Goal: Navigation & Orientation: Find specific page/section

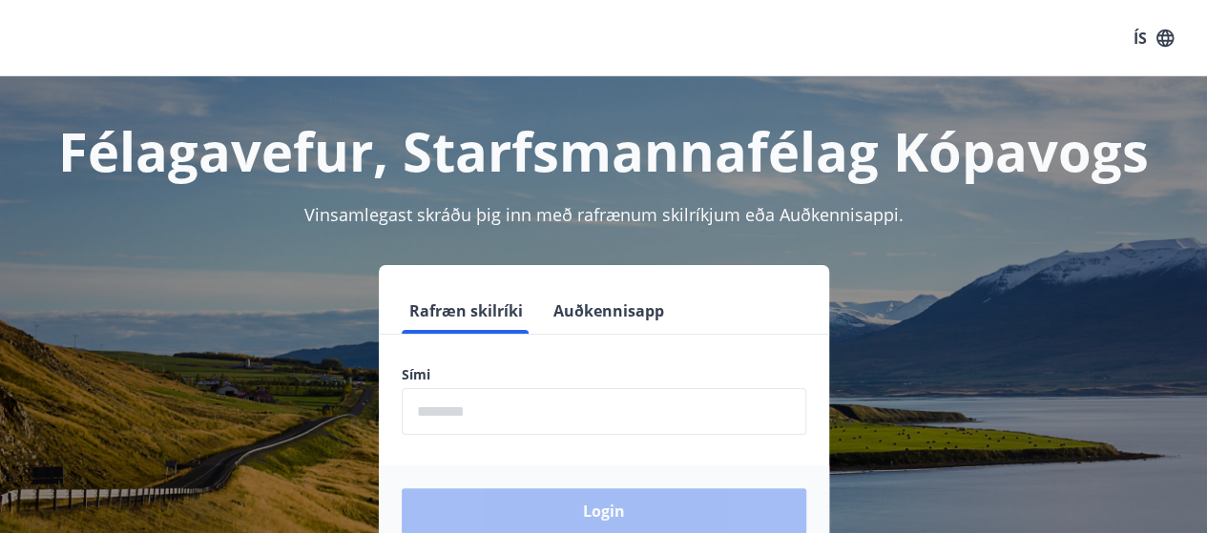
click at [512, 408] on input "phone" at bounding box center [604, 411] width 405 height 47
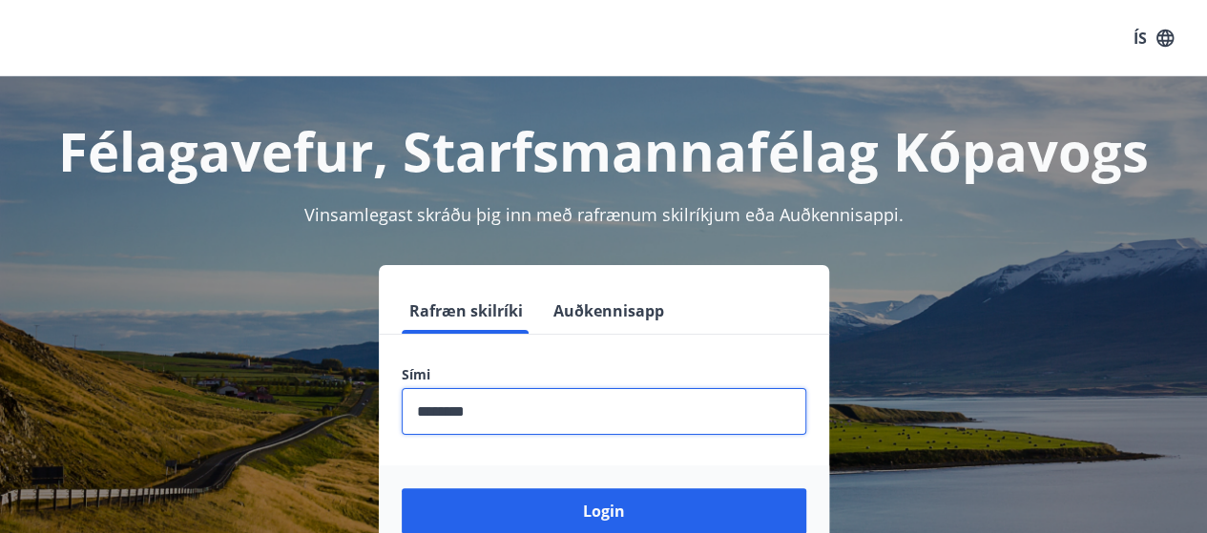
scroll to position [95, 0]
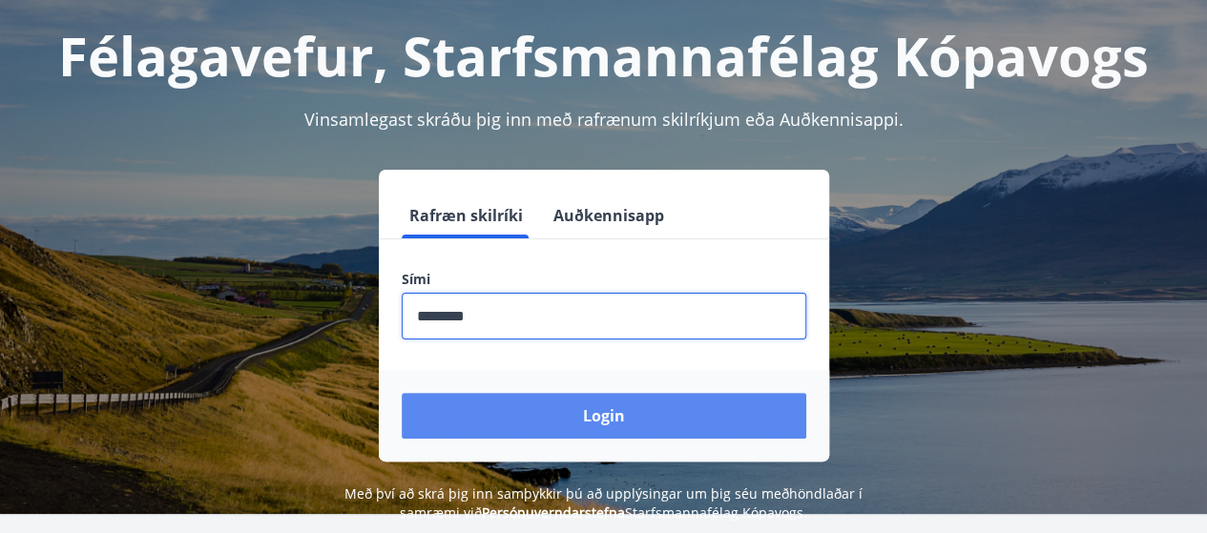
type input "********"
click at [616, 422] on button "Login" at bounding box center [604, 416] width 405 height 46
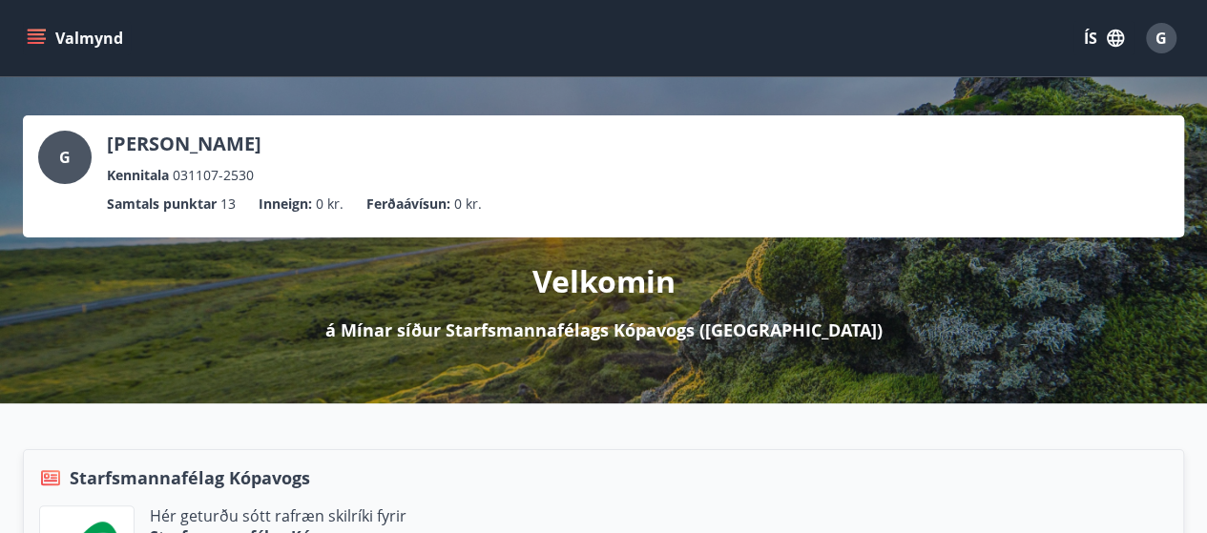
click at [36, 50] on button "Valmynd" at bounding box center [77, 38] width 108 height 34
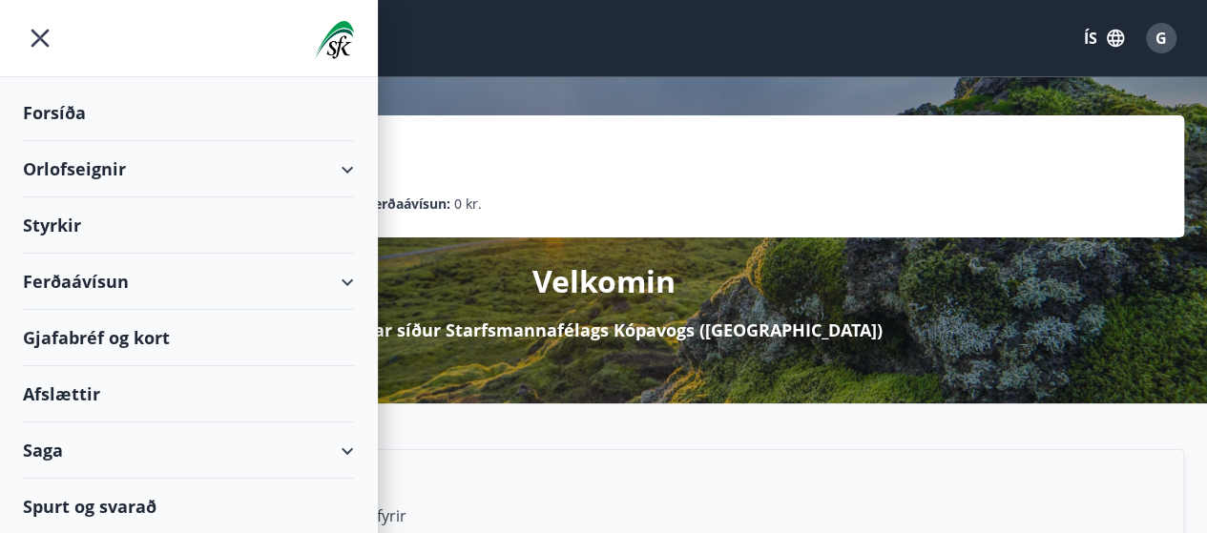
click at [93, 141] on div "Styrkir" at bounding box center [188, 113] width 331 height 56
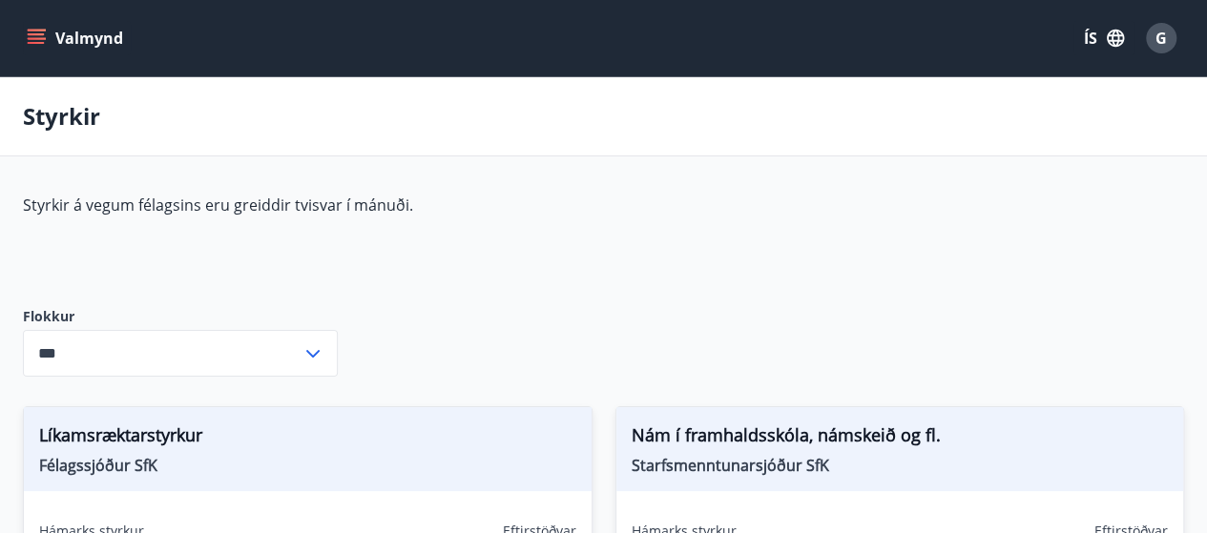
type input "***"
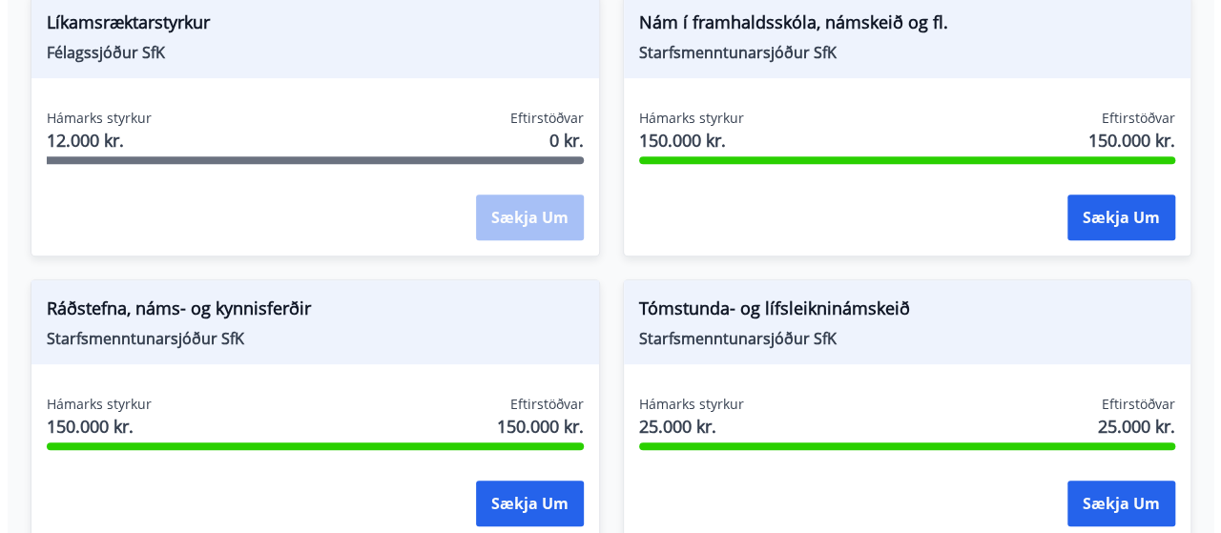
scroll to position [412, 0]
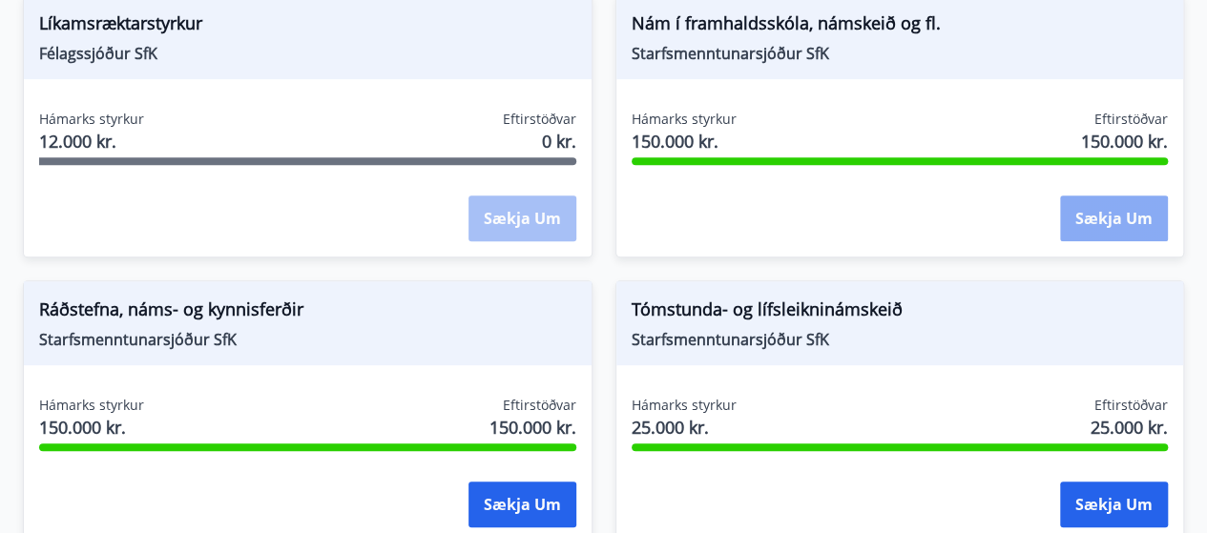
click at [1122, 207] on button "Sækja um" at bounding box center [1114, 219] width 108 height 46
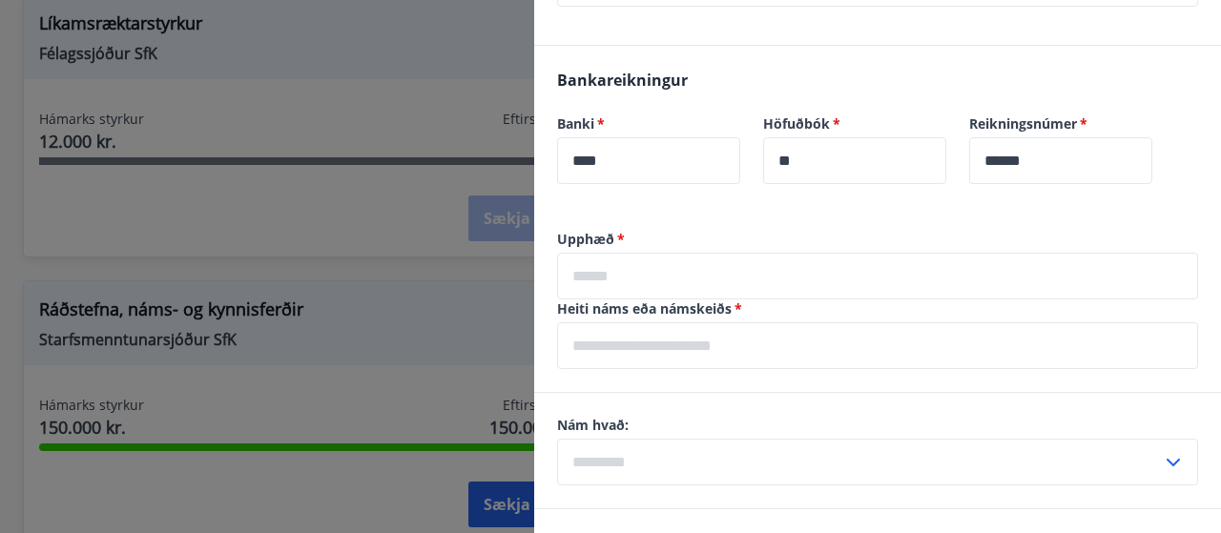
scroll to position [1050, 0]
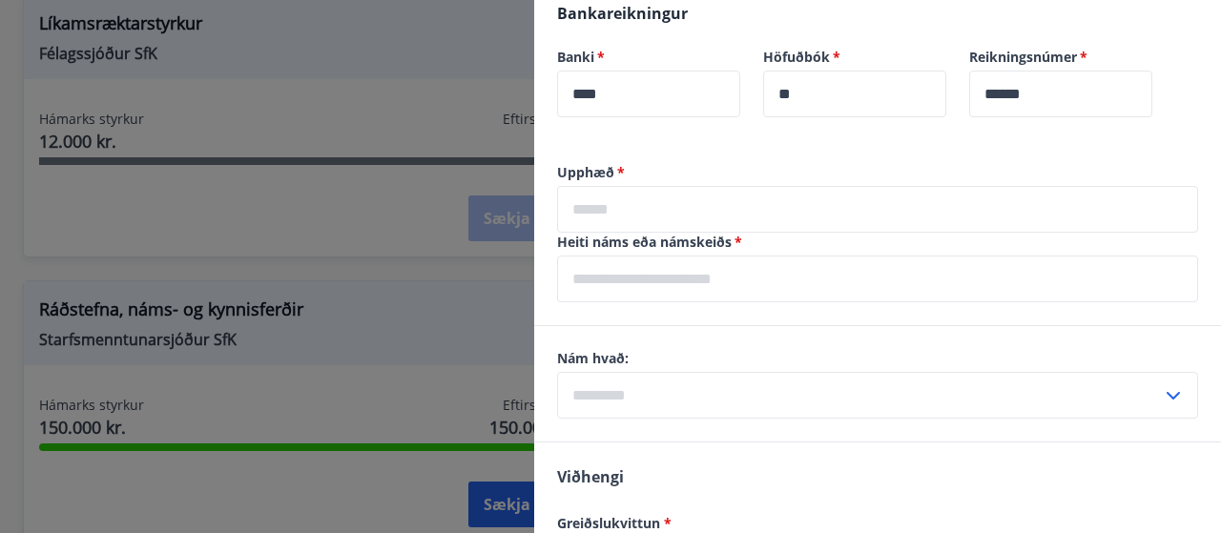
drag, startPoint x: 676, startPoint y: 186, endPoint x: 682, endPoint y: 194, distance: 10.1
click at [676, 186] on input "text" at bounding box center [877, 209] width 641 height 47
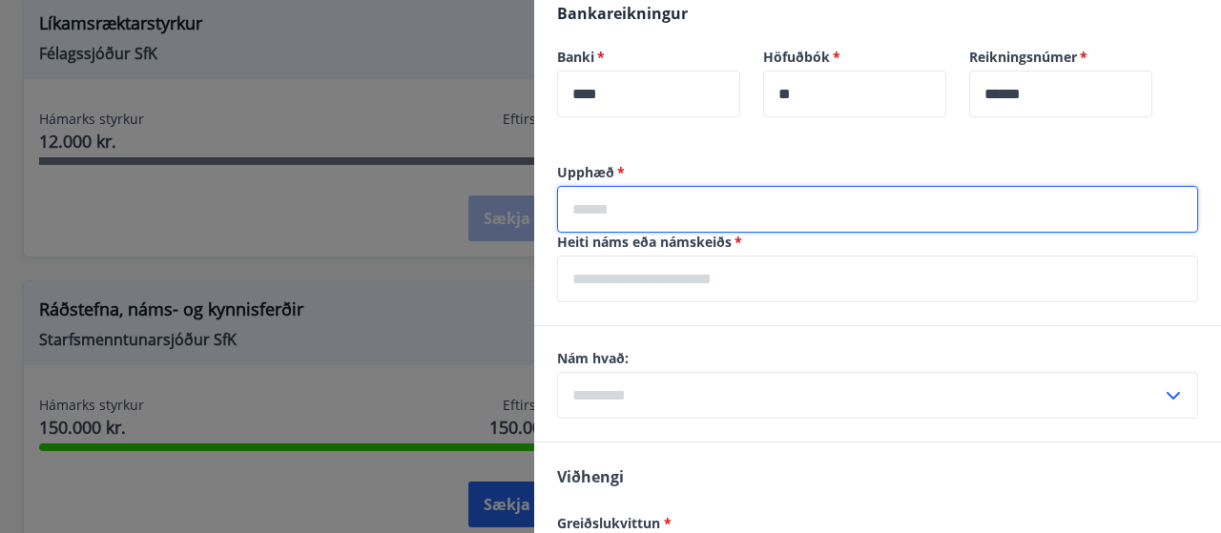
click at [692, 107] on div "Banki   * **** ​ Höfuðbók   * ** ​" at bounding box center [763, 94] width 412 height 93
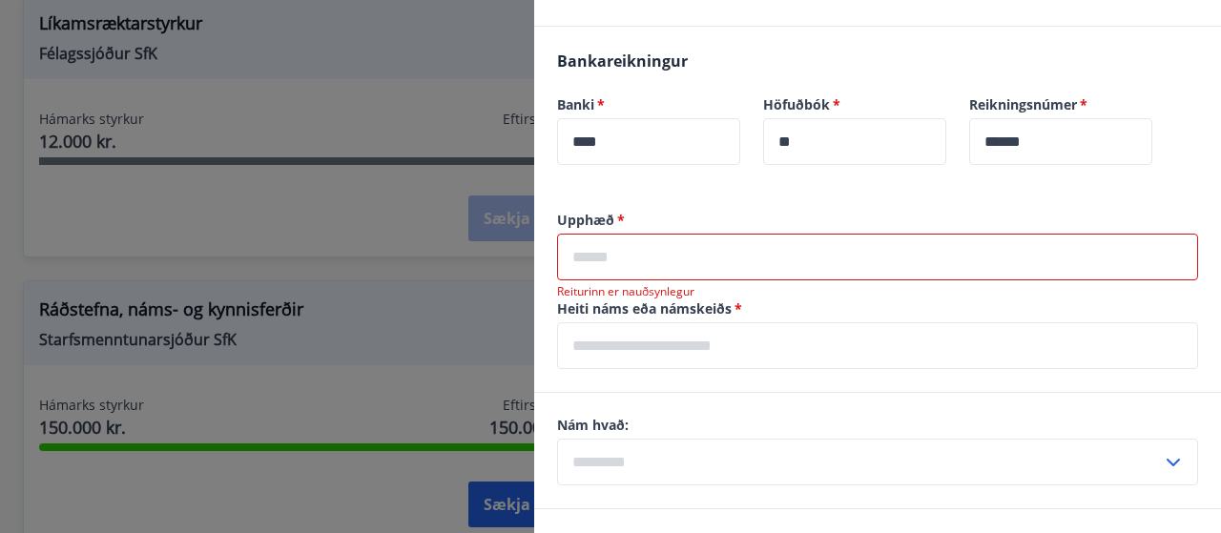
scroll to position [900, 0]
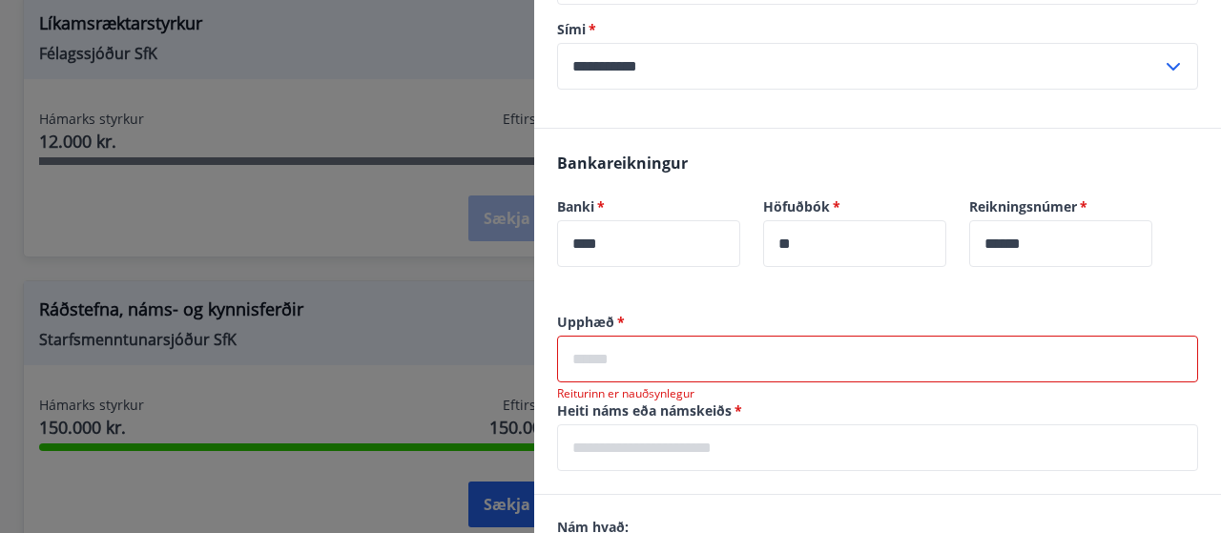
click at [714, 336] on input "text" at bounding box center [877, 359] width 641 height 47
click at [639, 344] on input "text" at bounding box center [877, 359] width 641 height 47
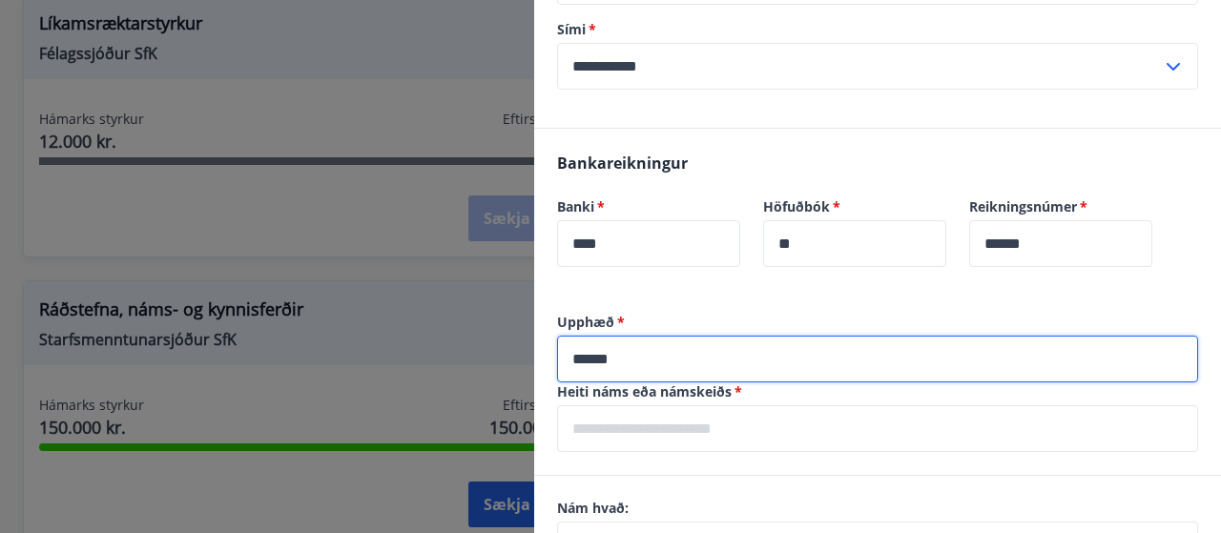
type input "******"
click at [747, 270] on div "Bankareikningur Banki   * **** ​ Höfuðbók   * ** ​ Reikningsnúmer   * ****** ​" at bounding box center [877, 221] width 687 height 184
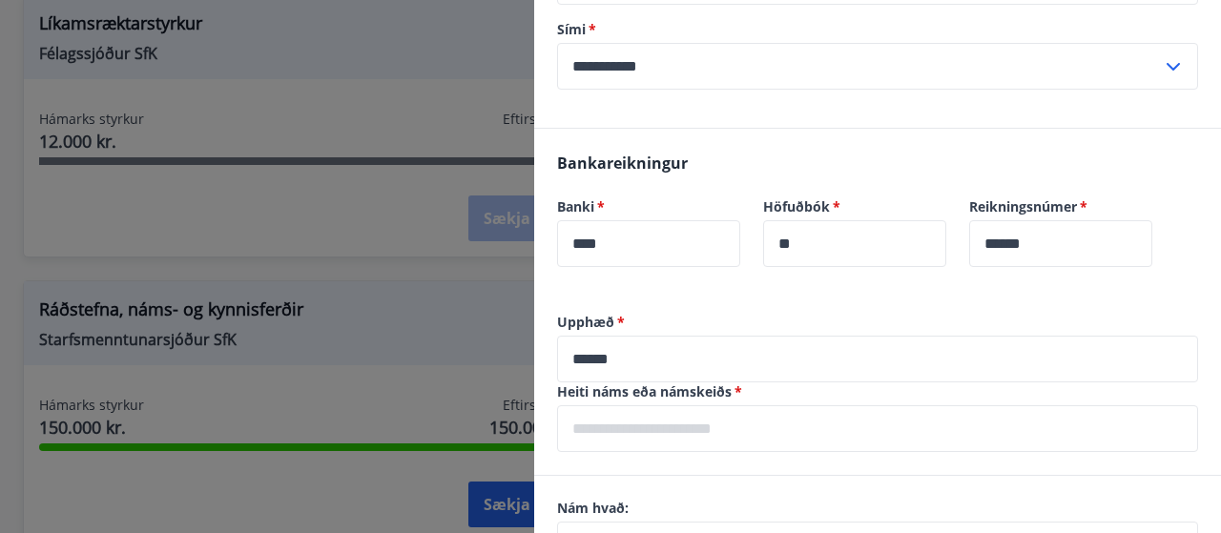
scroll to position [995, 0]
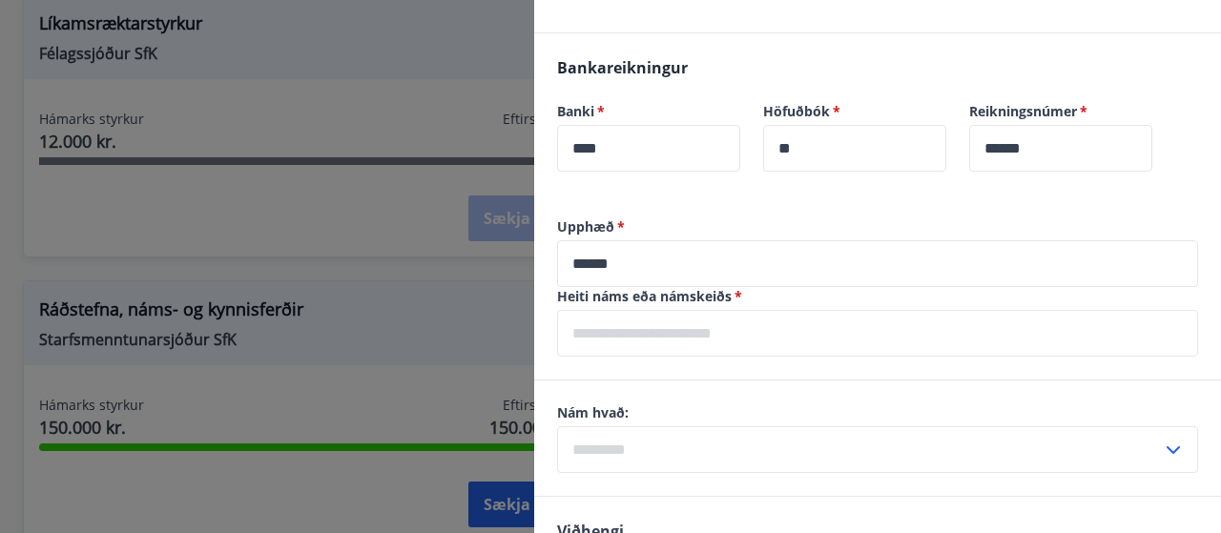
click at [690, 310] on input "text" at bounding box center [877, 333] width 641 height 47
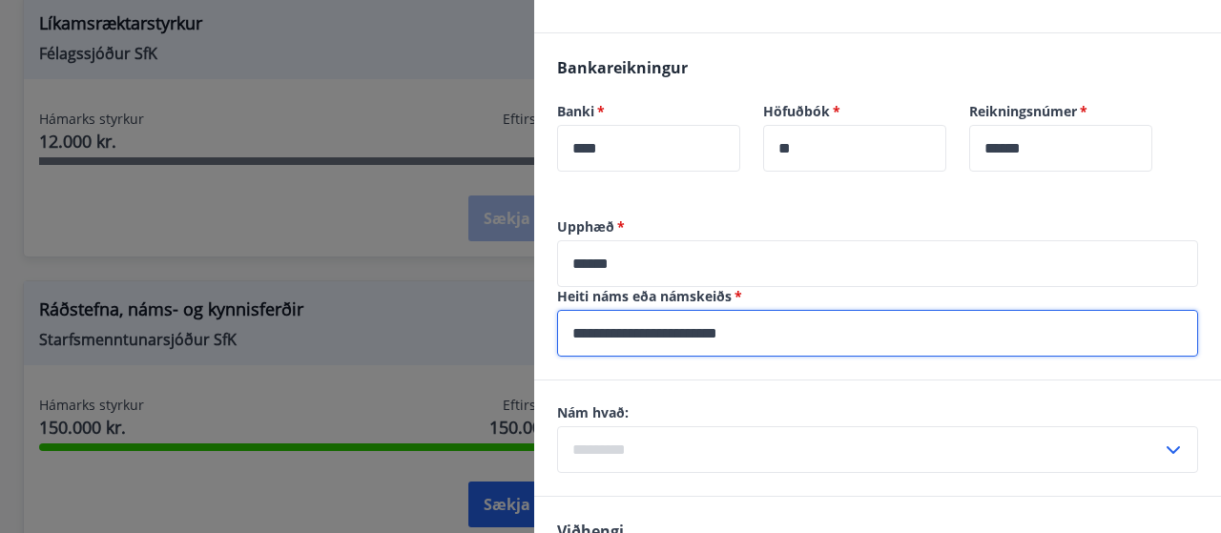
click at [656, 310] on input "**********" at bounding box center [877, 333] width 641 height 47
click at [653, 310] on input "**********" at bounding box center [877, 333] width 641 height 47
click at [670, 310] on input "**********" at bounding box center [877, 333] width 641 height 47
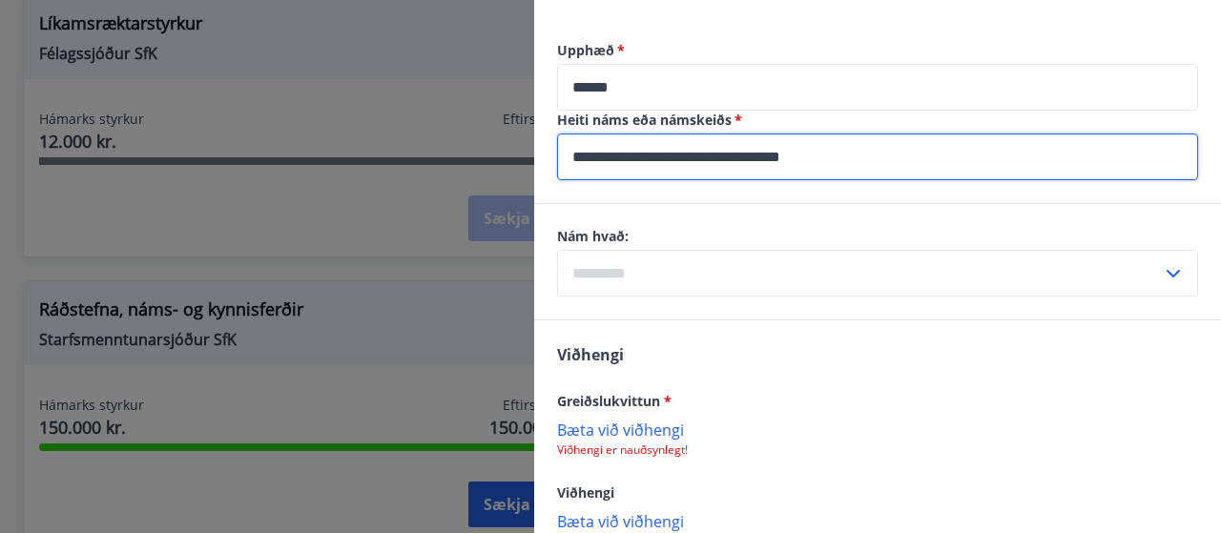
scroll to position [1186, 0]
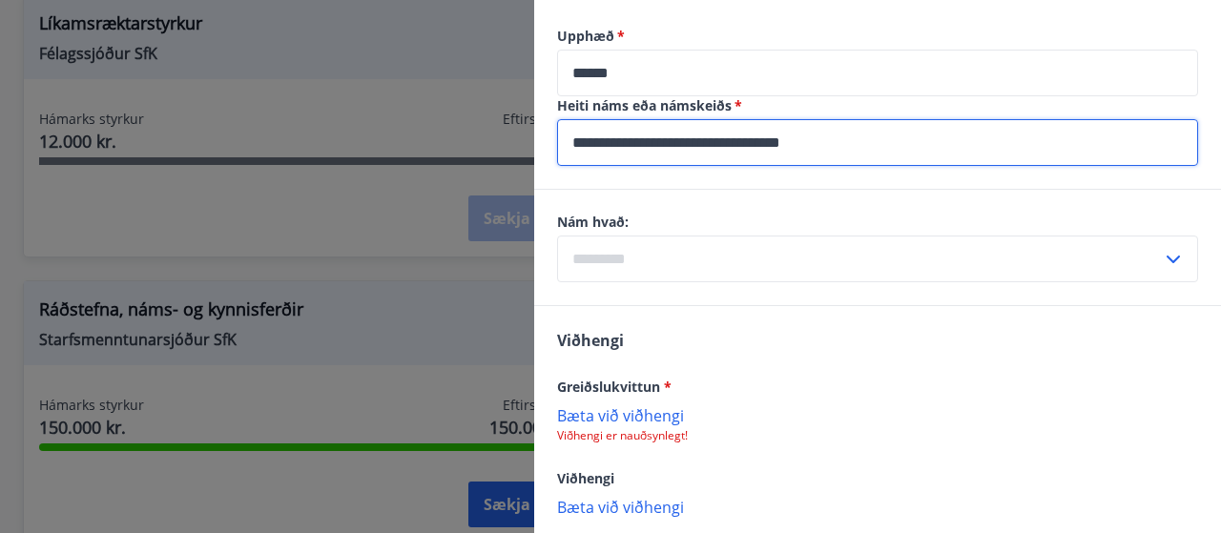
type input "**********"
click at [723, 236] on input "text" at bounding box center [859, 259] width 605 height 47
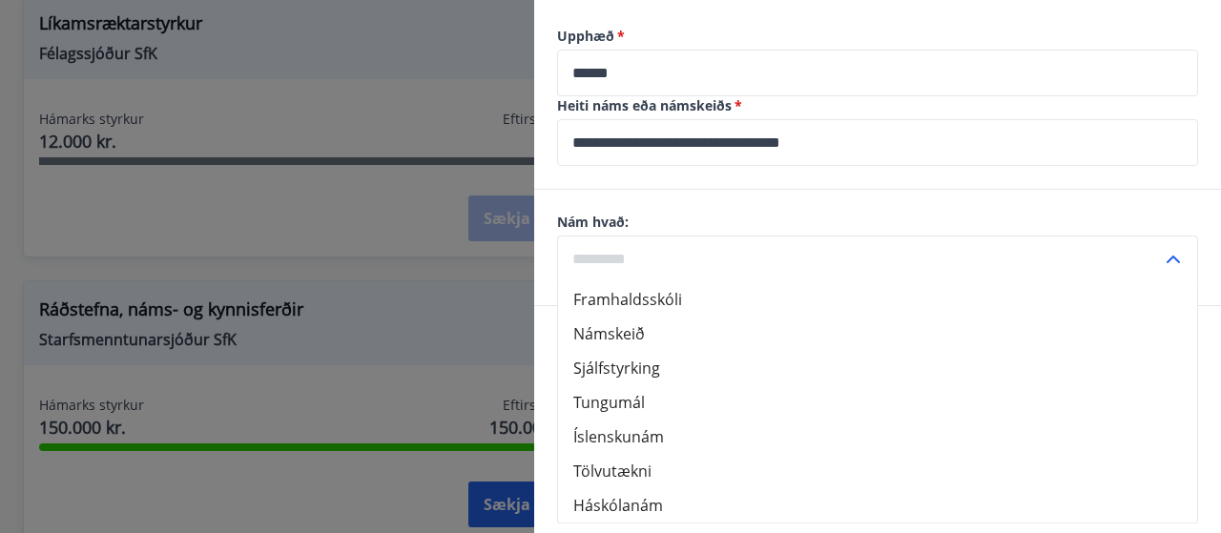
click at [668, 282] on li "Framhaldsskóli" at bounding box center [877, 299] width 639 height 34
type input "**********"
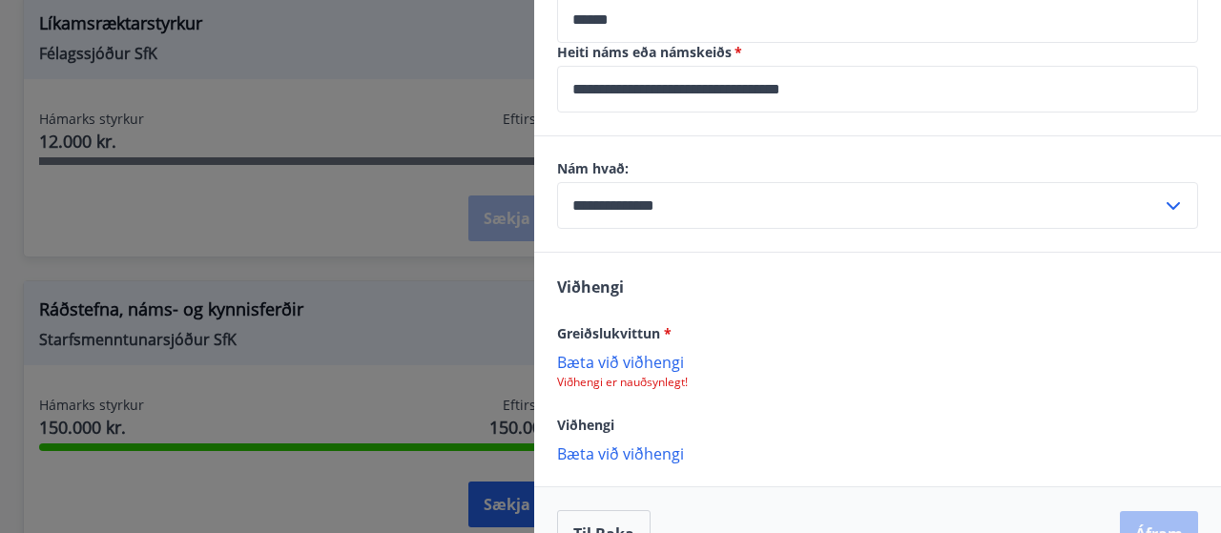
scroll to position [1262, 0]
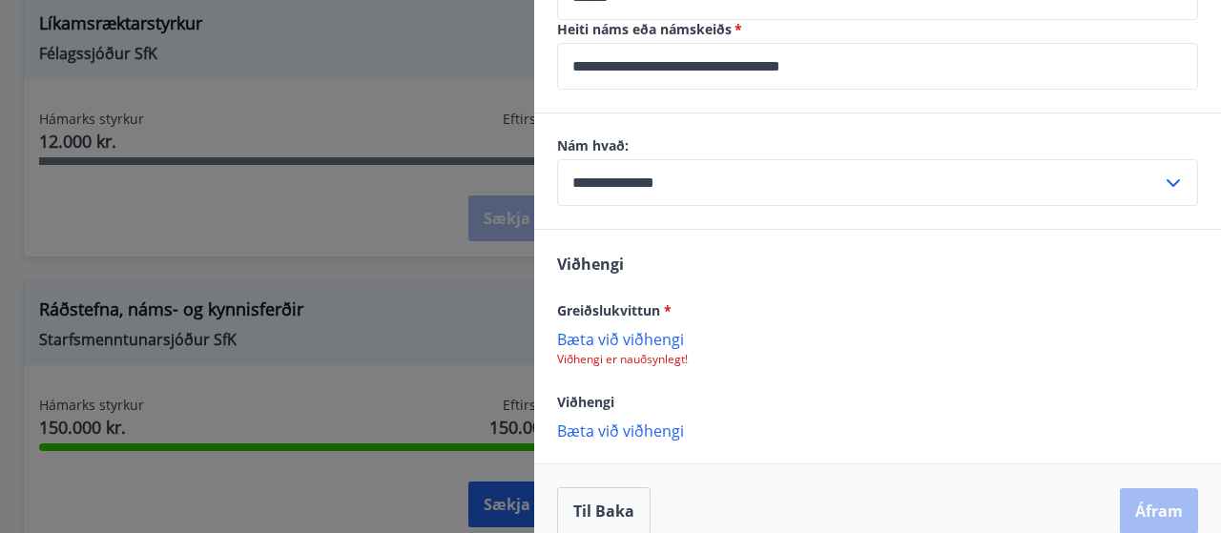
click at [635, 329] on p "Bæta við viðhengi" at bounding box center [877, 338] width 641 height 19
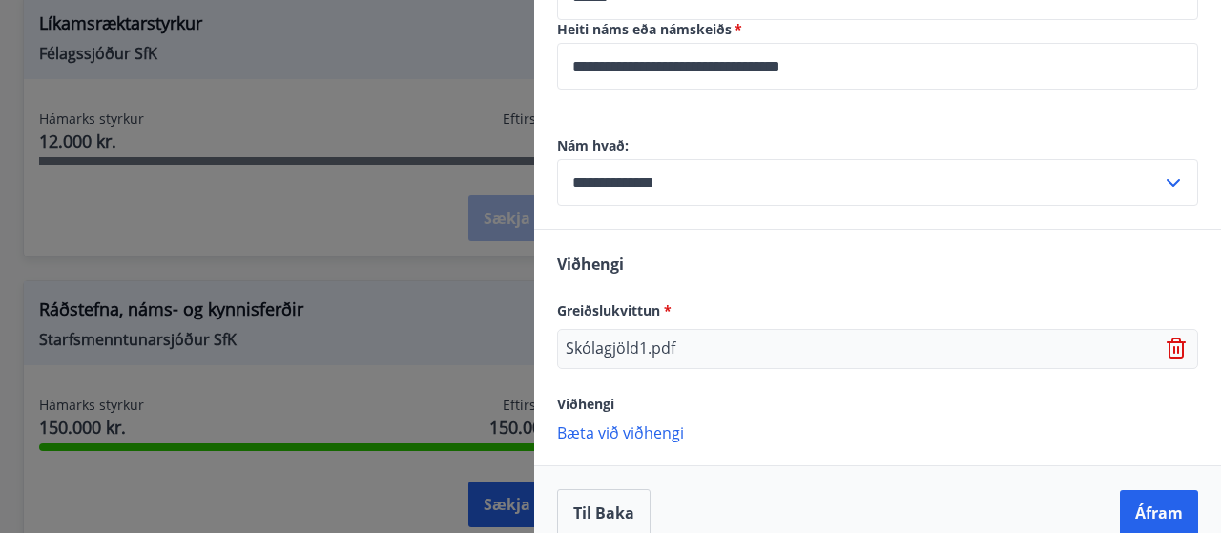
click at [651, 423] on p "Bæta við viðhengi" at bounding box center [877, 432] width 641 height 19
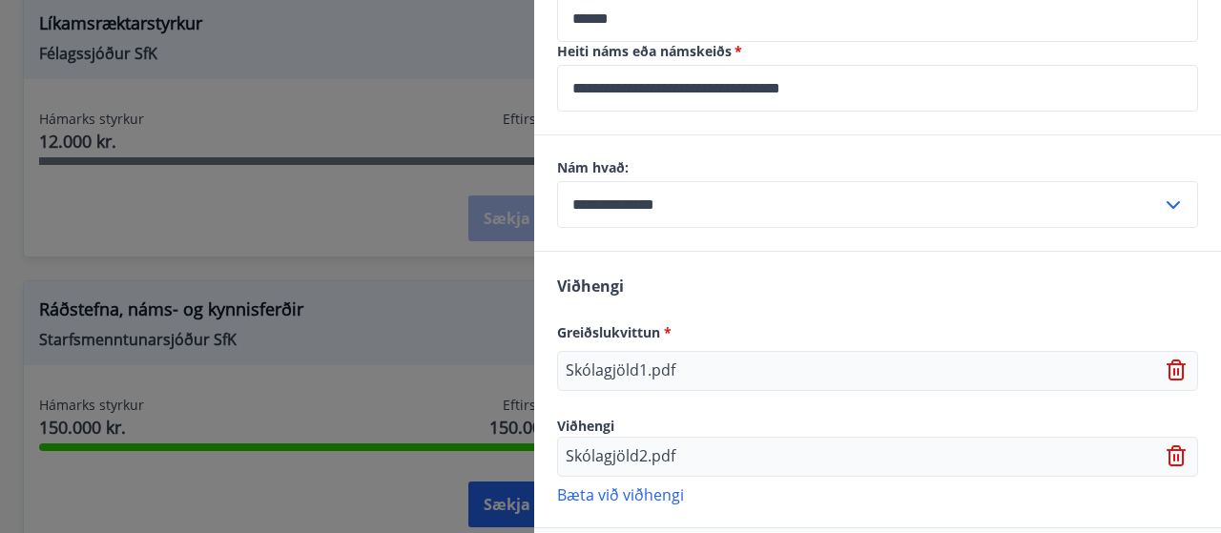
scroll to position [1303, 0]
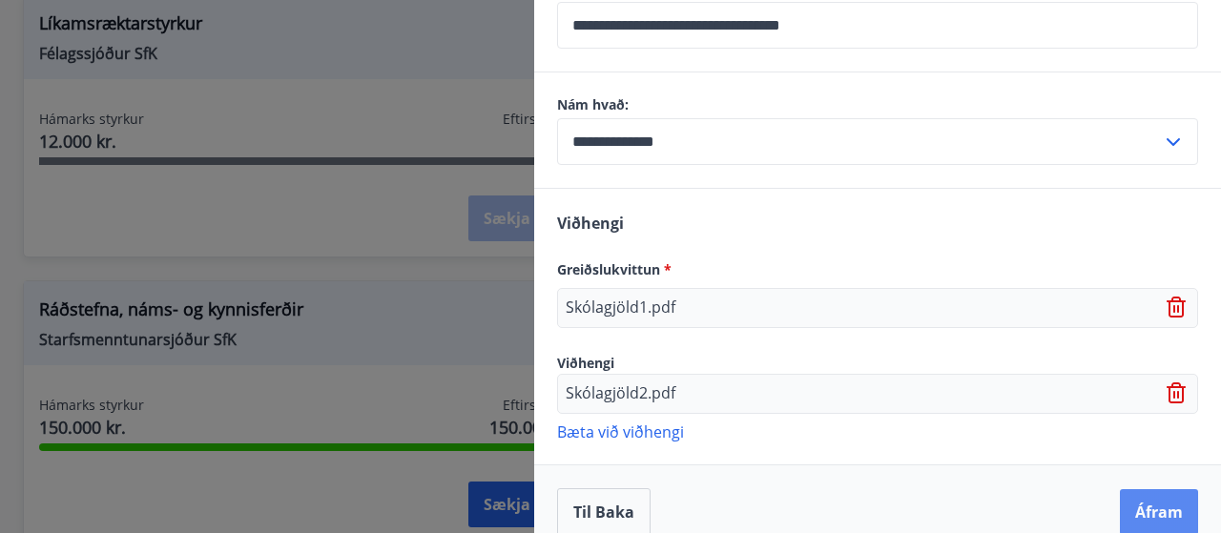
click at [1152, 490] on button "Áfram" at bounding box center [1159, 513] width 78 height 46
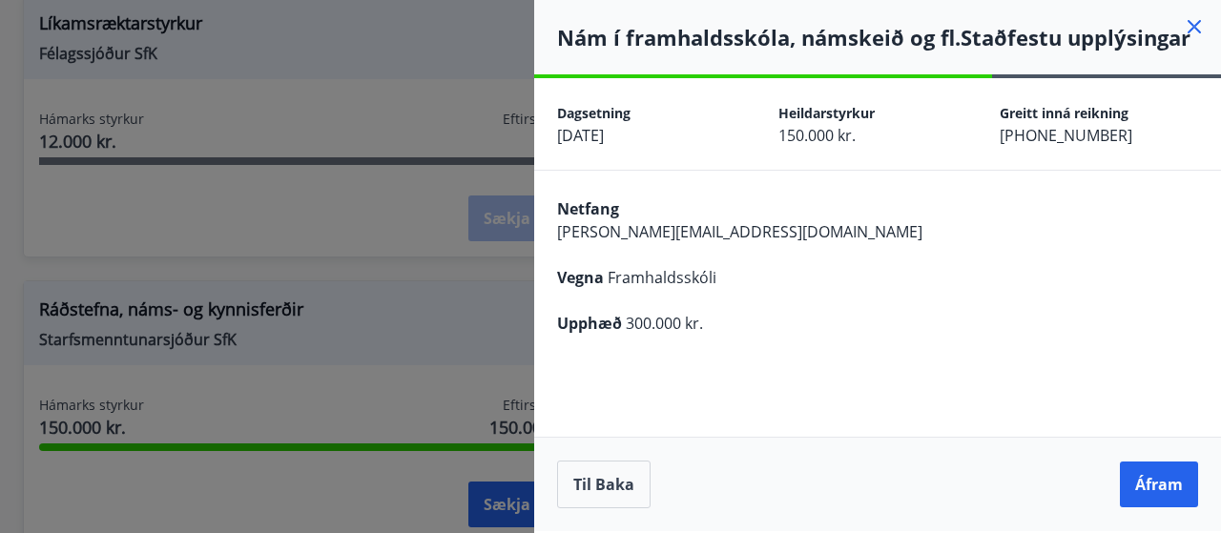
scroll to position [0, 0]
click at [586, 490] on button "Til baka" at bounding box center [604, 485] width 94 height 48
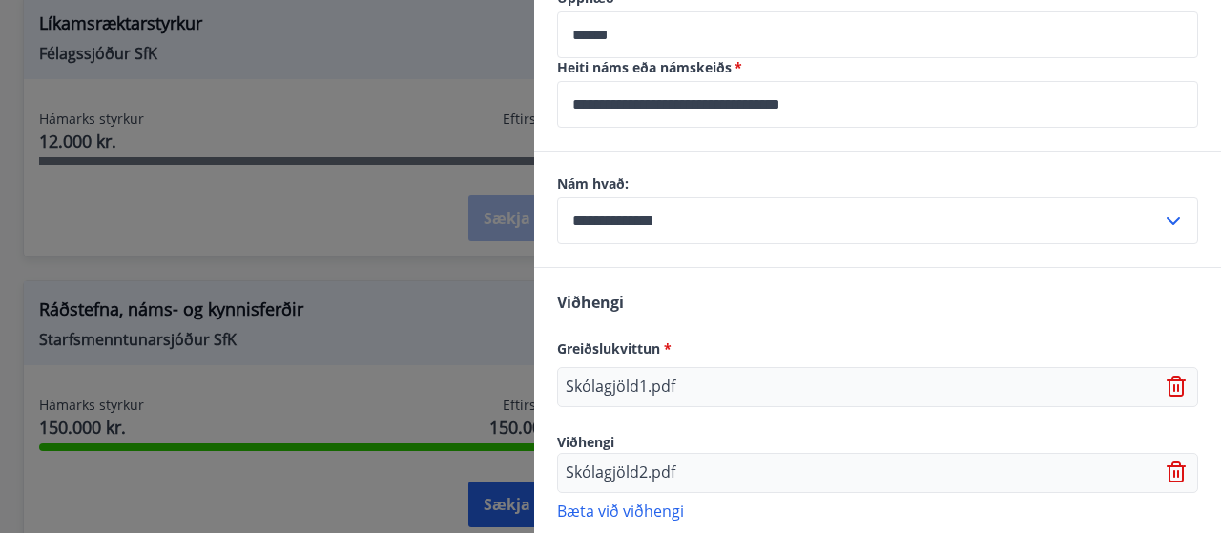
scroll to position [1303, 0]
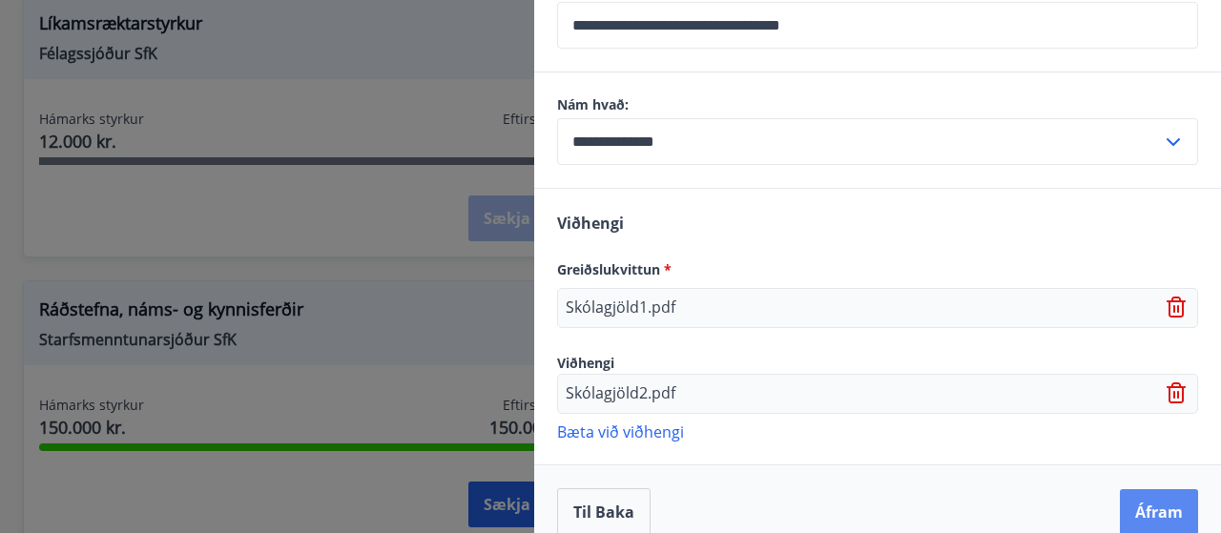
click at [1150, 490] on button "Áfram" at bounding box center [1159, 513] width 78 height 46
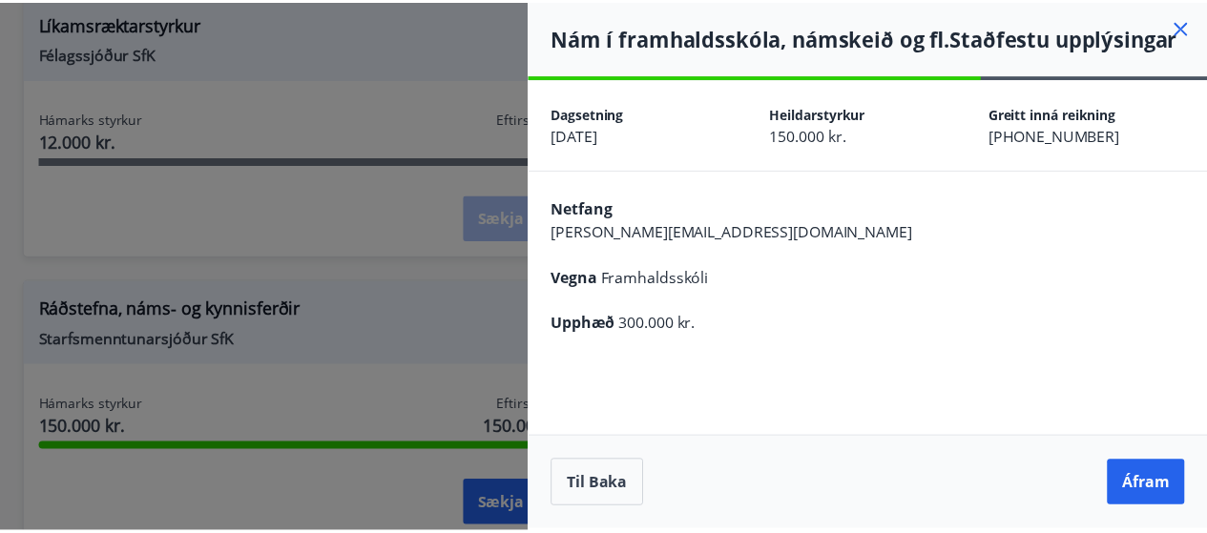
scroll to position [0, 0]
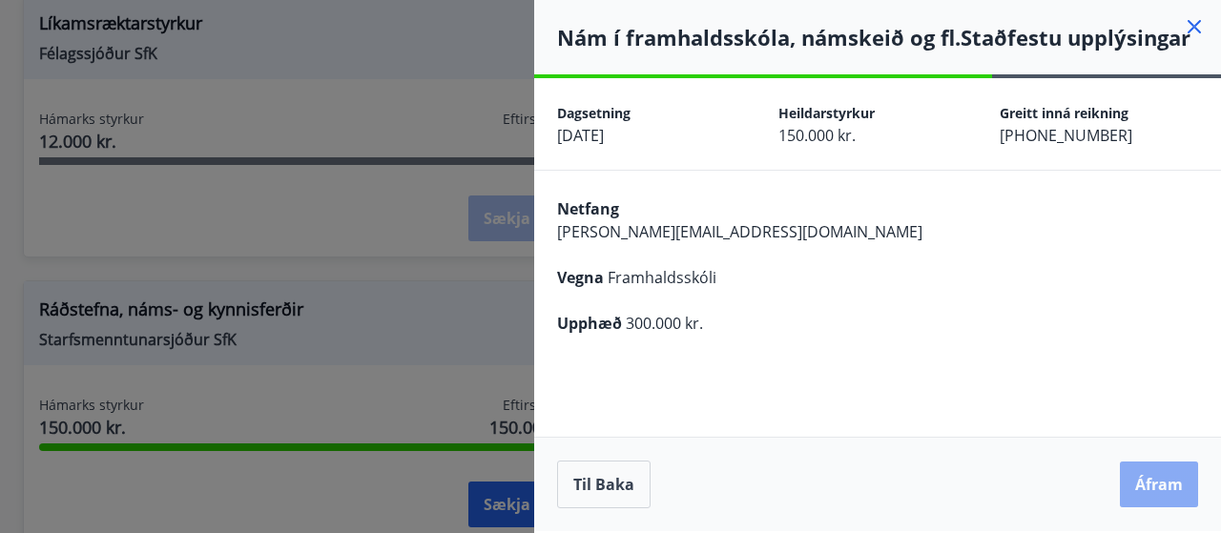
click at [1149, 478] on button "Áfram" at bounding box center [1159, 485] width 78 height 46
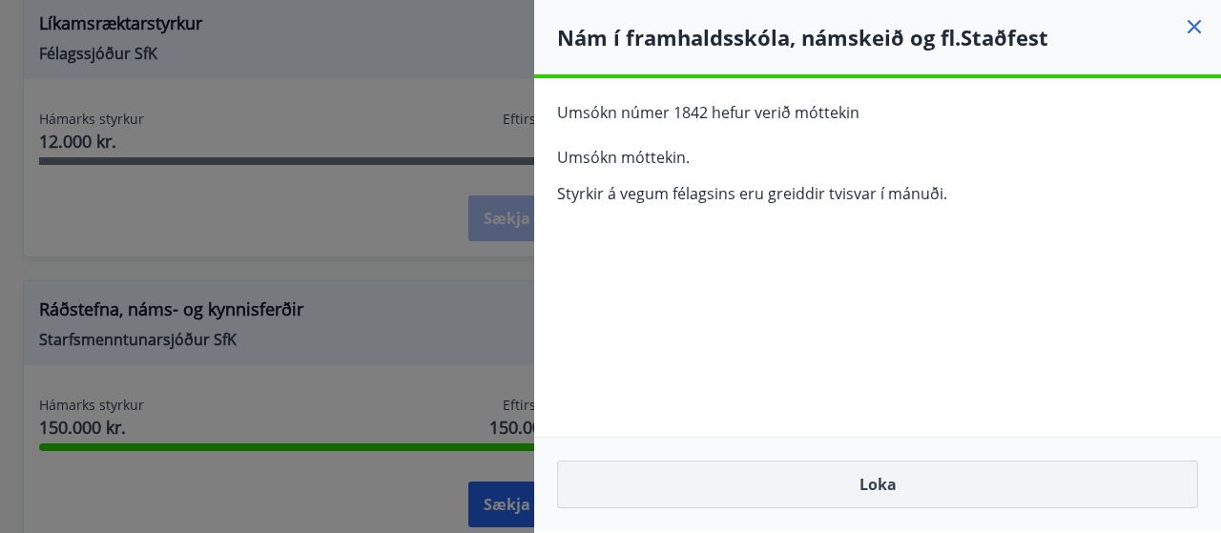
click at [912, 476] on button "Loka" at bounding box center [877, 485] width 641 height 48
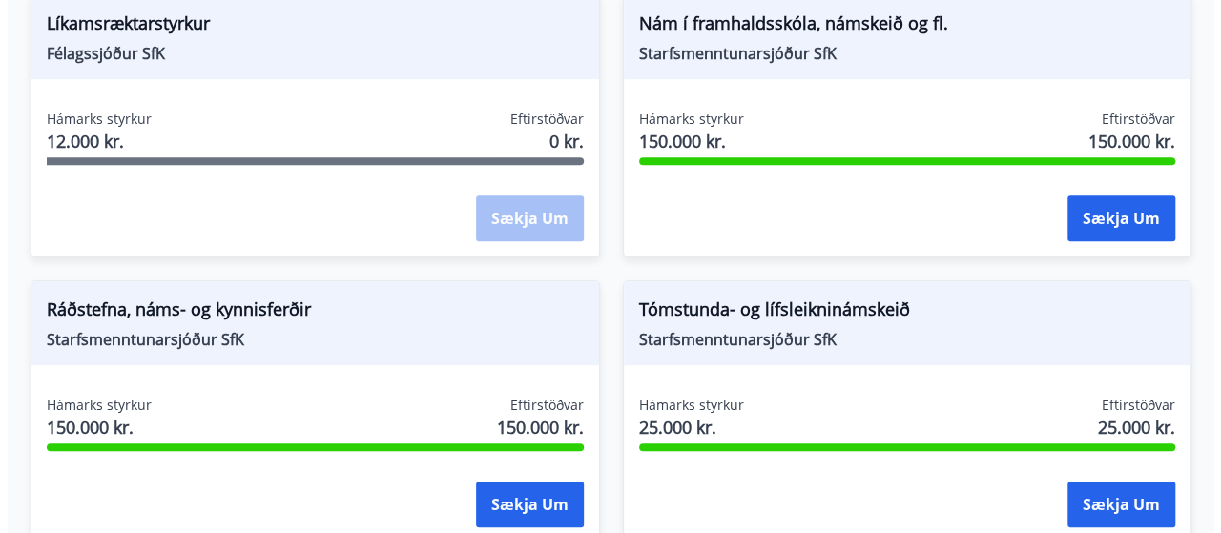
scroll to position [603, 0]
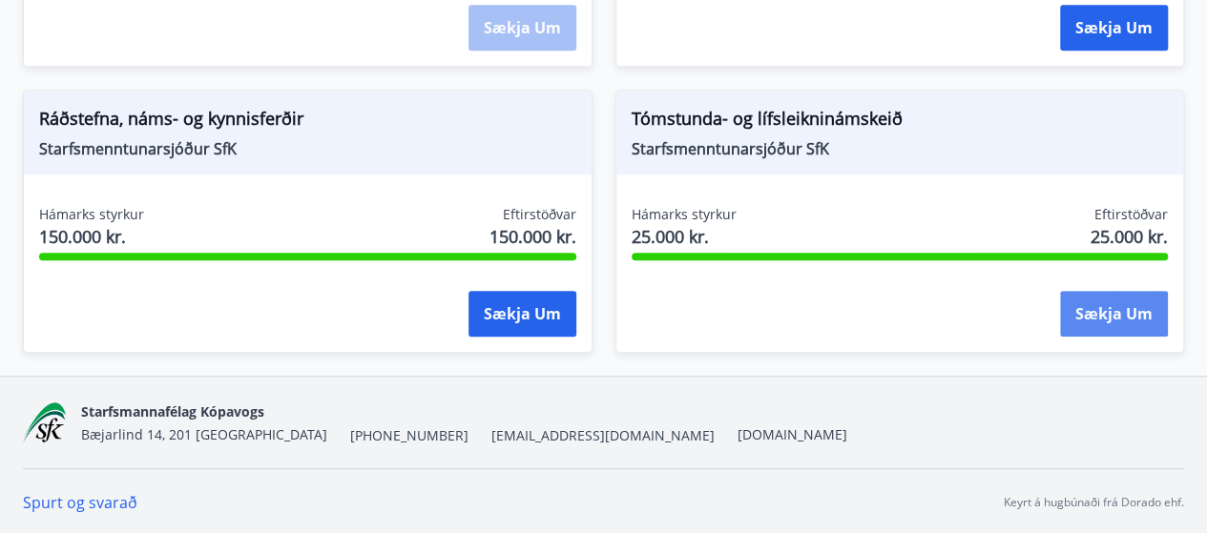
click at [1118, 315] on button "Sækja um" at bounding box center [1114, 314] width 108 height 46
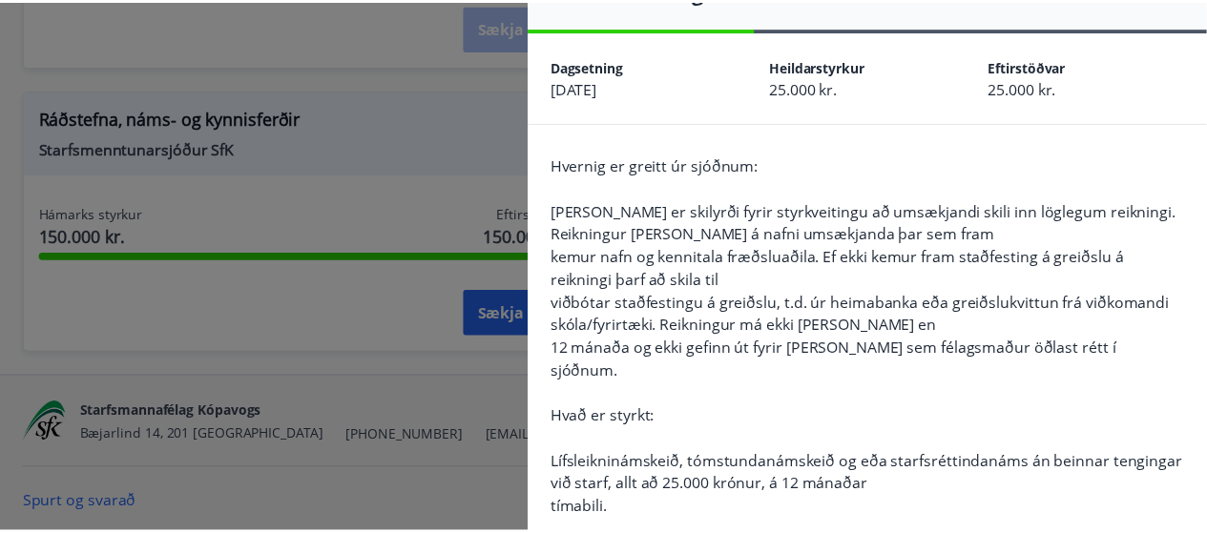
scroll to position [13, 0]
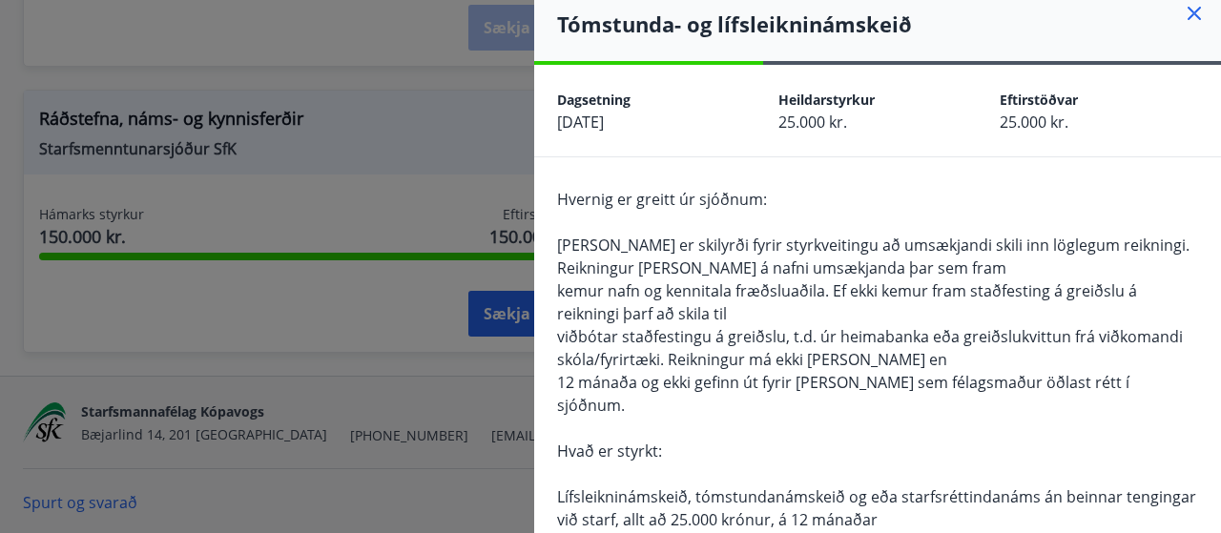
click at [1188, 14] on icon at bounding box center [1194, 13] width 13 height 13
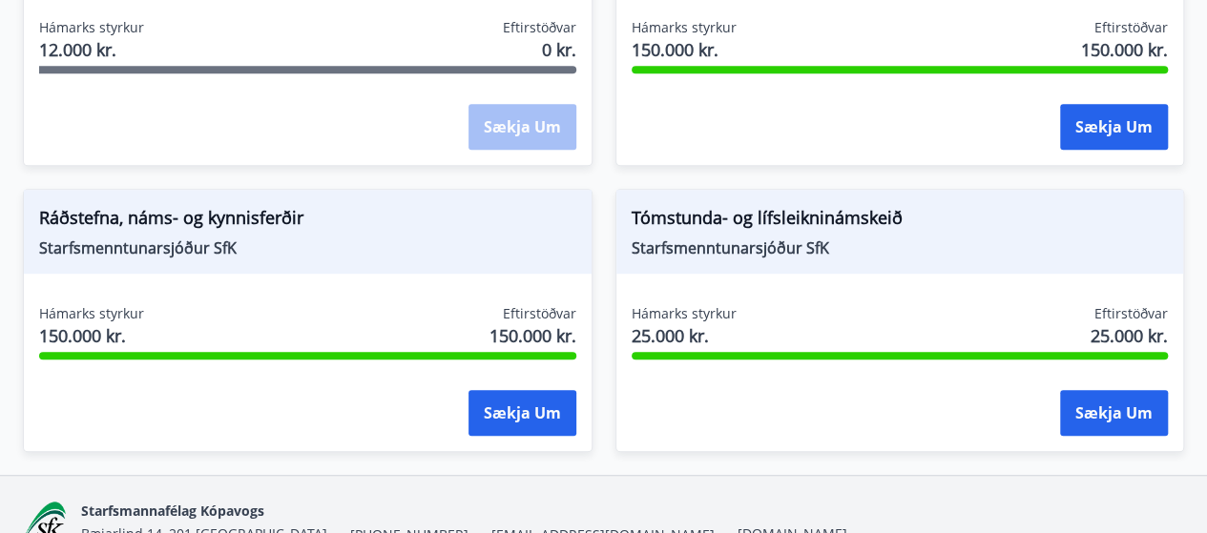
scroll to position [508, 0]
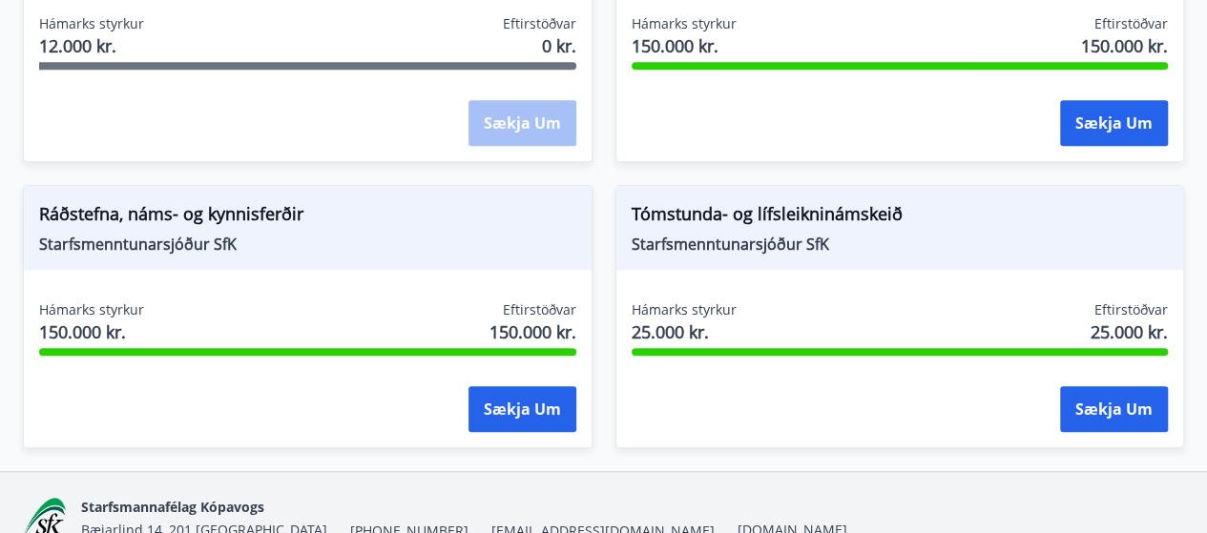
click at [423, 325] on div "Hámarks styrkur 150.000 kr. Eftirstöðvar 150.000 kr." at bounding box center [307, 325] width 537 height 48
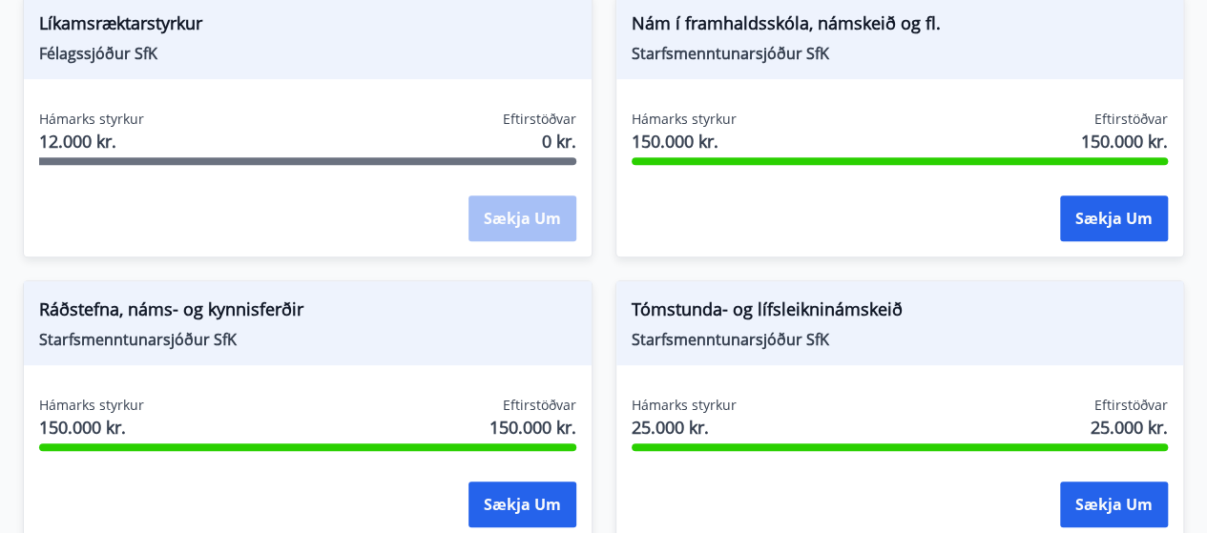
click at [416, 323] on span "Ráðstefna, náms- og kynnisferðir" at bounding box center [307, 313] width 537 height 32
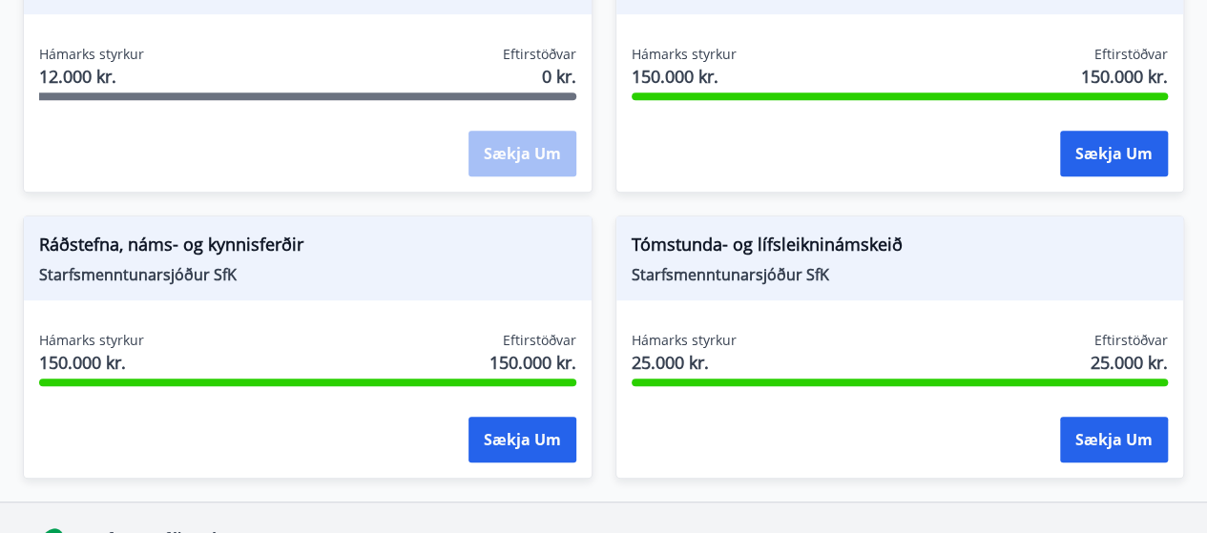
scroll to position [0, 0]
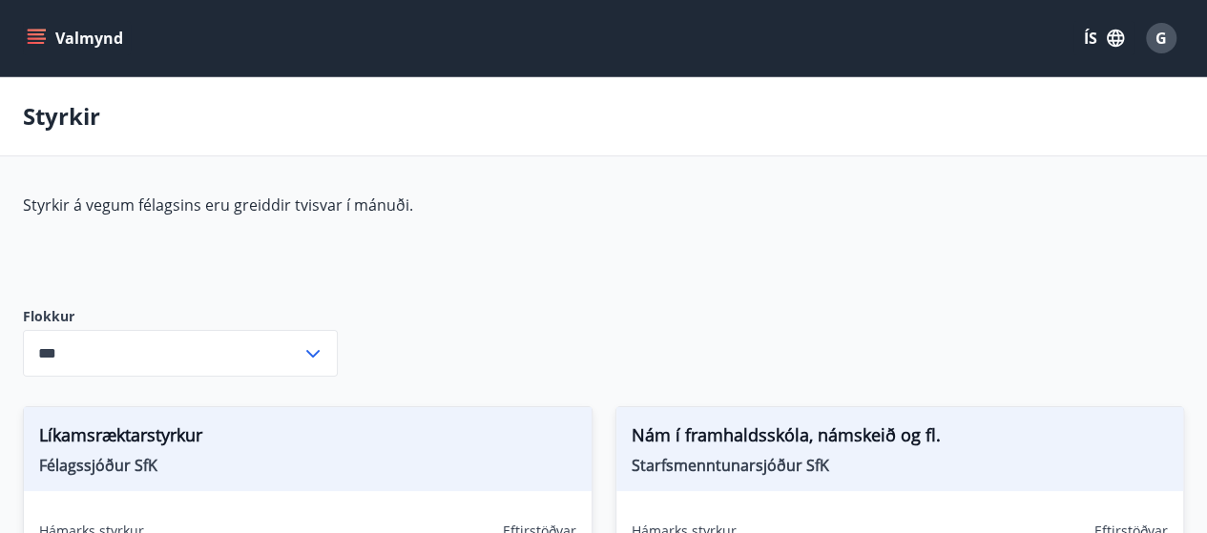
click at [47, 33] on button "Valmynd" at bounding box center [77, 38] width 108 height 34
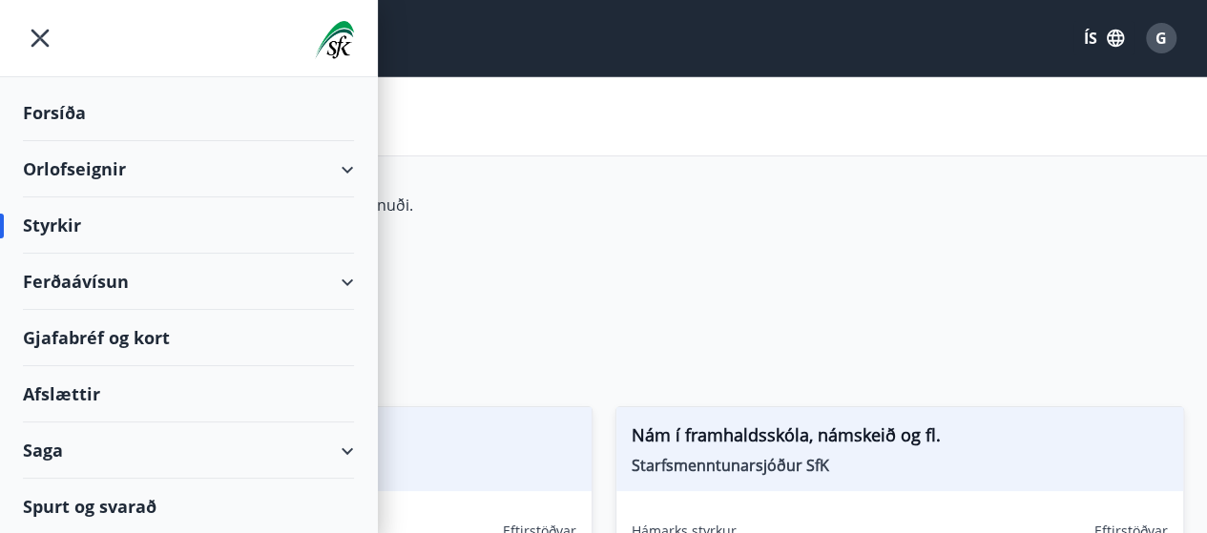
click at [326, 280] on div "Ferðaávísun" at bounding box center [188, 282] width 331 height 56
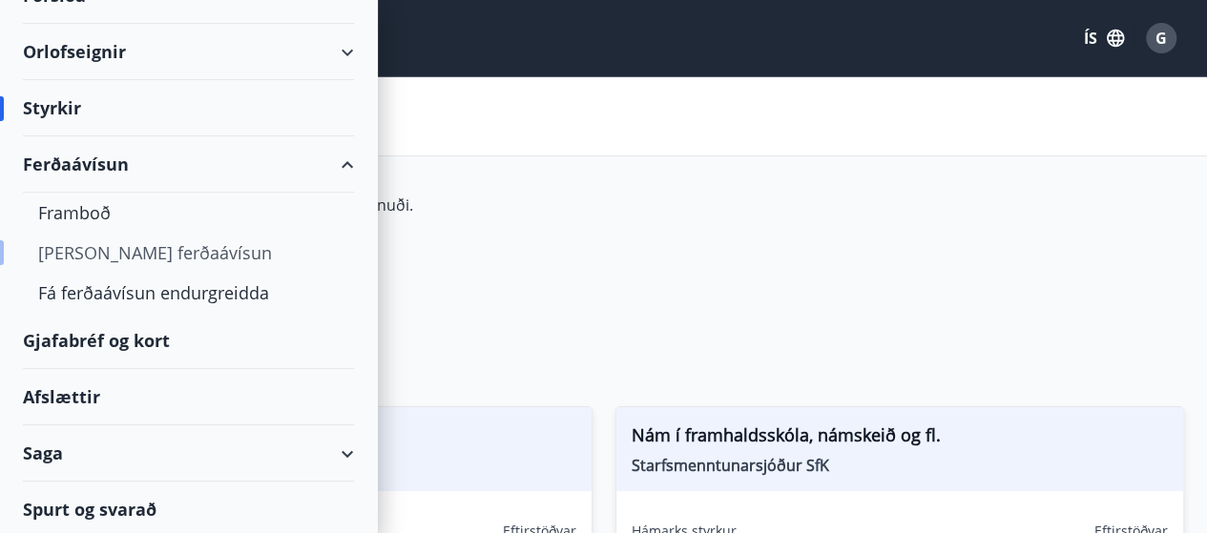
scroll to position [118, 0]
click at [149, 249] on div "[PERSON_NAME] ferðaávísun" at bounding box center [188, 252] width 301 height 40
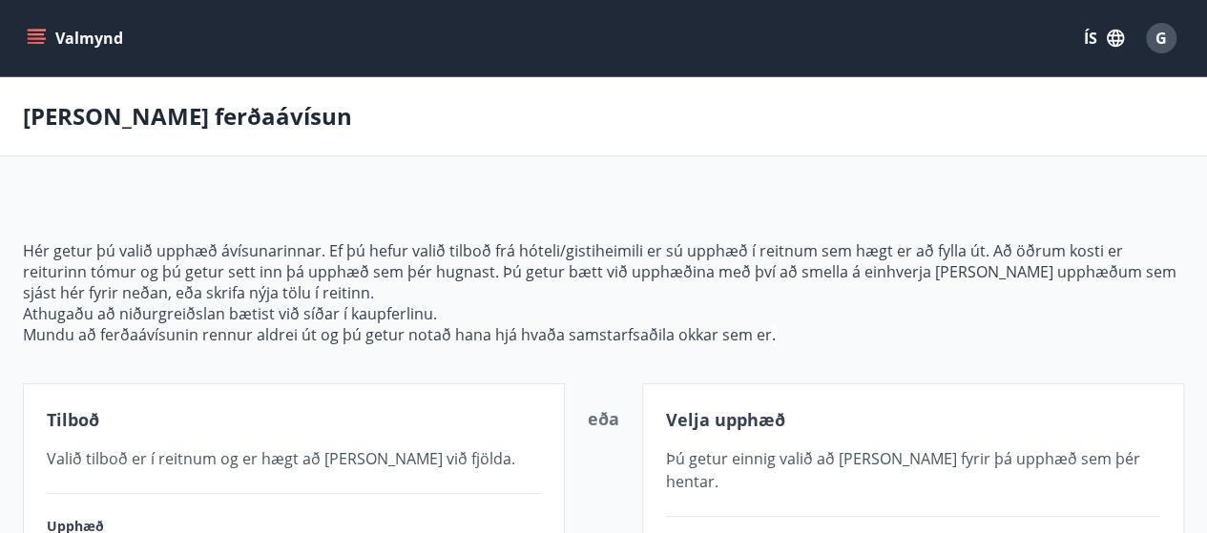
click at [40, 43] on icon "menu" at bounding box center [36, 43] width 17 height 2
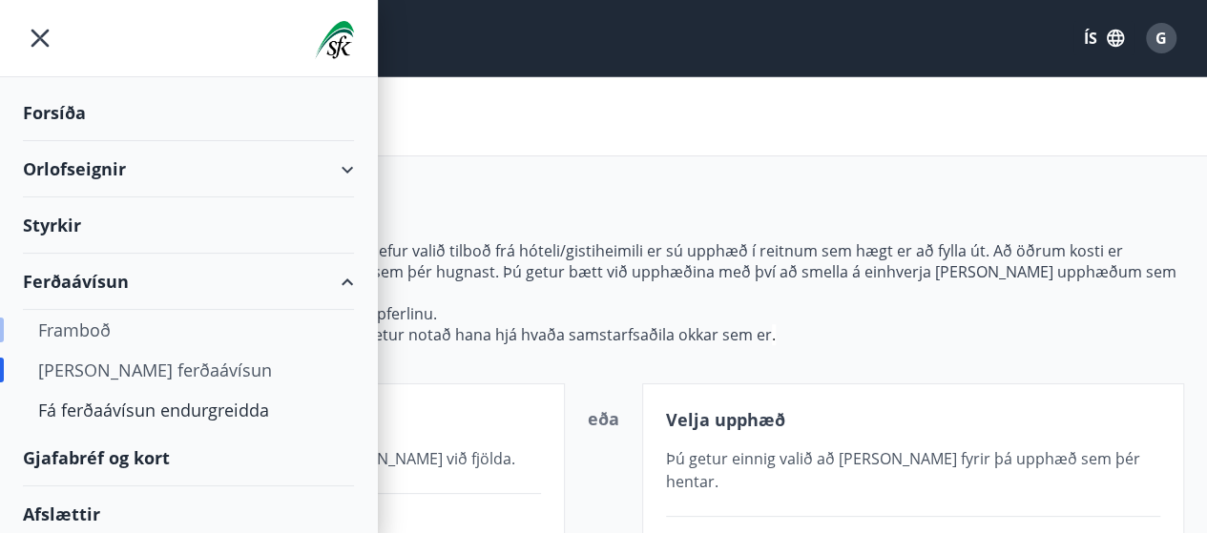
click at [71, 337] on div "Framboð" at bounding box center [188, 330] width 301 height 40
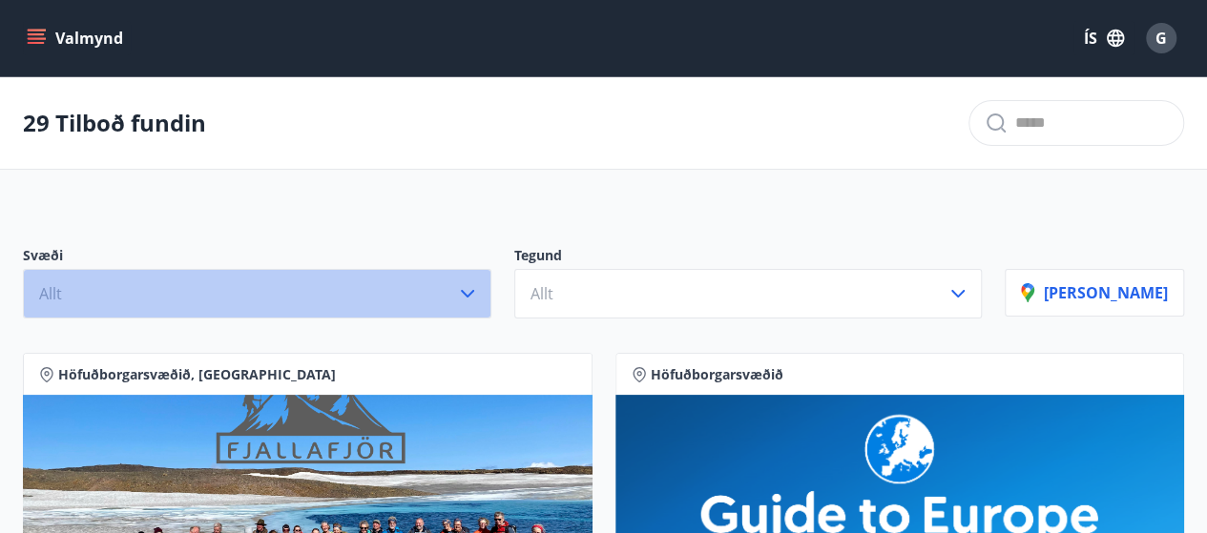
click at [478, 278] on button "Allt" at bounding box center [257, 294] width 469 height 50
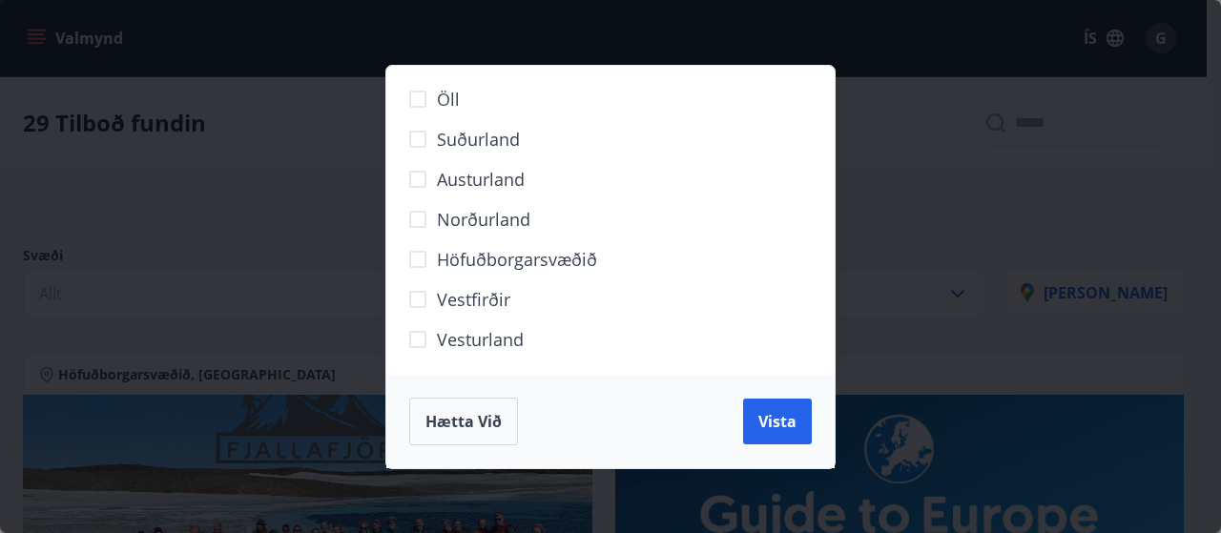
click at [1011, 163] on div "Öll Suðurland [GEOGRAPHIC_DATA] Norðurland Höfuðborgarsvæðið [GEOGRAPHIC_DATA] …" at bounding box center [610, 266] width 1221 height 533
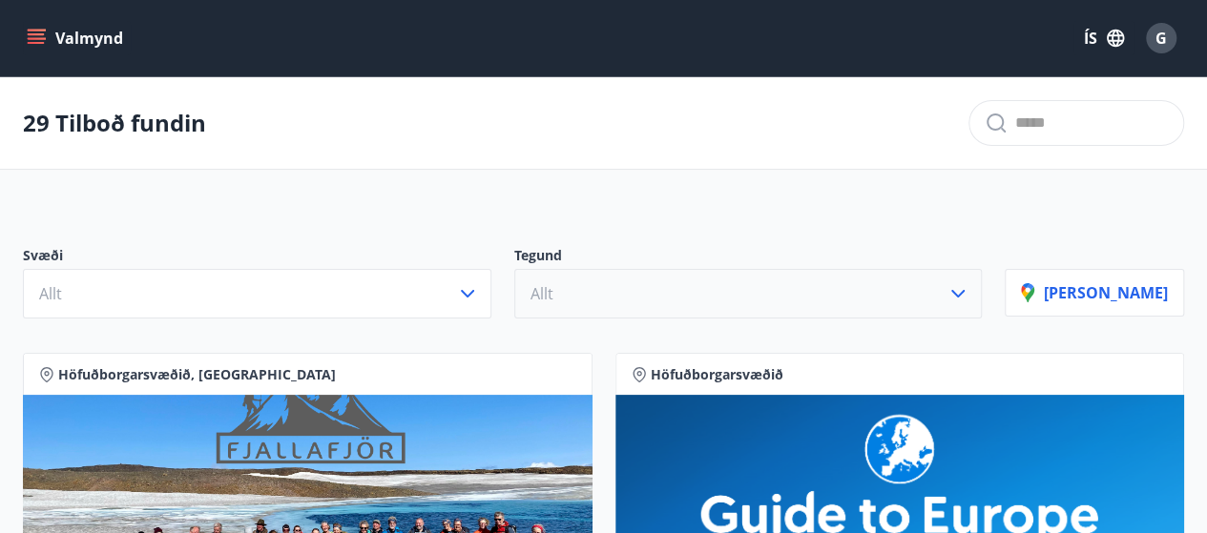
click at [969, 290] on icon "button" at bounding box center [958, 293] width 23 height 23
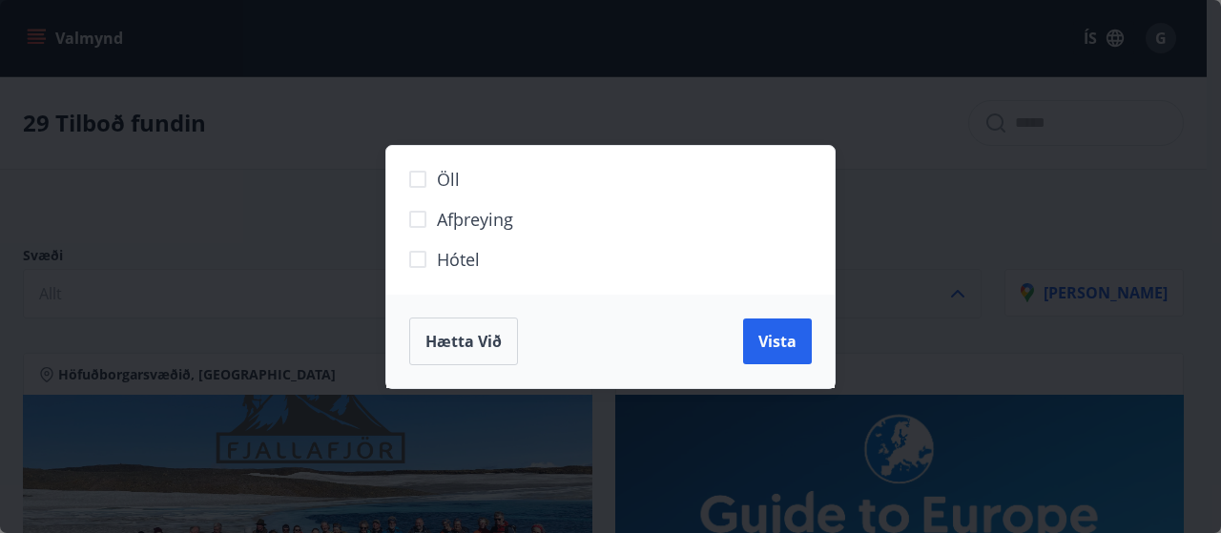
drag, startPoint x: 1000, startPoint y: 247, endPoint x: 814, endPoint y: 119, distance: 225.8
click at [997, 242] on div "Öll Afþreying Hótel Hætta við Vista" at bounding box center [610, 266] width 1221 height 533
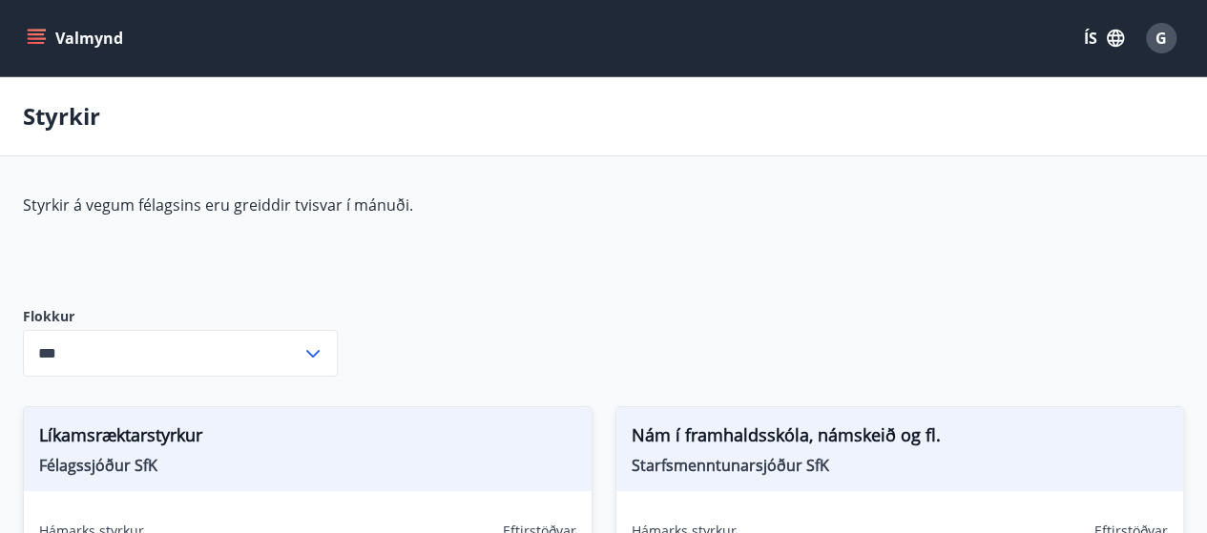
type input "***"
click at [27, 34] on icon "menu" at bounding box center [36, 38] width 19 height 19
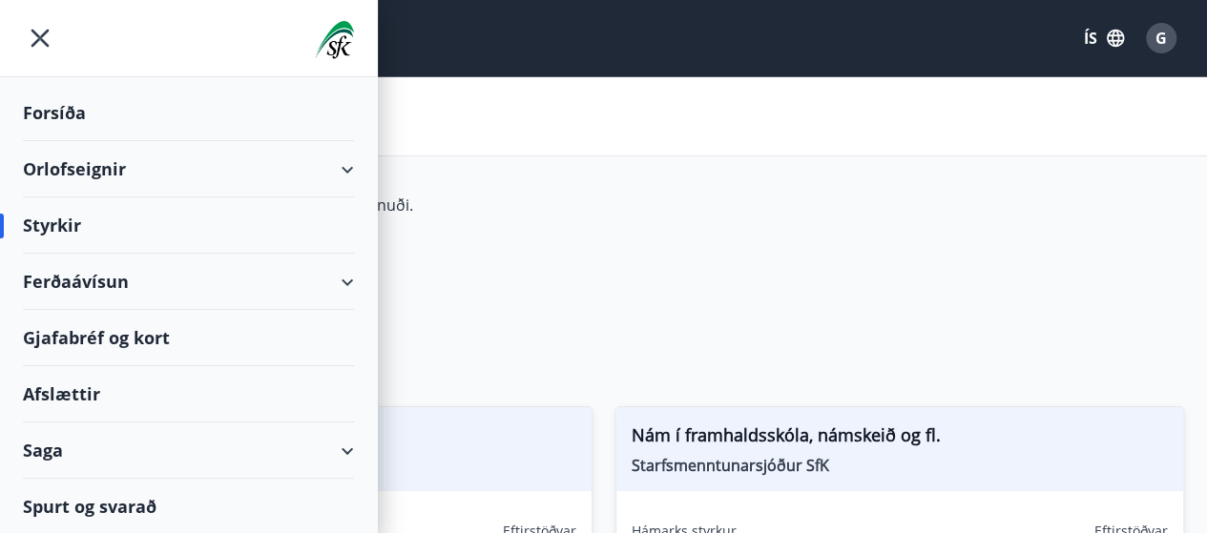
scroll to position [95, 0]
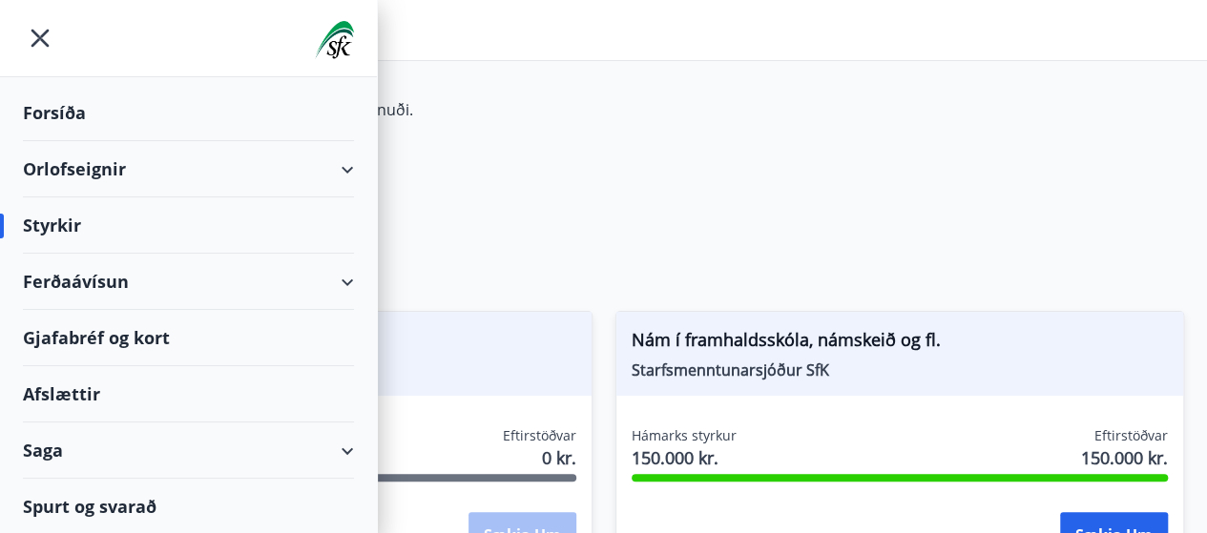
click at [68, 398] on div "Afslættir" at bounding box center [188, 394] width 331 height 56
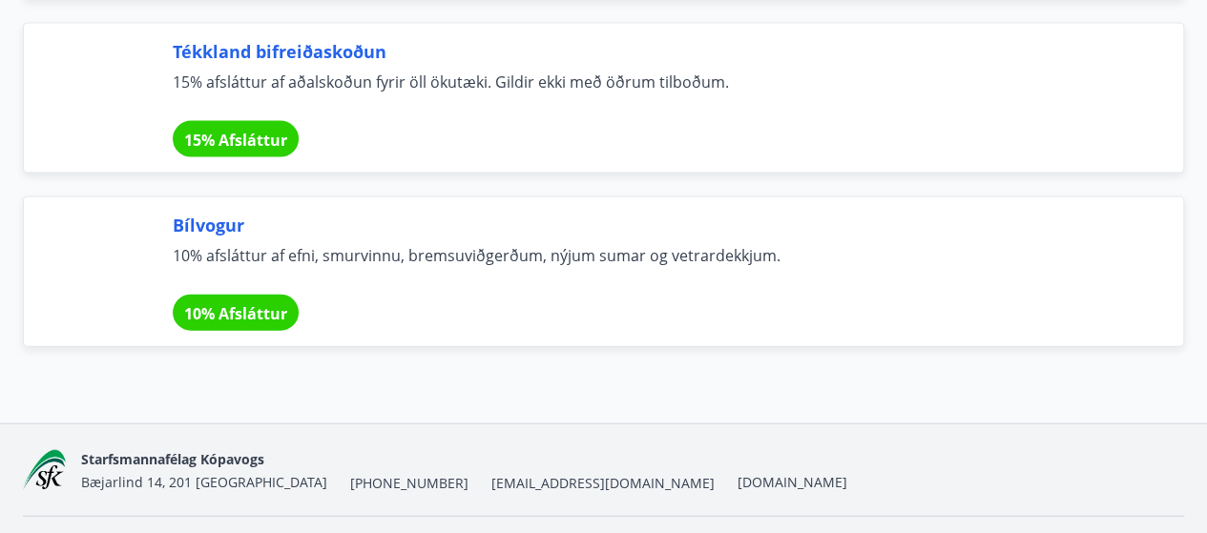
scroll to position [12910, 0]
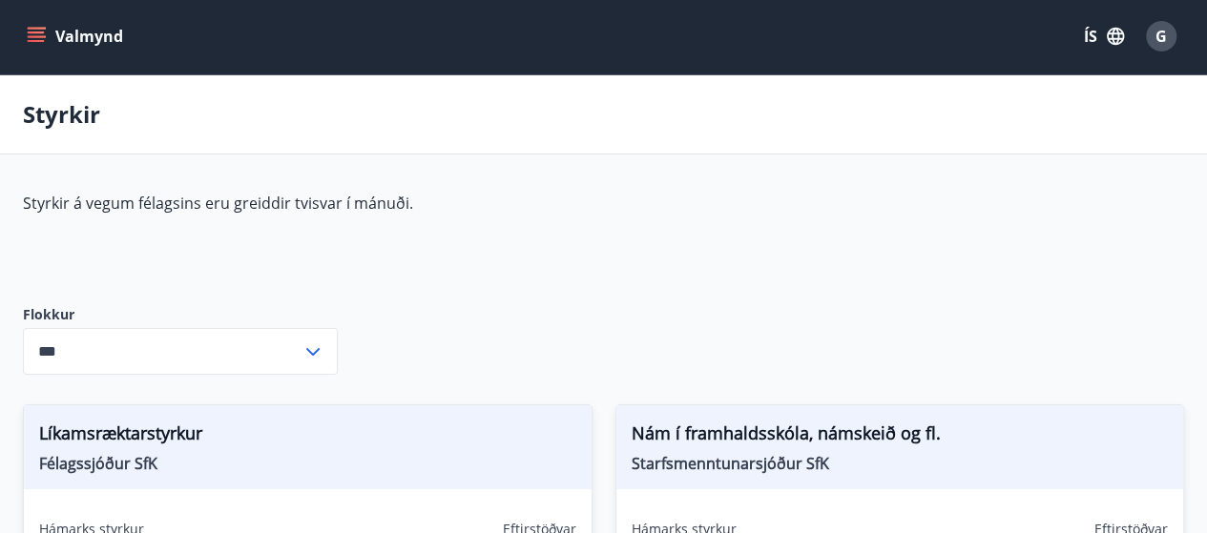
type input "***"
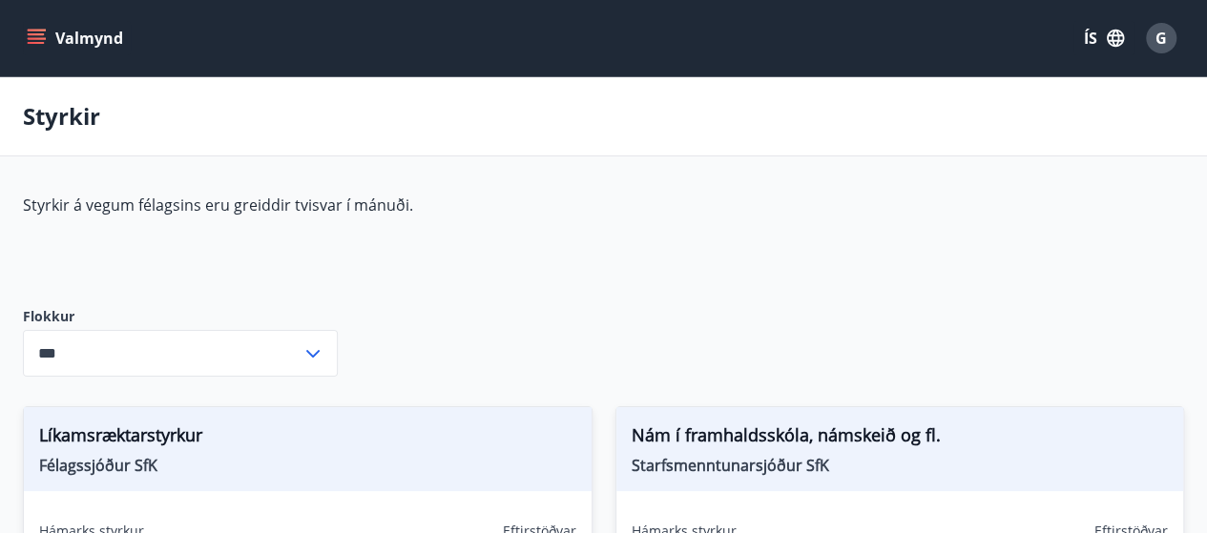
click at [29, 31] on icon "menu" at bounding box center [36, 38] width 19 height 19
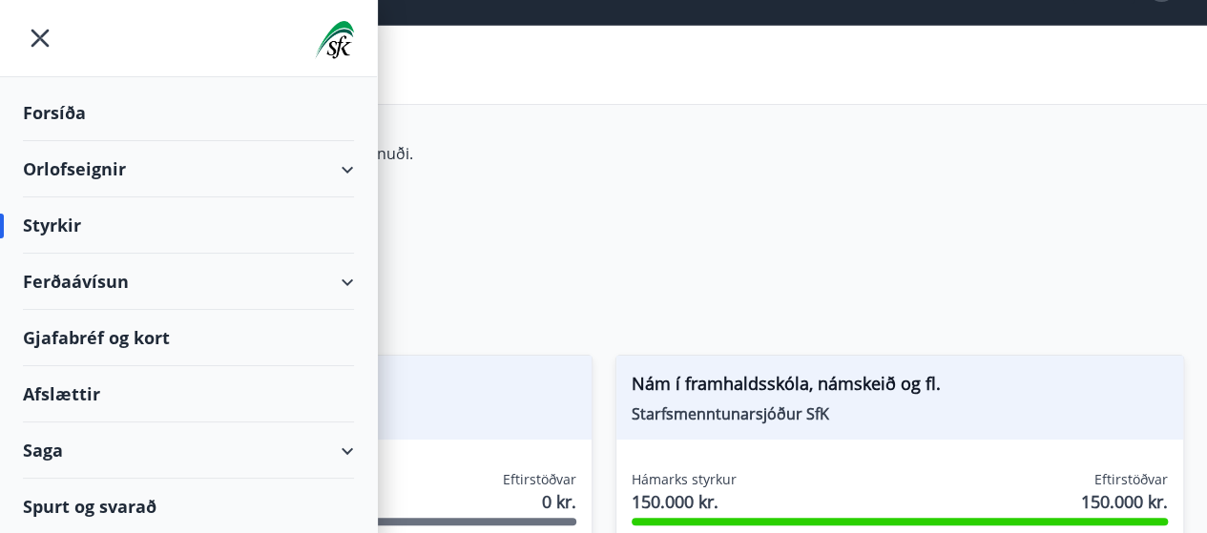
scroll to position [95, 0]
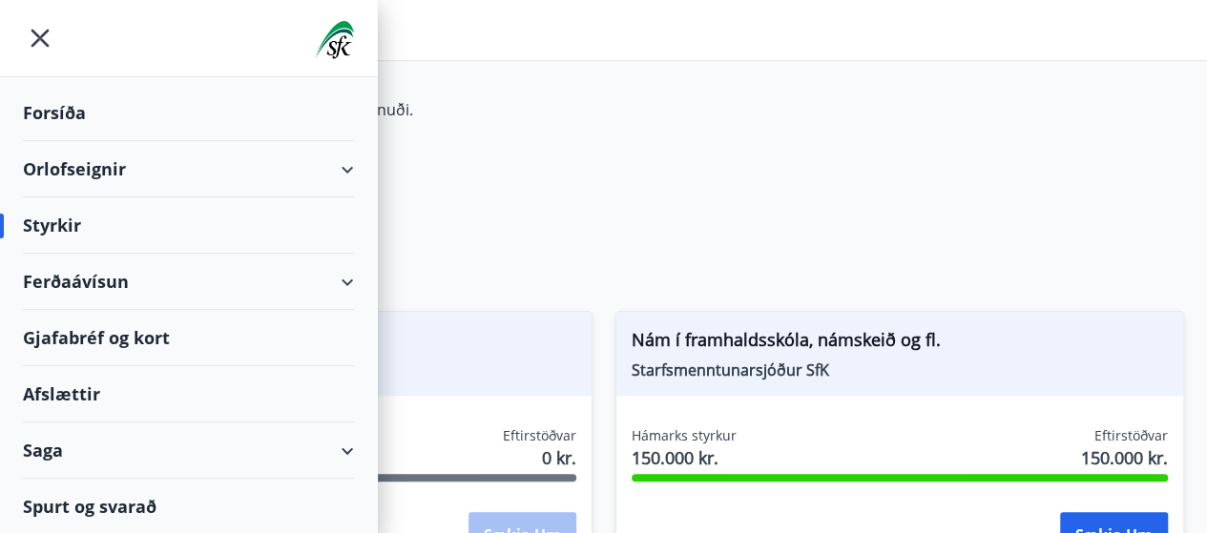
click at [103, 508] on div "Spurt og svarað" at bounding box center [188, 506] width 331 height 55
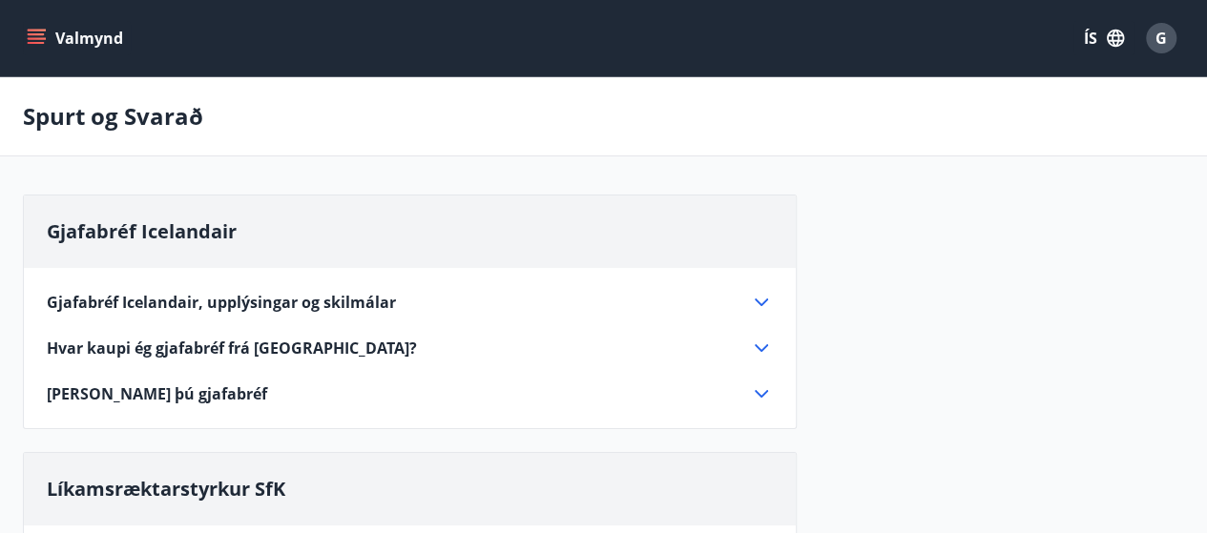
click at [746, 301] on div "Gjafabréf Icelandair, upplýsingar og skilmálar" at bounding box center [398, 302] width 703 height 21
click at [761, 302] on icon at bounding box center [761, 303] width 13 height 8
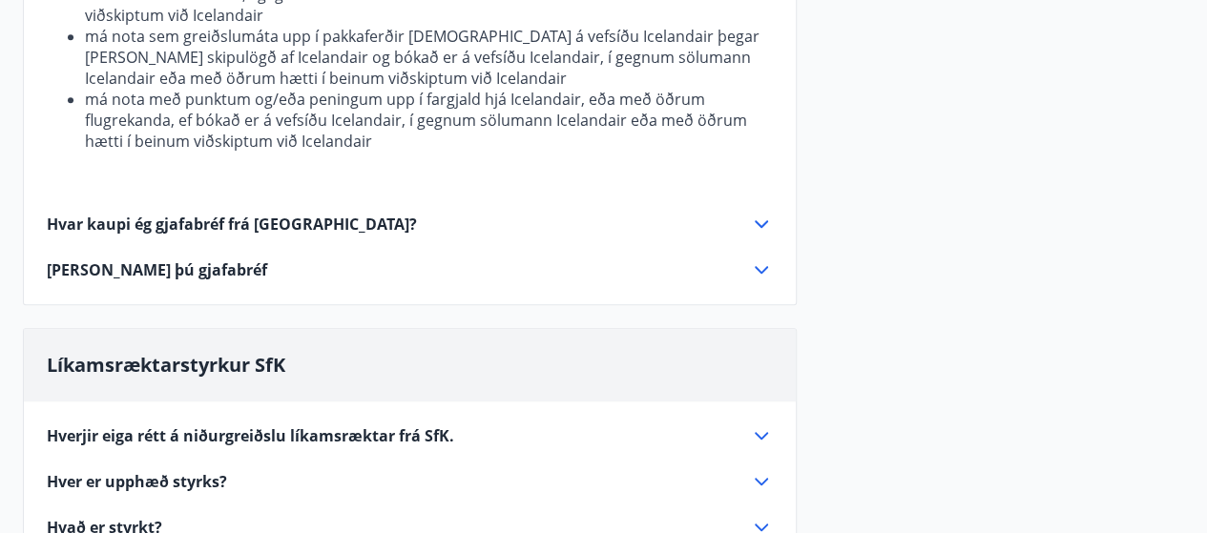
scroll to position [859, 0]
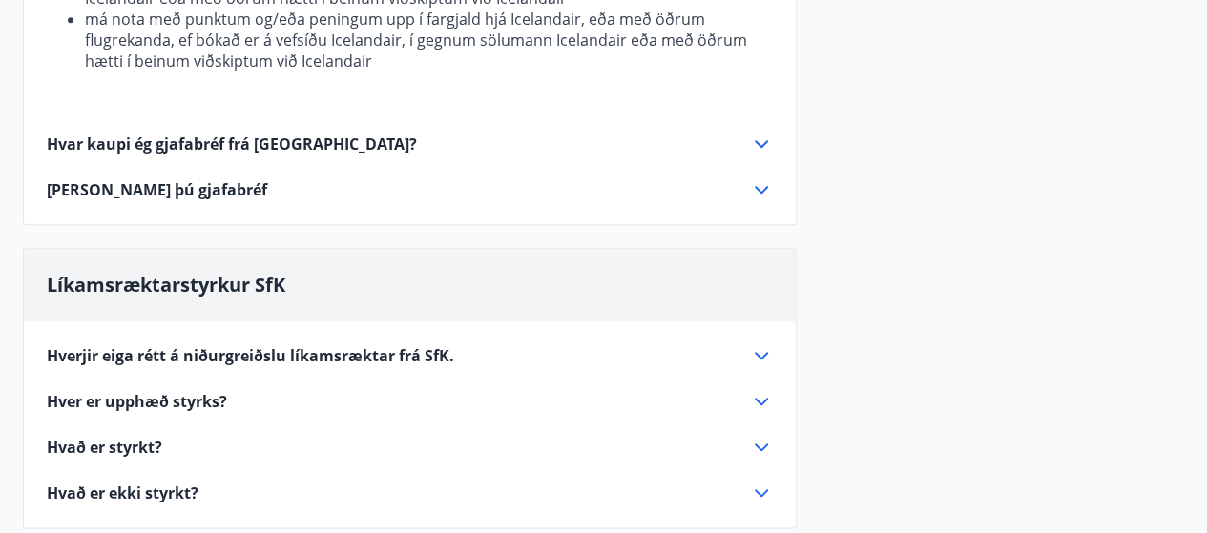
click at [756, 344] on icon at bounding box center [761, 355] width 23 height 23
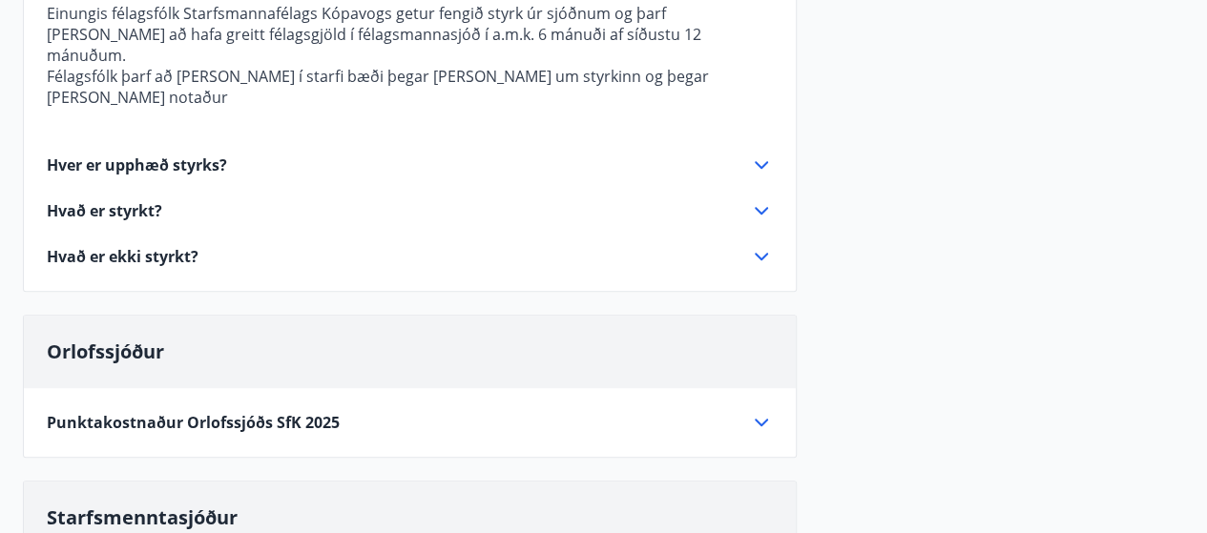
scroll to position [573, 0]
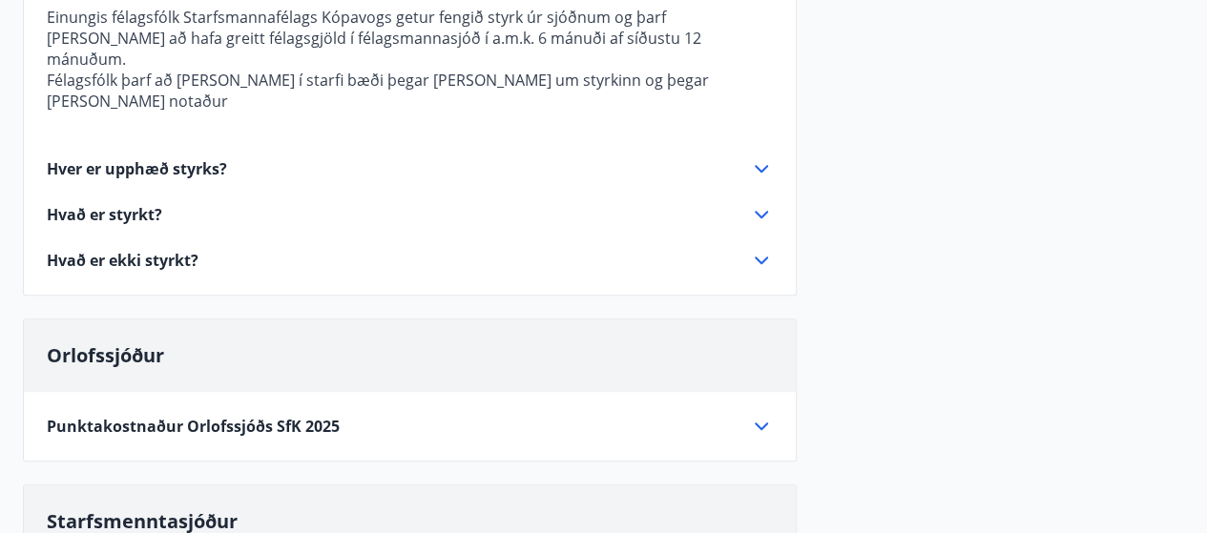
click at [765, 415] on icon at bounding box center [761, 426] width 23 height 23
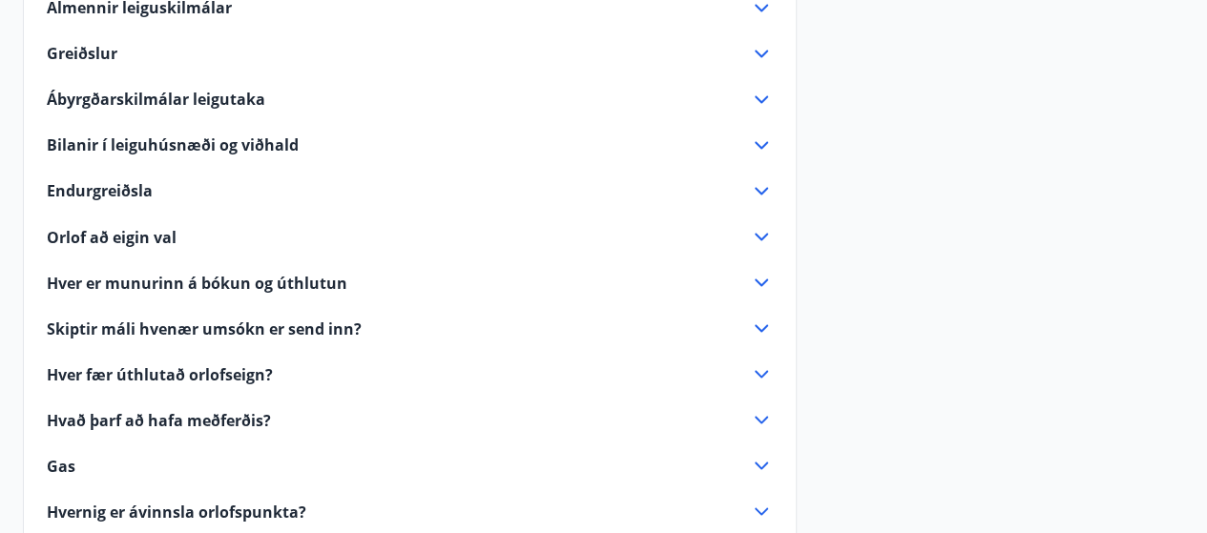
scroll to position [1622, 0]
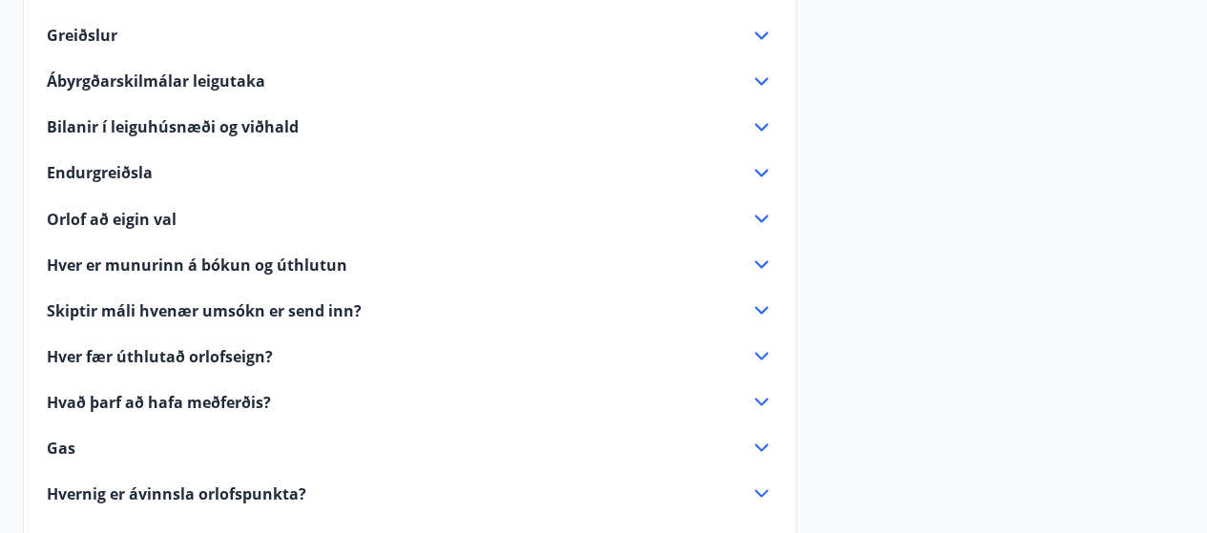
click at [754, 345] on icon at bounding box center [761, 355] width 23 height 23
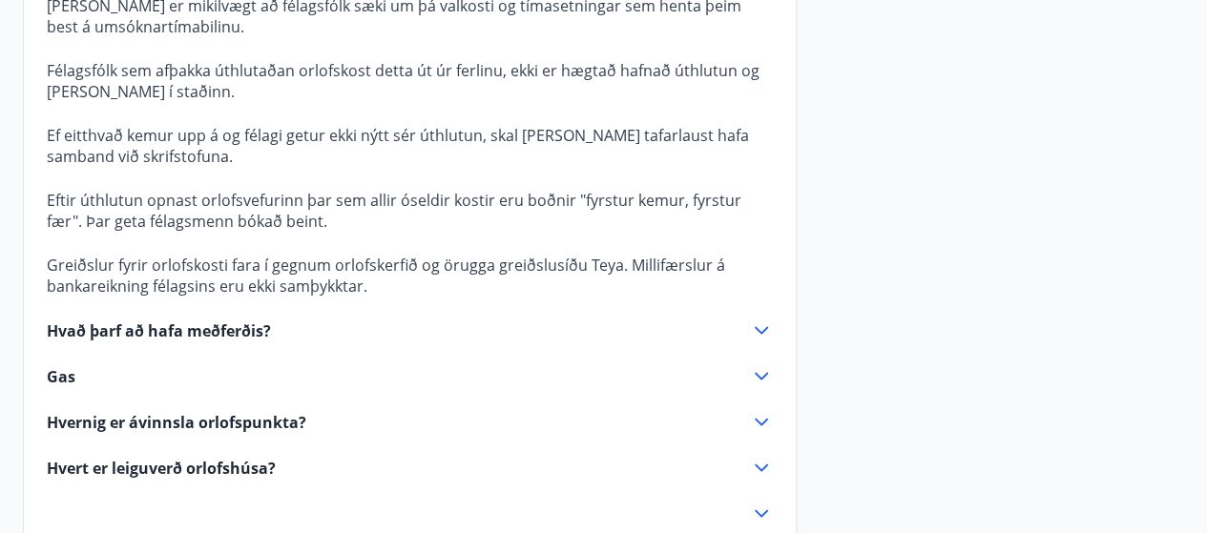
scroll to position [1870, 0]
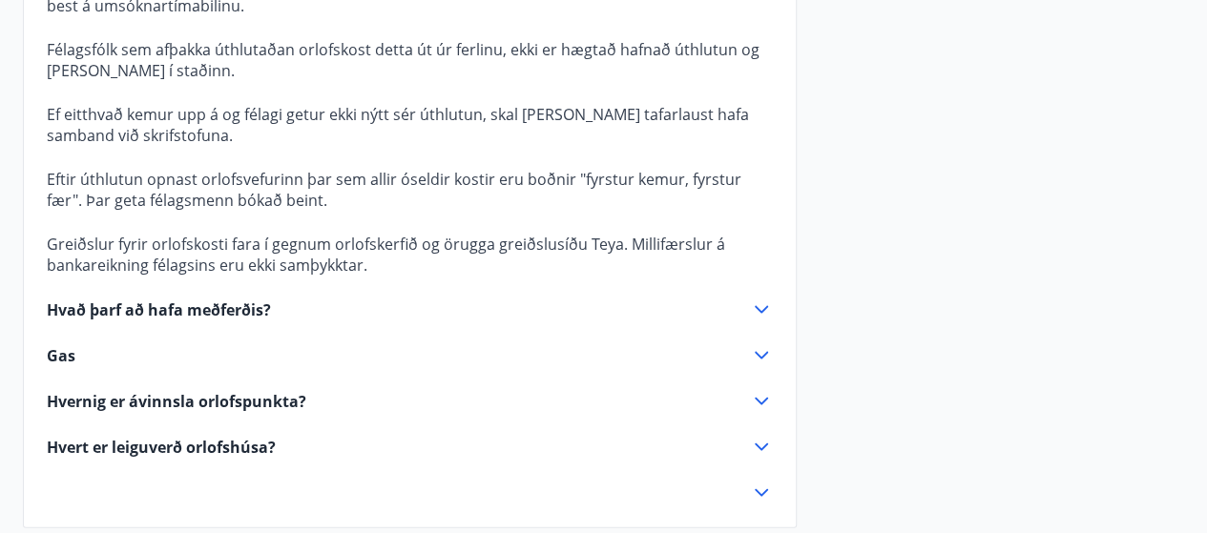
click at [762, 390] on icon at bounding box center [761, 401] width 23 height 23
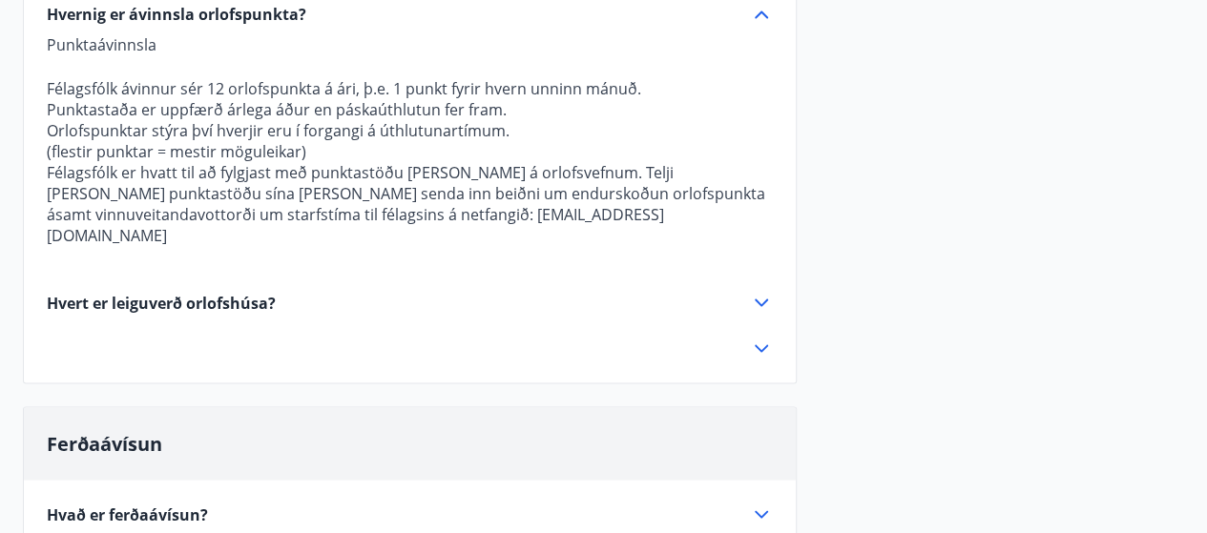
scroll to position [1775, 0]
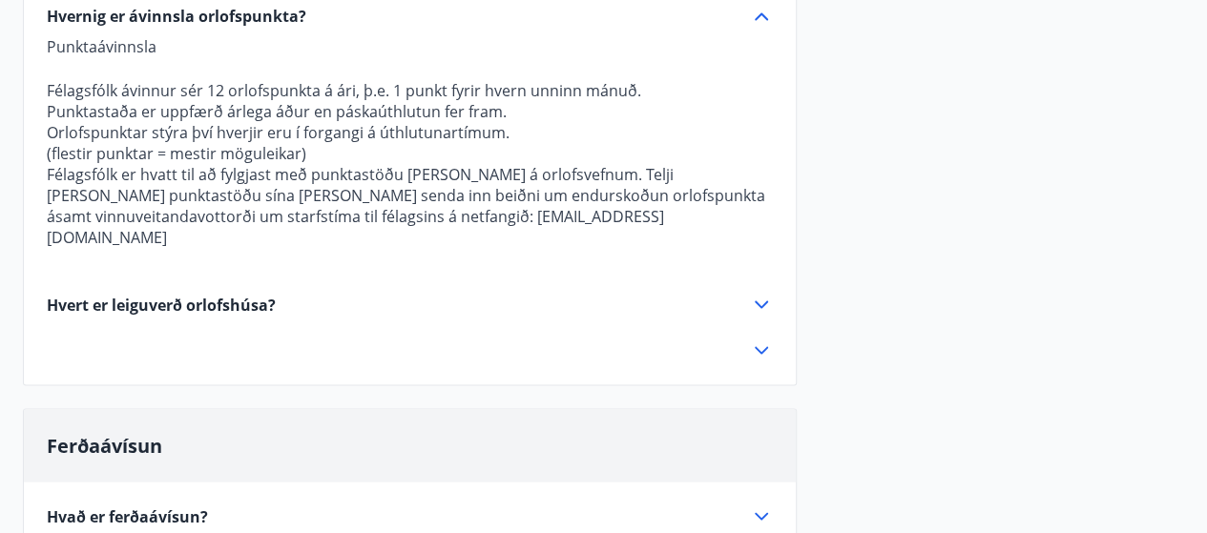
click at [757, 293] on icon at bounding box center [761, 304] width 23 height 23
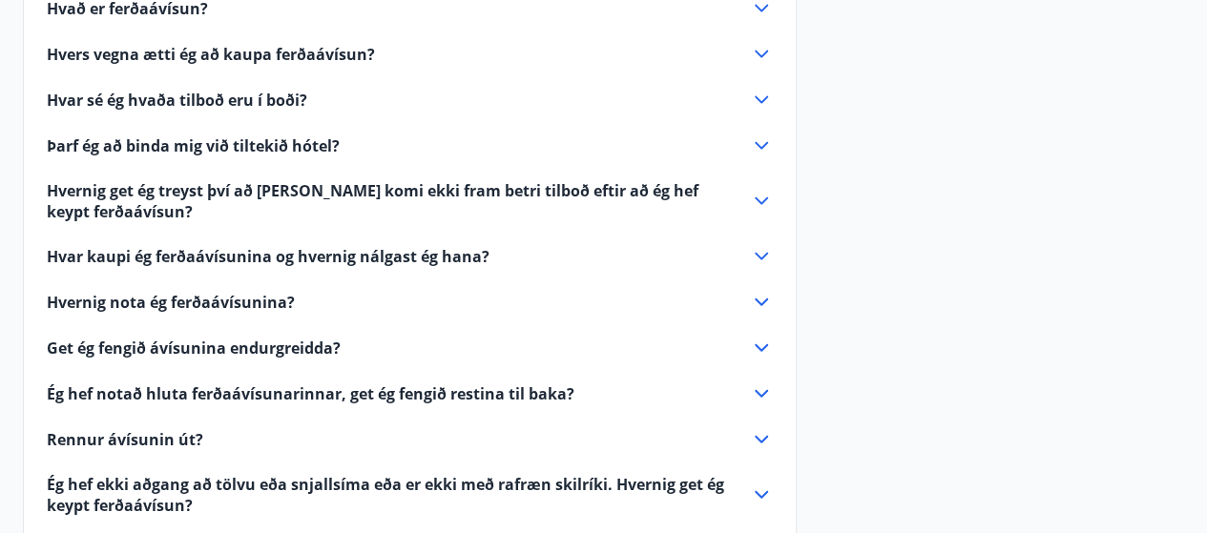
scroll to position [2156, 0]
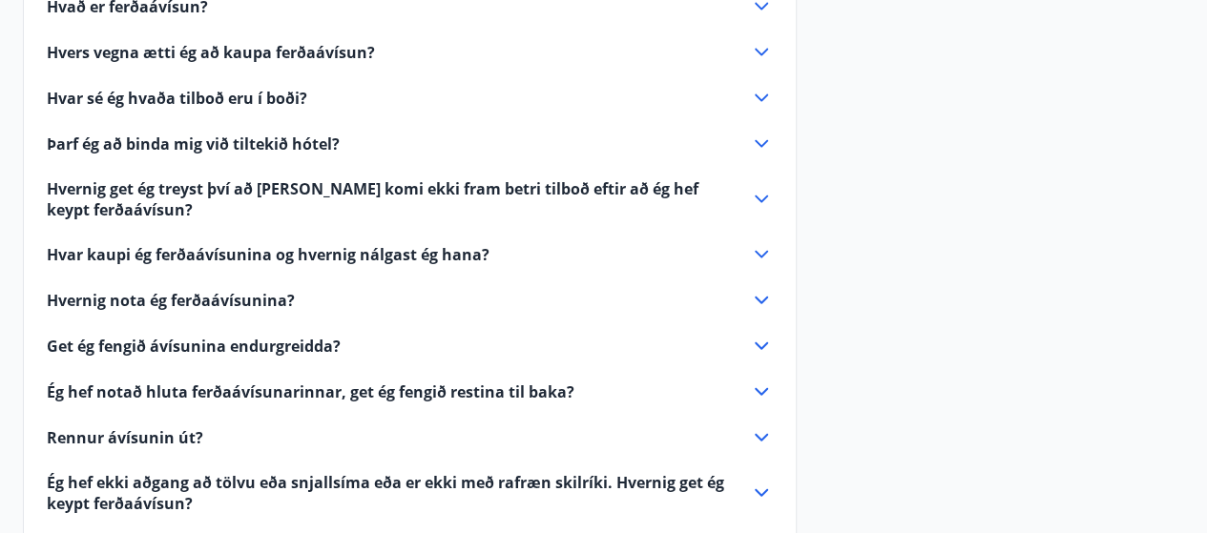
click at [772, 49] on icon at bounding box center [761, 52] width 23 height 23
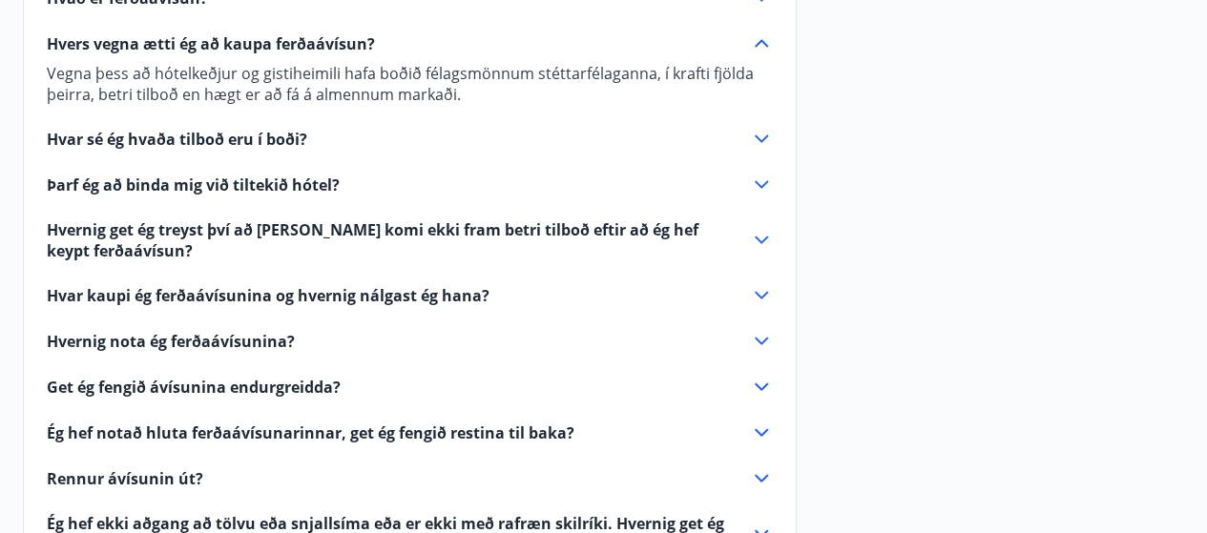
scroll to position [2042, 0]
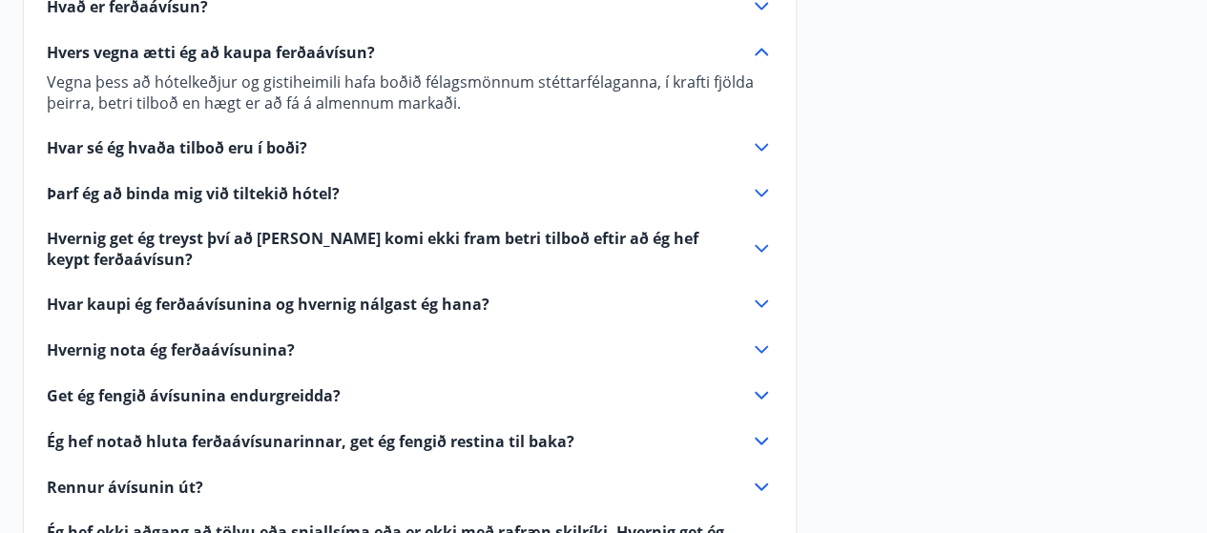
click at [760, 148] on icon at bounding box center [761, 147] width 23 height 23
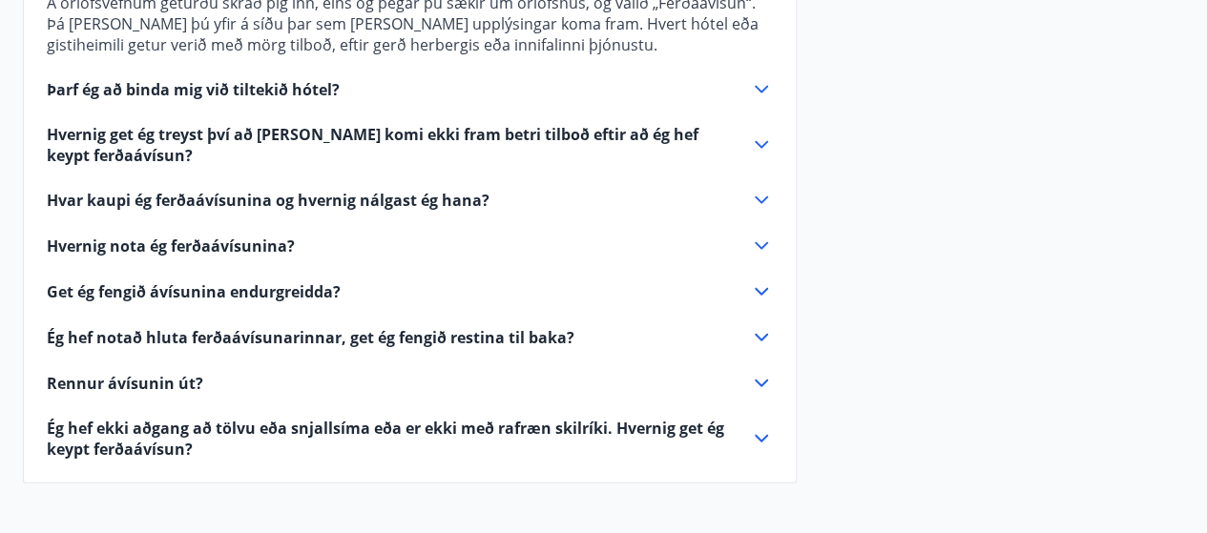
scroll to position [2137, 0]
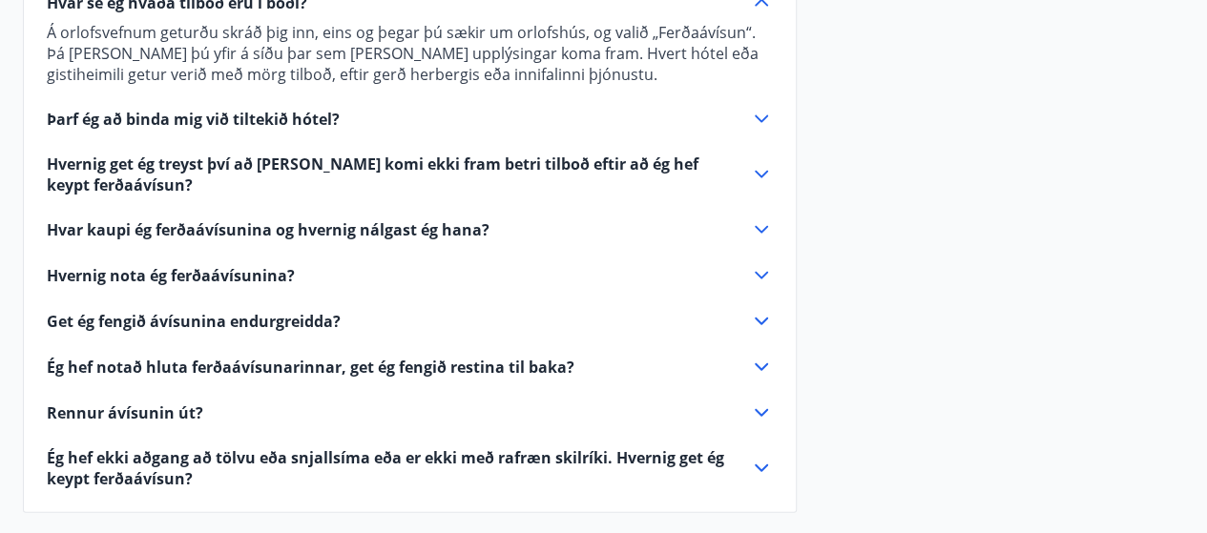
click at [757, 272] on icon at bounding box center [761, 275] width 23 height 23
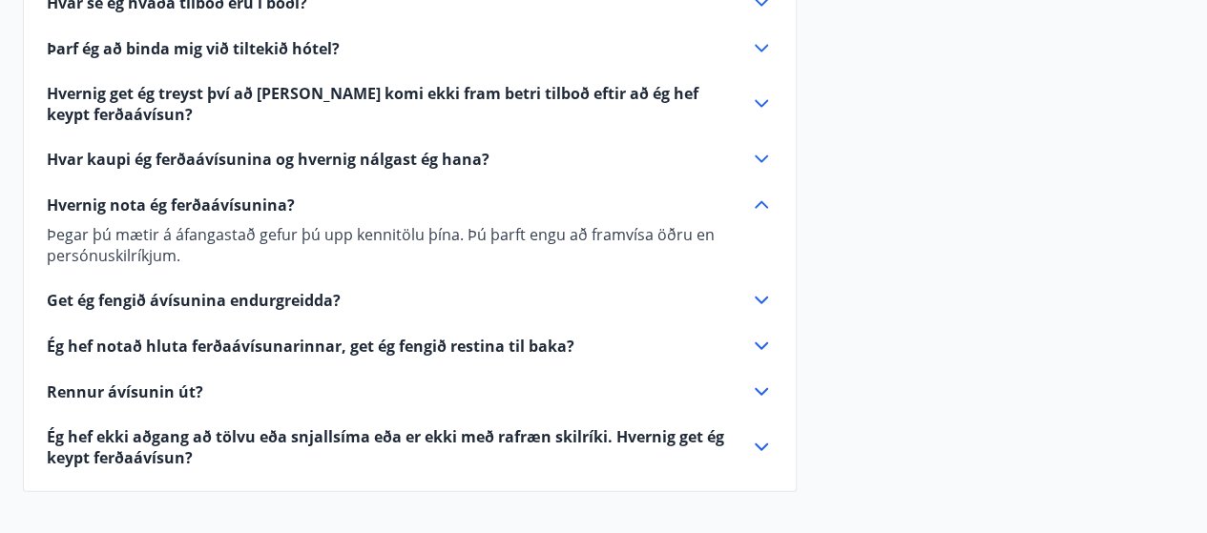
click at [755, 157] on icon at bounding box center [761, 159] width 23 height 23
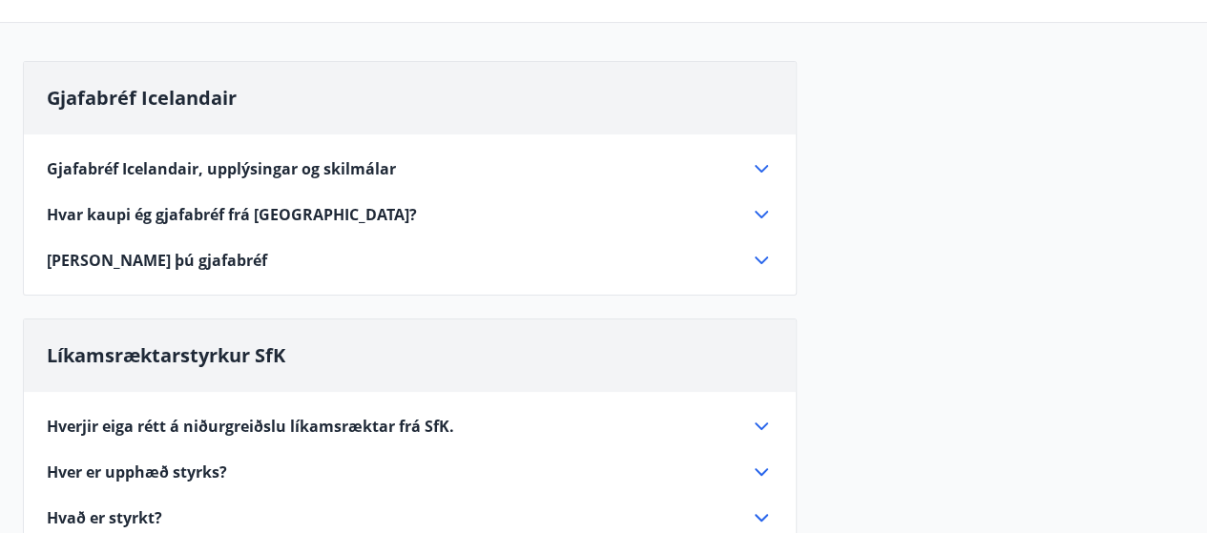
scroll to position [0, 0]
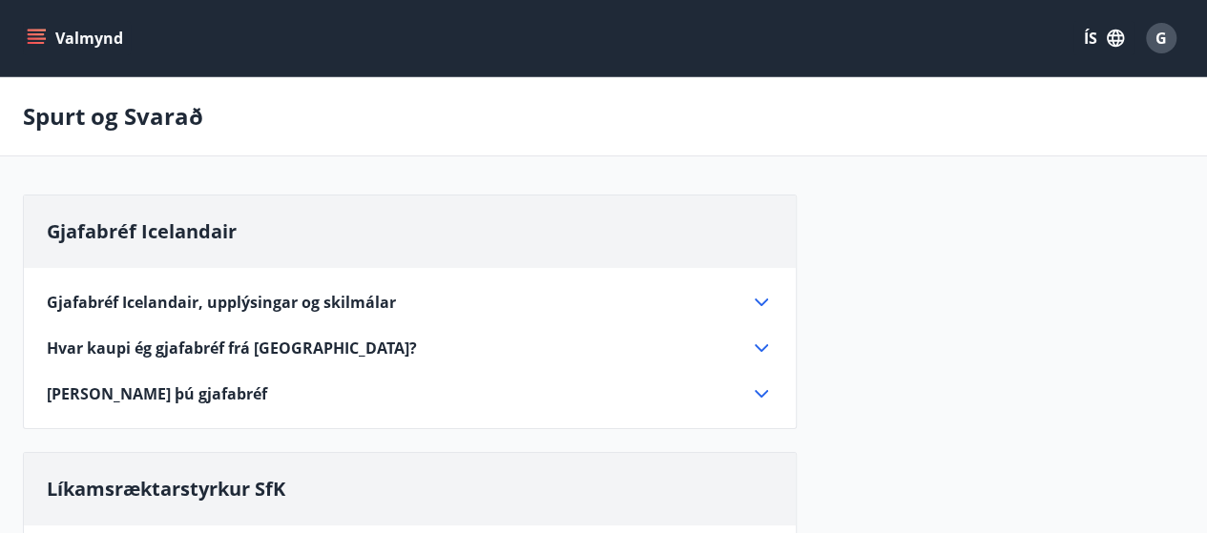
click at [31, 45] on icon "menu" at bounding box center [36, 38] width 19 height 19
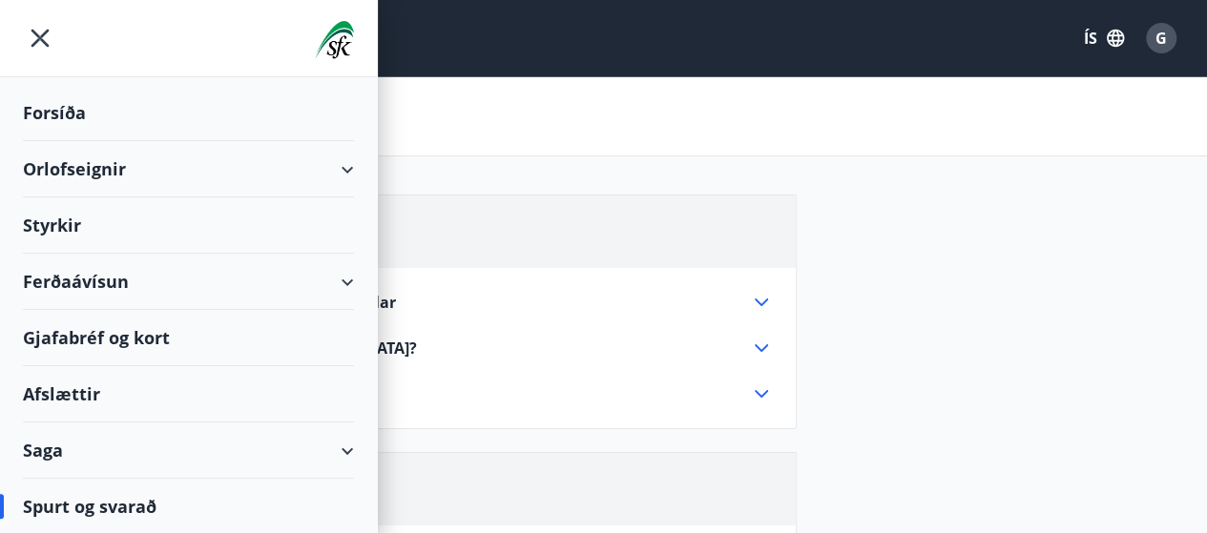
click at [358, 162] on icon at bounding box center [347, 169] width 23 height 23
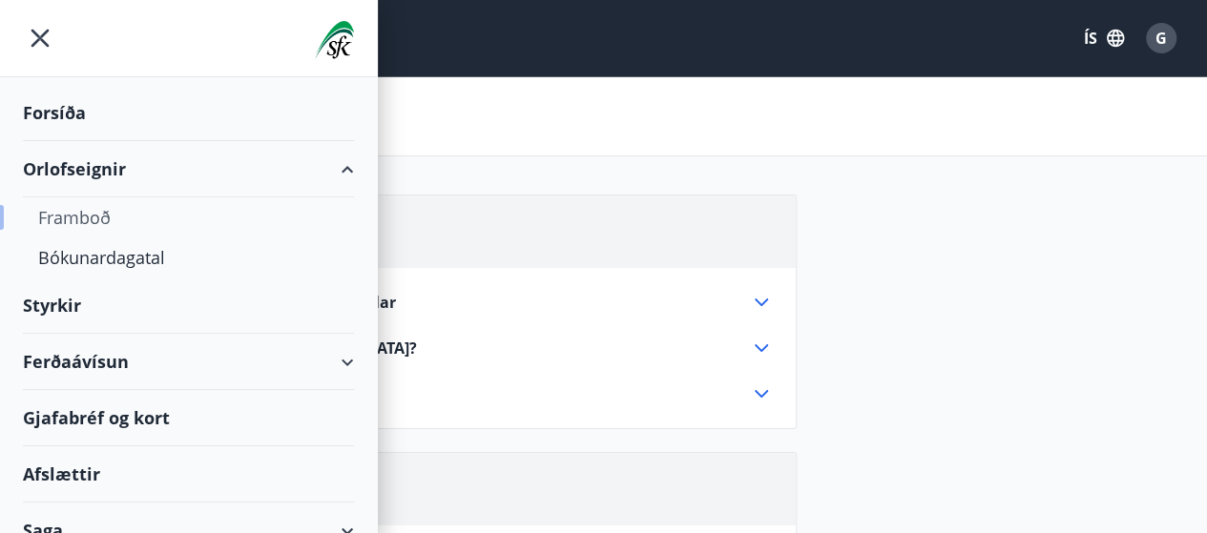
click at [90, 216] on div "Framboð" at bounding box center [188, 218] width 301 height 40
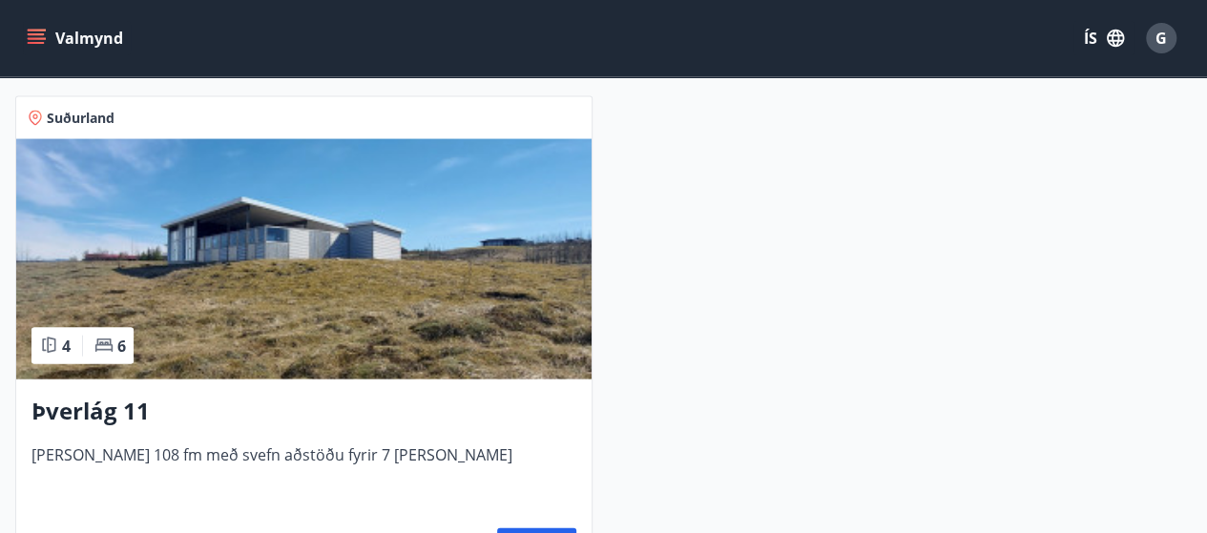
scroll to position [1908, 0]
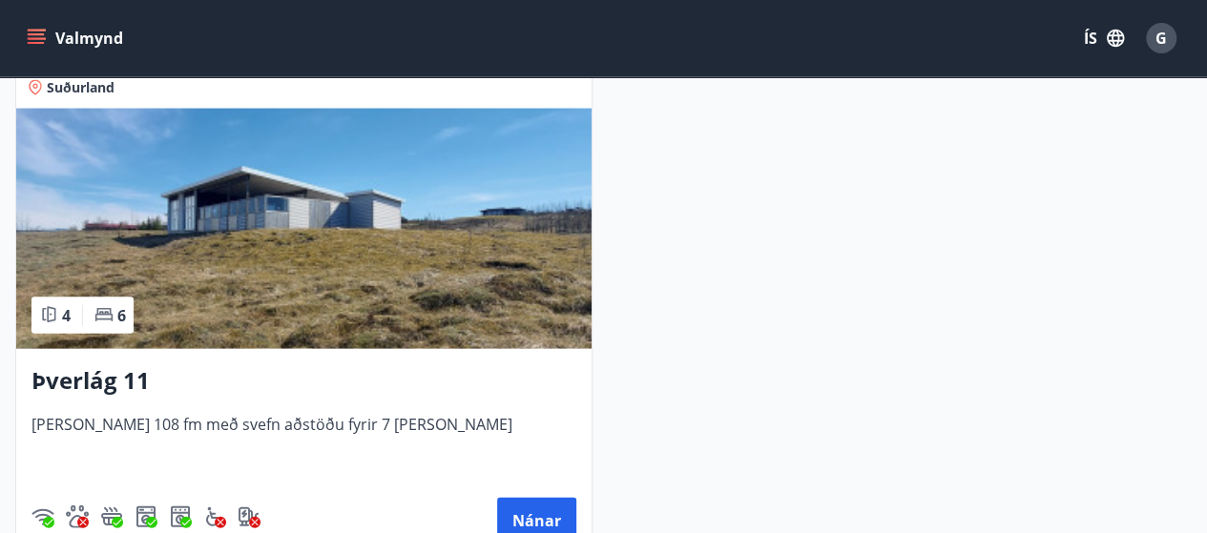
click at [260, 213] on img at bounding box center [303, 229] width 575 height 240
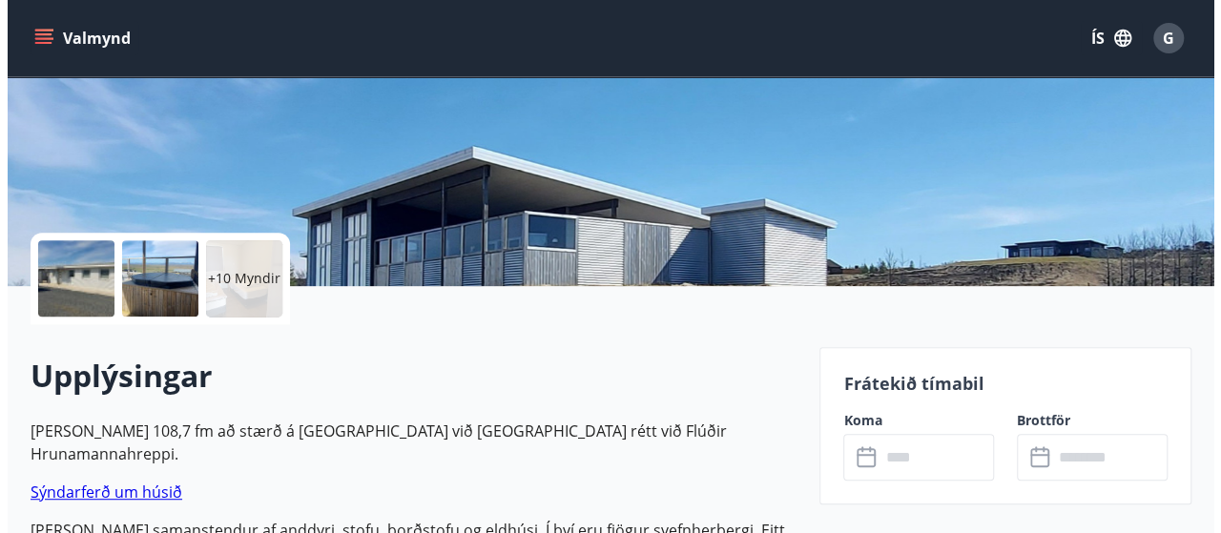
scroll to position [382, 0]
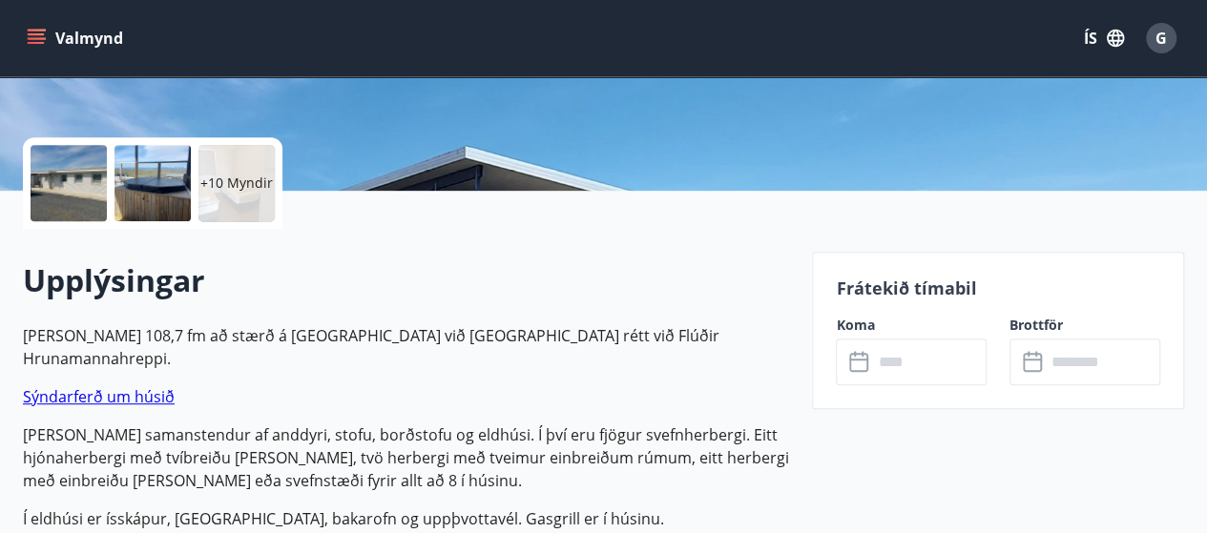
click at [219, 154] on div "+10 Myndir" at bounding box center [236, 183] width 76 height 76
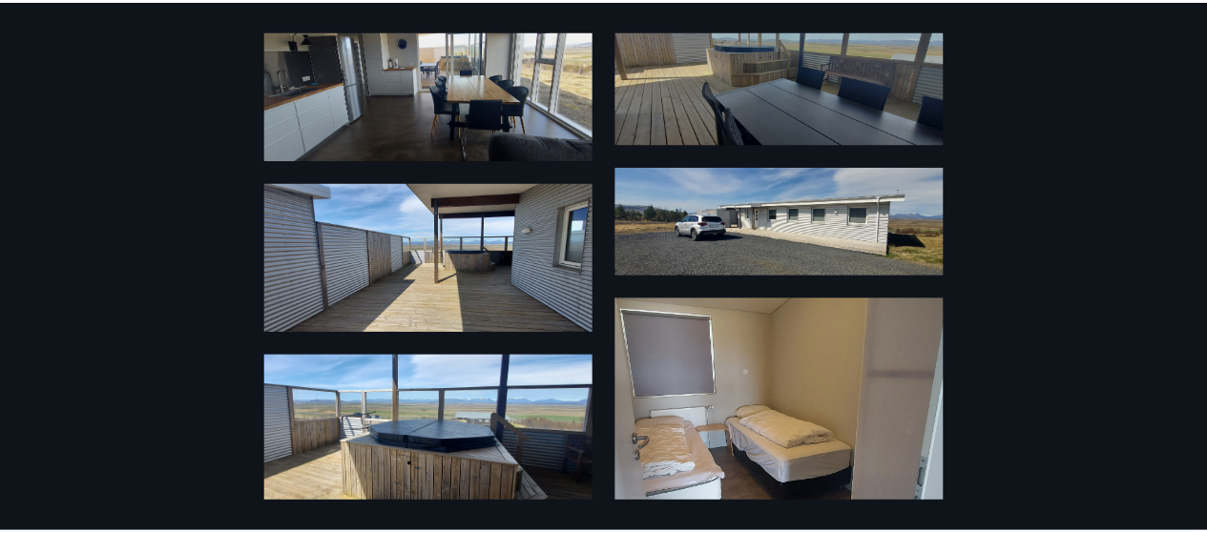
scroll to position [0, 0]
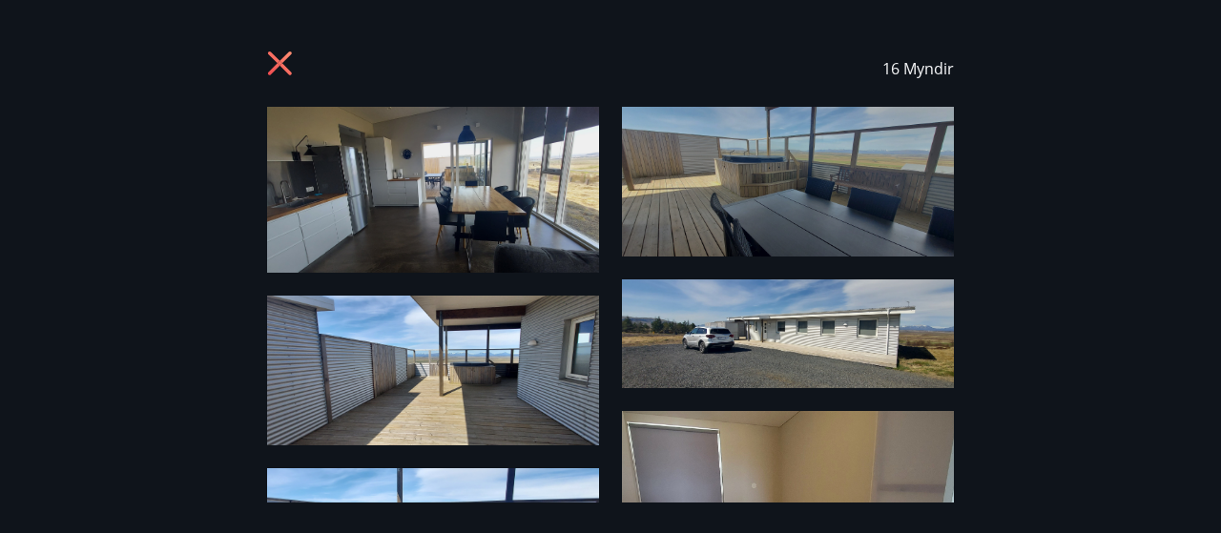
click at [281, 56] on icon at bounding box center [282, 66] width 31 height 31
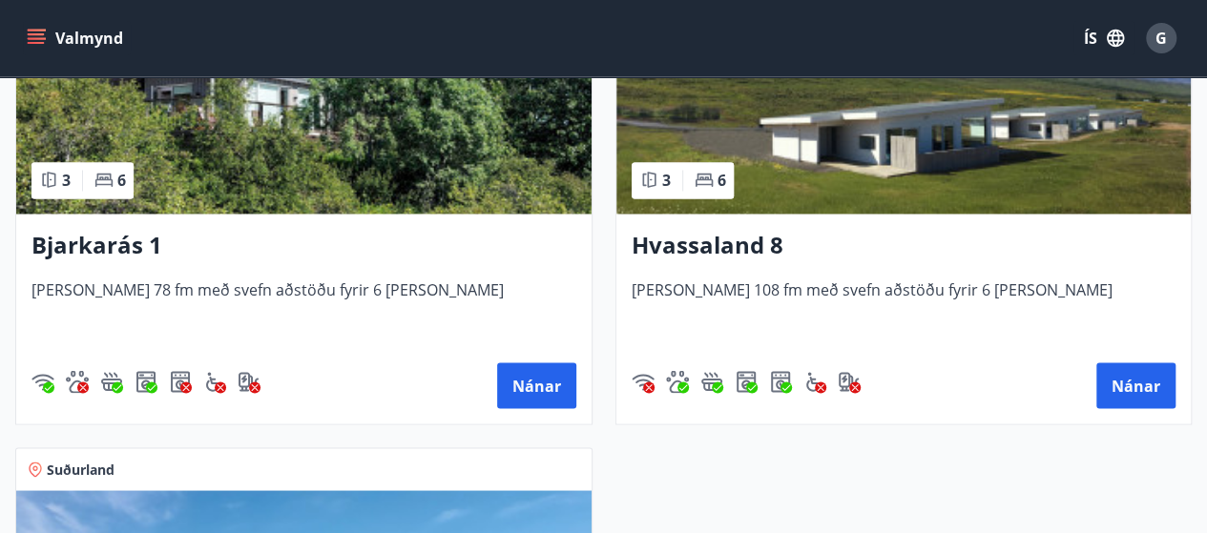
click at [886, 198] on img at bounding box center [903, 93] width 575 height 240
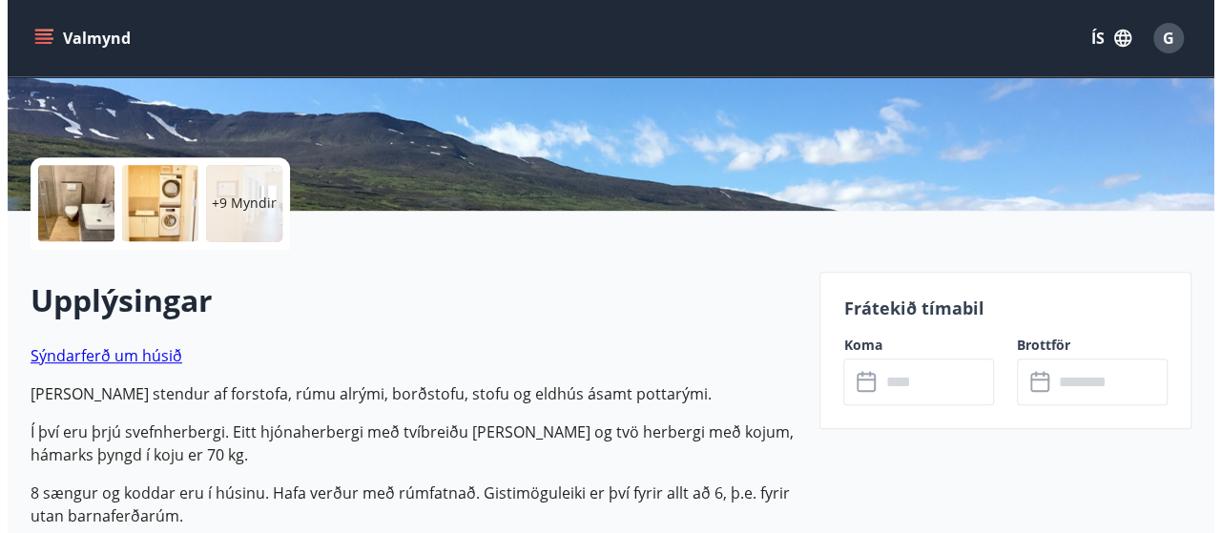
scroll to position [382, 0]
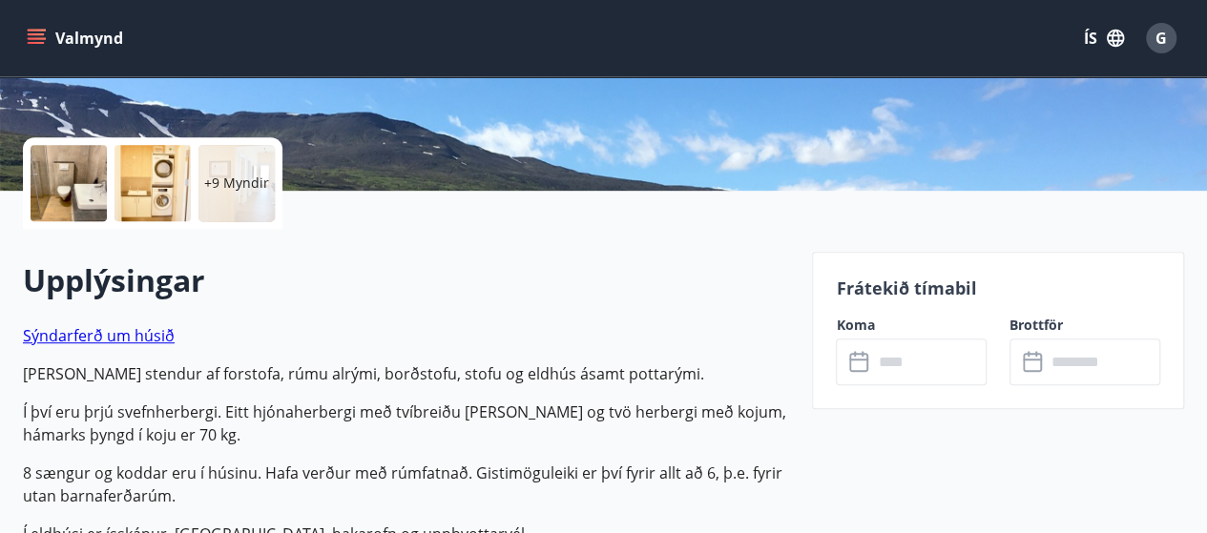
click at [128, 173] on div at bounding box center [153, 183] width 76 height 76
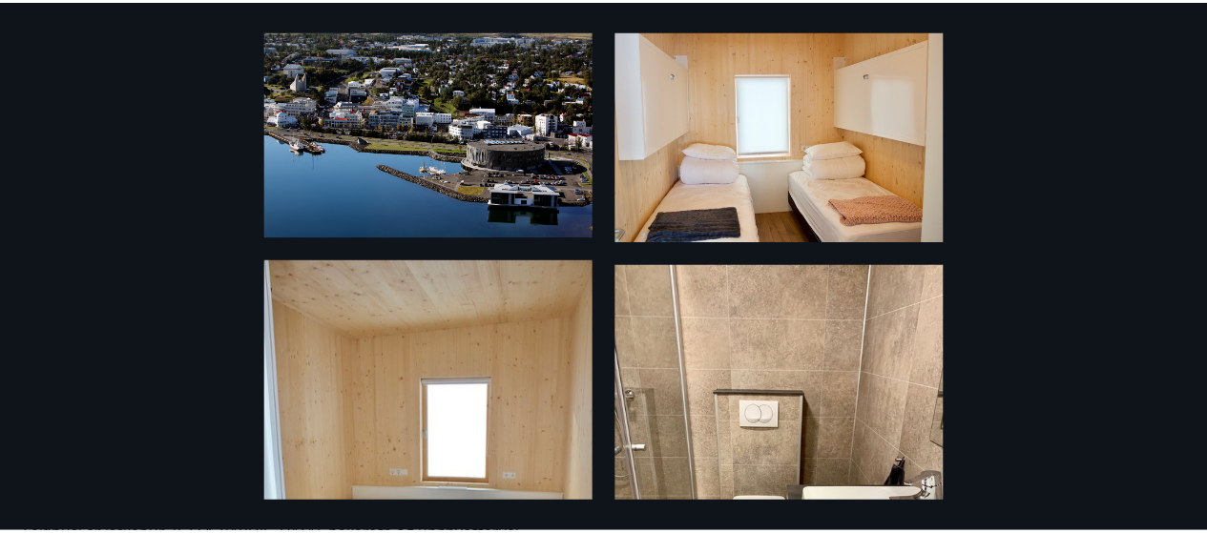
scroll to position [0, 0]
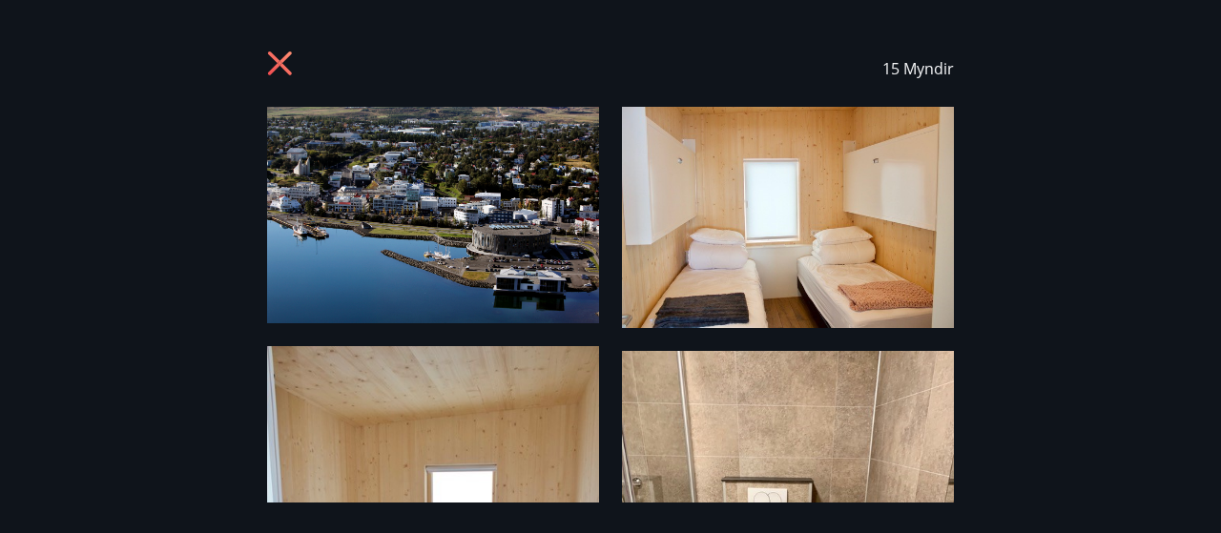
click at [279, 58] on icon at bounding box center [282, 66] width 31 height 31
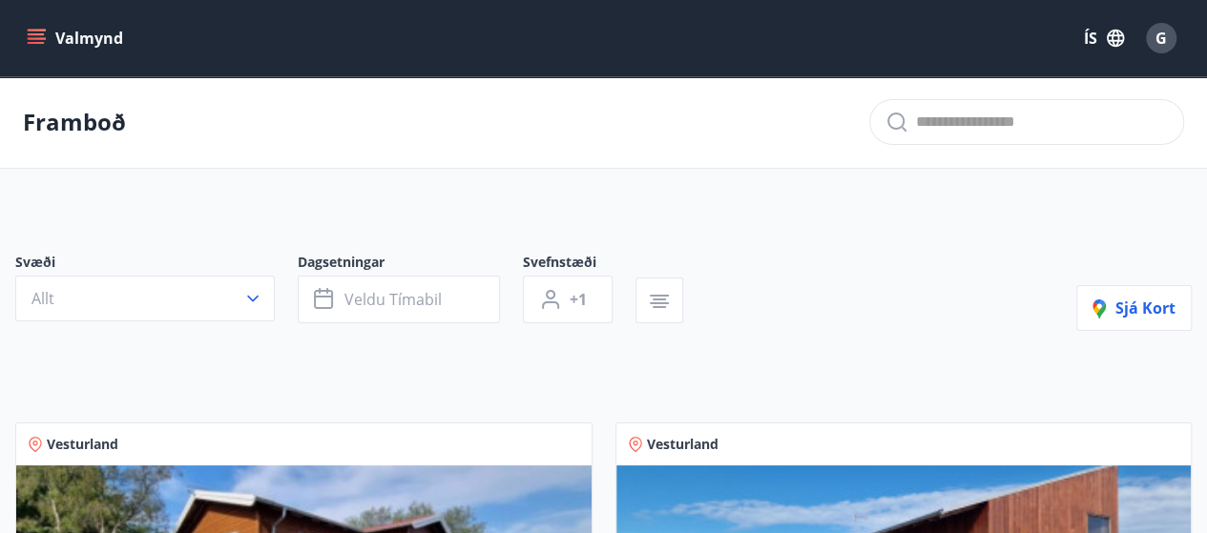
click at [34, 40] on icon "menu" at bounding box center [36, 38] width 19 height 19
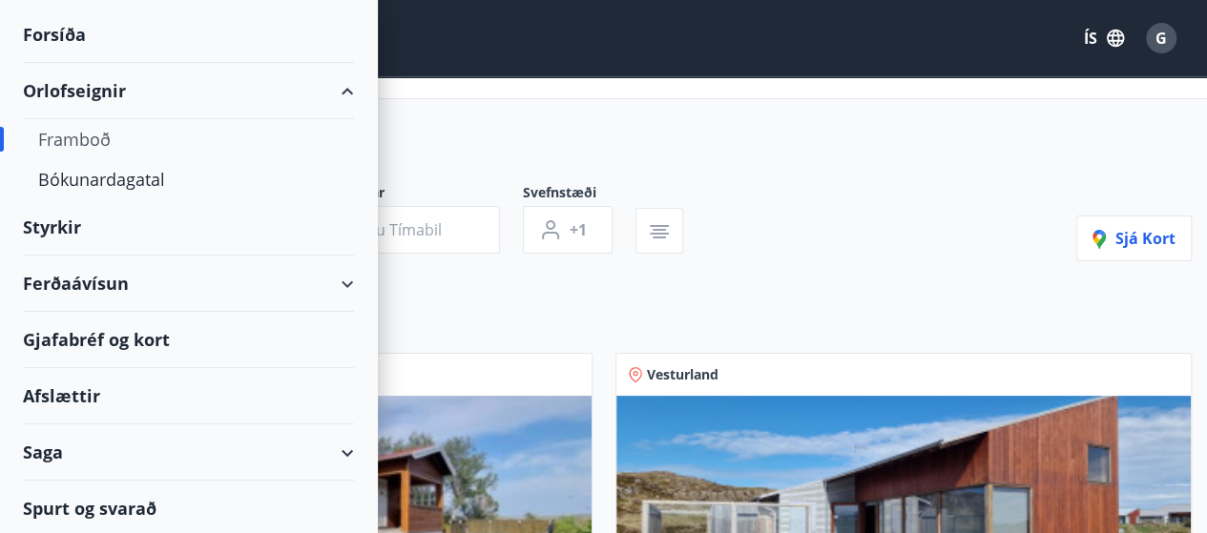
scroll to position [95, 0]
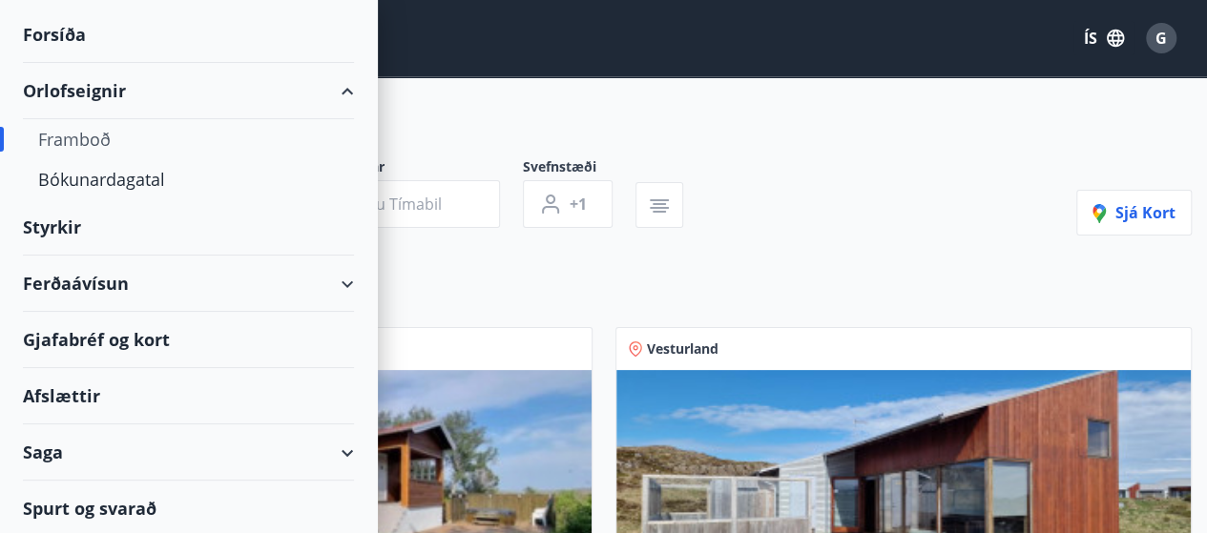
click at [147, 352] on div "Gjafabréf og kort" at bounding box center [188, 340] width 331 height 56
click at [99, 146] on div "Framboð" at bounding box center [188, 139] width 301 height 40
click at [863, 162] on div "Svæði Allt Dagsetningar Veldu tímabil Svefnstæði +1 Sjá kort" at bounding box center [603, 196] width 1177 height 78
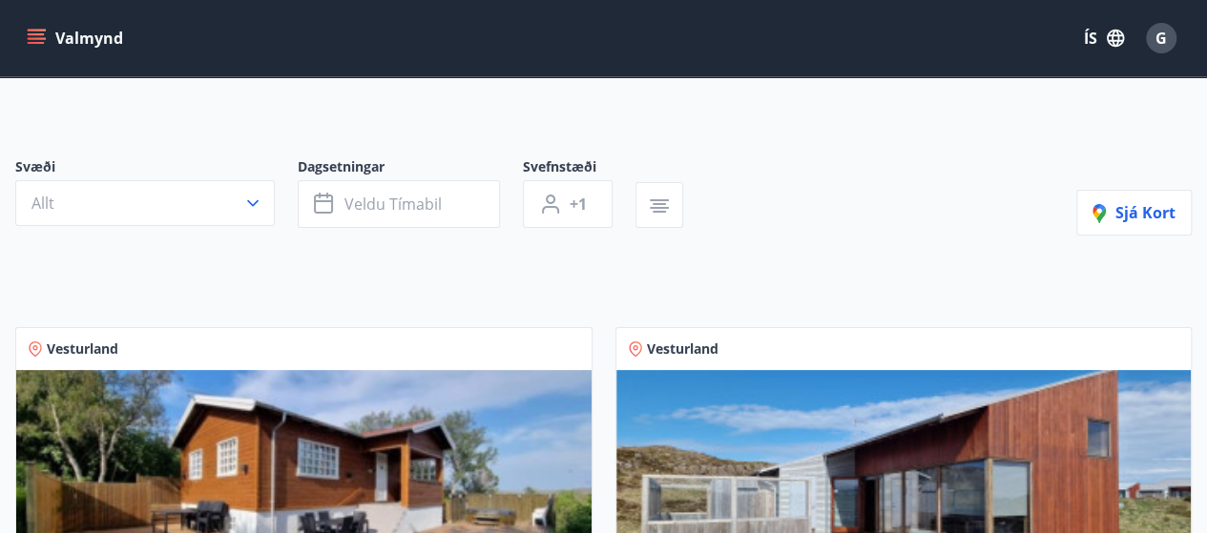
click at [26, 36] on button "Valmynd" at bounding box center [77, 38] width 108 height 34
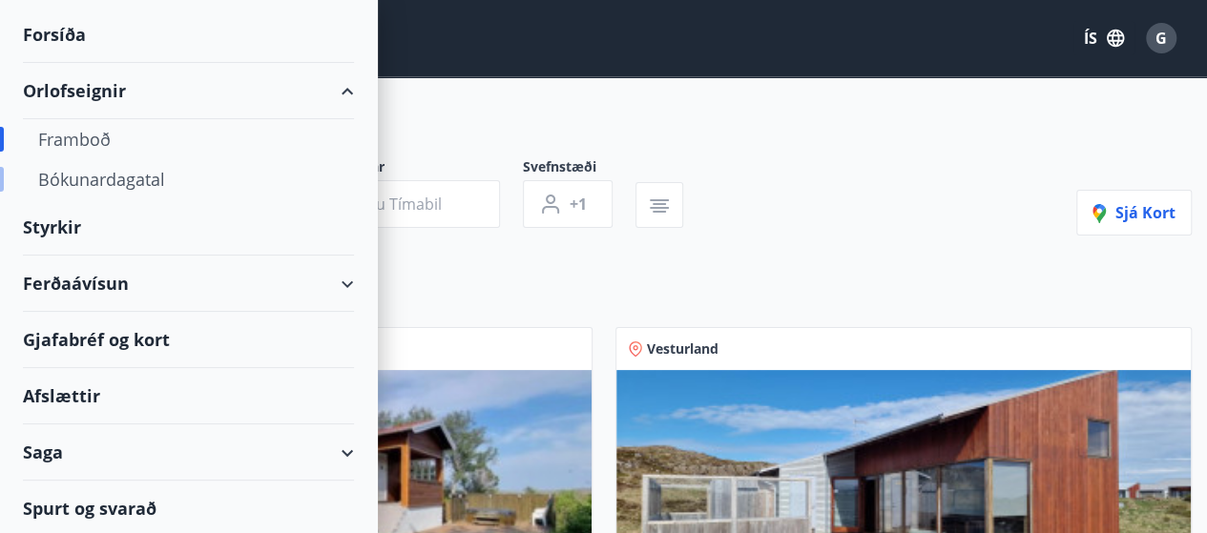
click at [92, 183] on div "Bókunardagatal" at bounding box center [188, 179] width 301 height 40
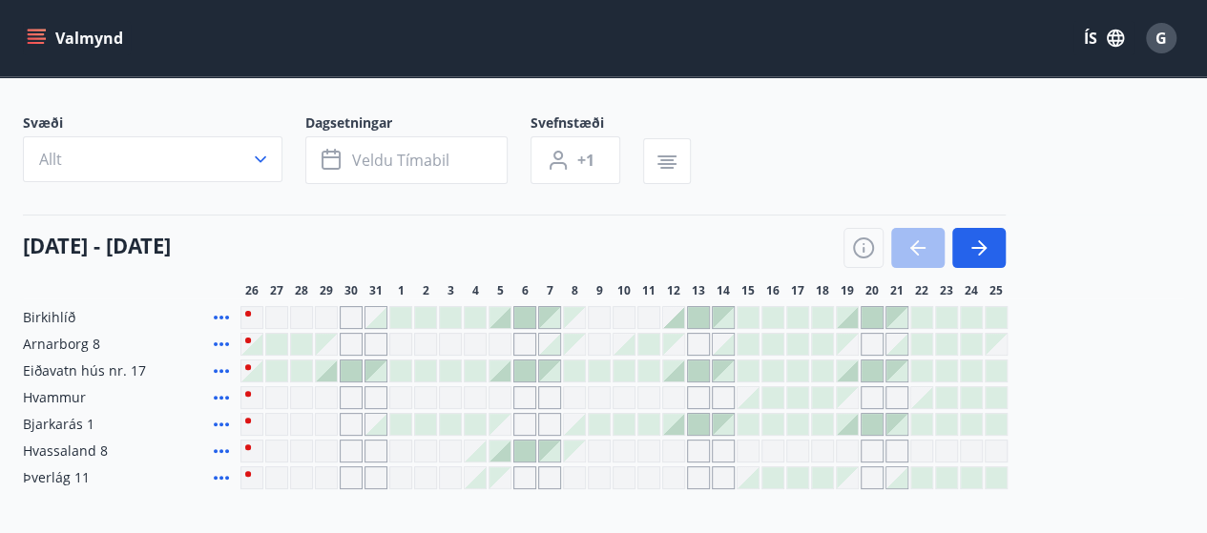
scroll to position [189, 0]
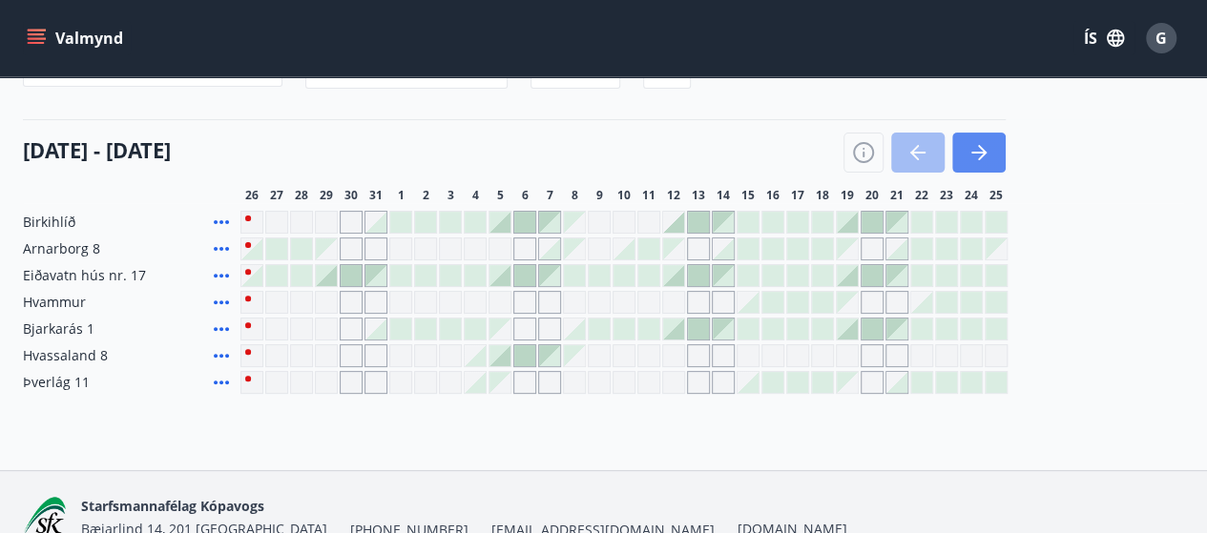
click at [969, 159] on icon "button" at bounding box center [979, 152] width 23 height 23
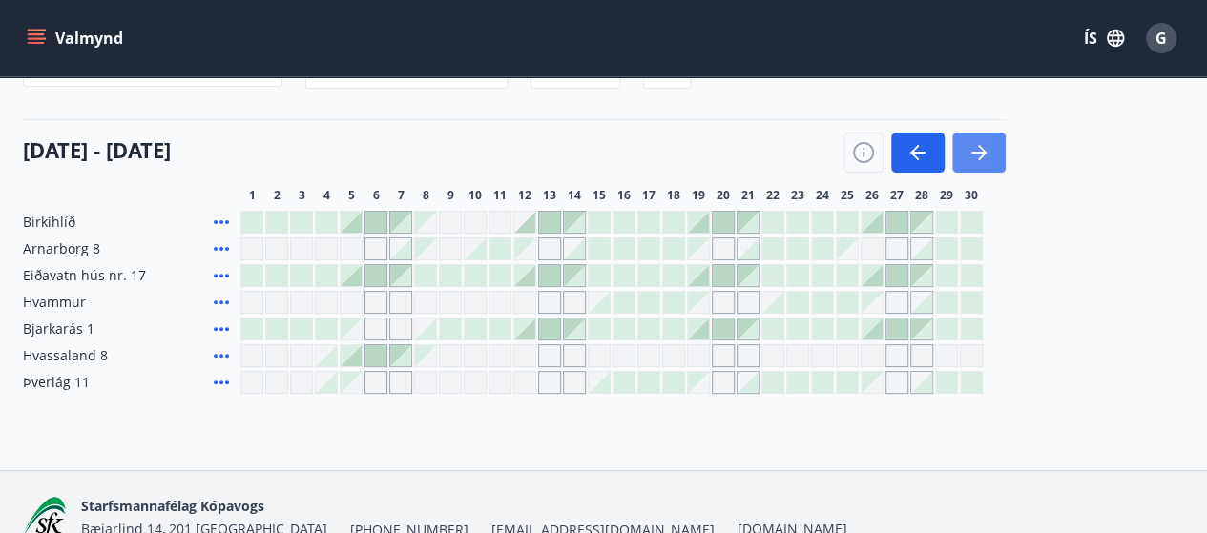
click at [987, 150] on icon "button" at bounding box center [979, 152] width 23 height 23
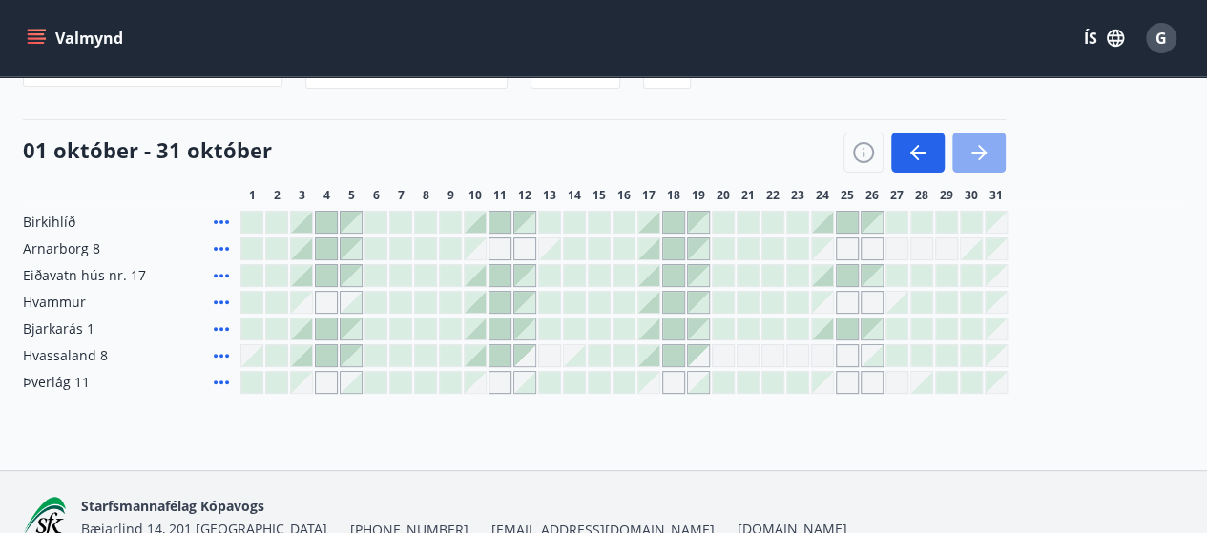
click at [983, 147] on icon "button" at bounding box center [979, 152] width 23 height 23
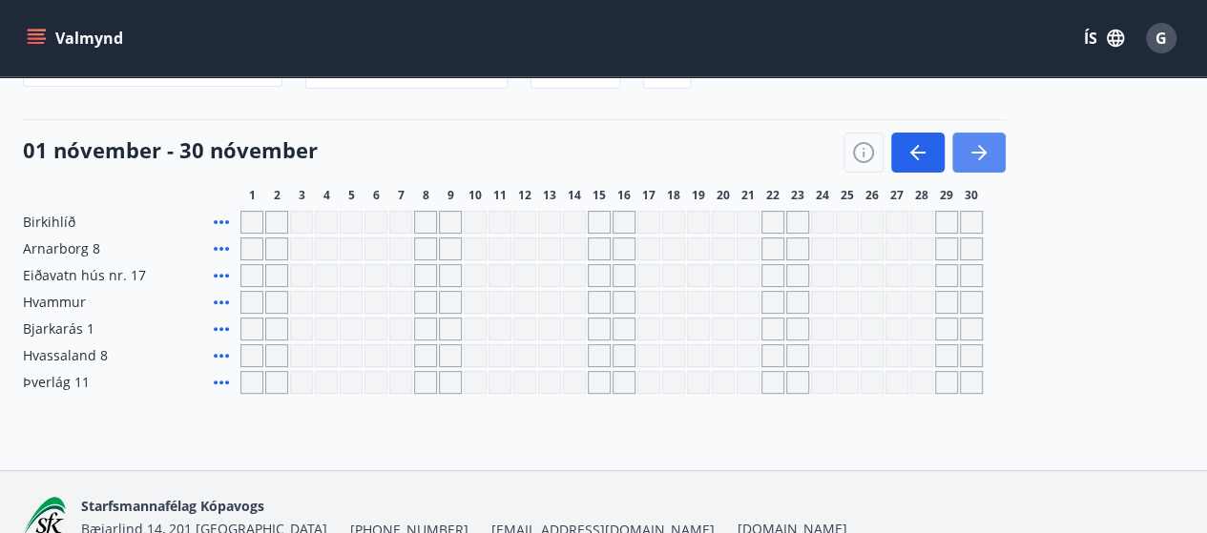
click at [983, 147] on icon "button" at bounding box center [979, 152] width 23 height 23
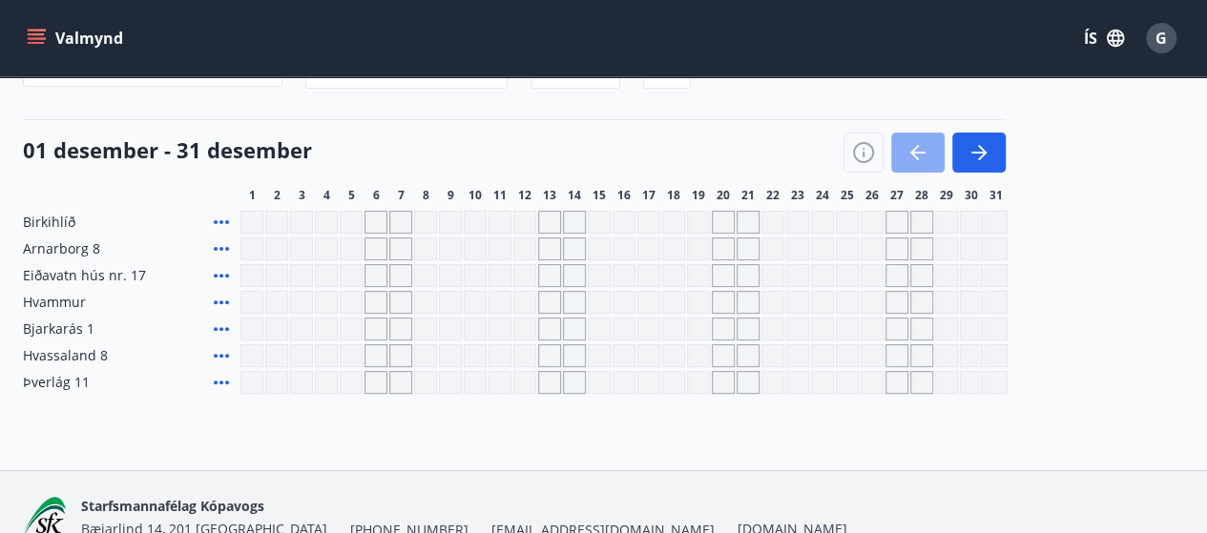
click at [907, 160] on icon "button" at bounding box center [917, 152] width 23 height 23
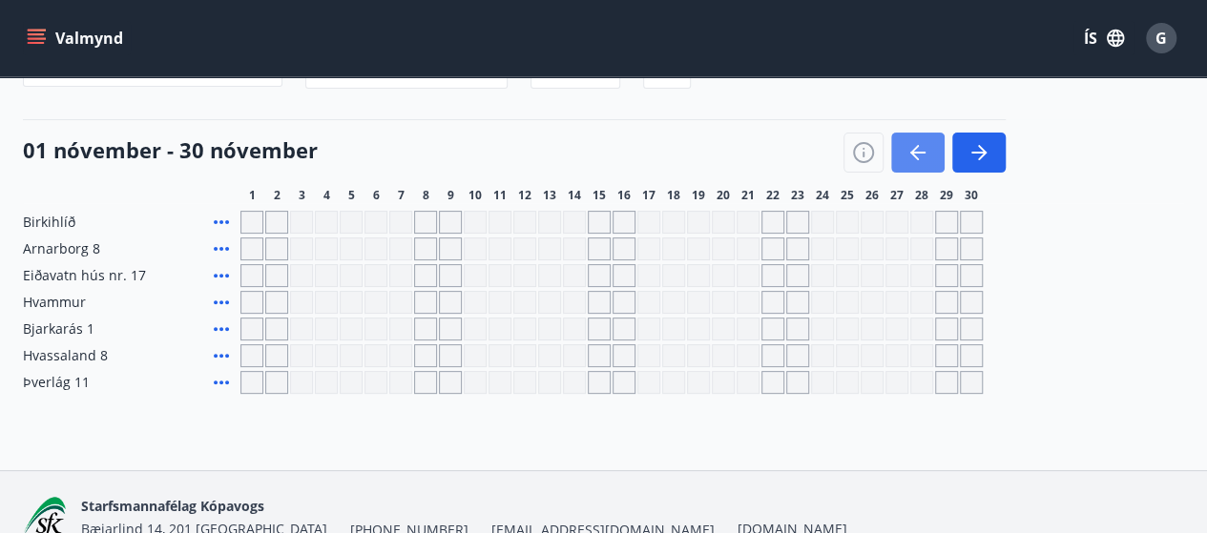
click at [907, 160] on icon "button" at bounding box center [917, 152] width 23 height 23
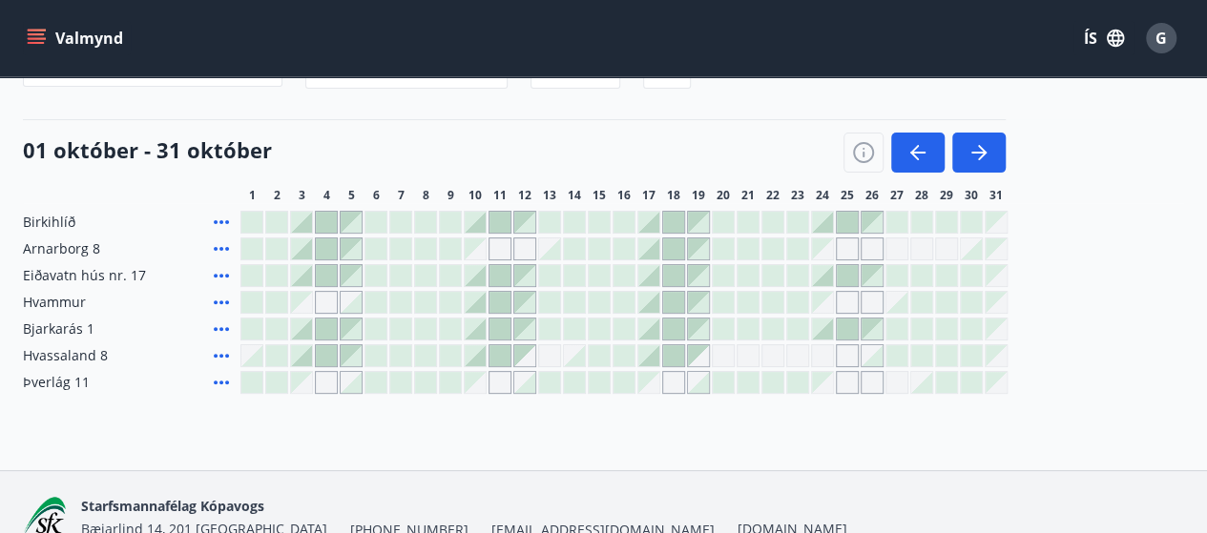
scroll to position [0, 0]
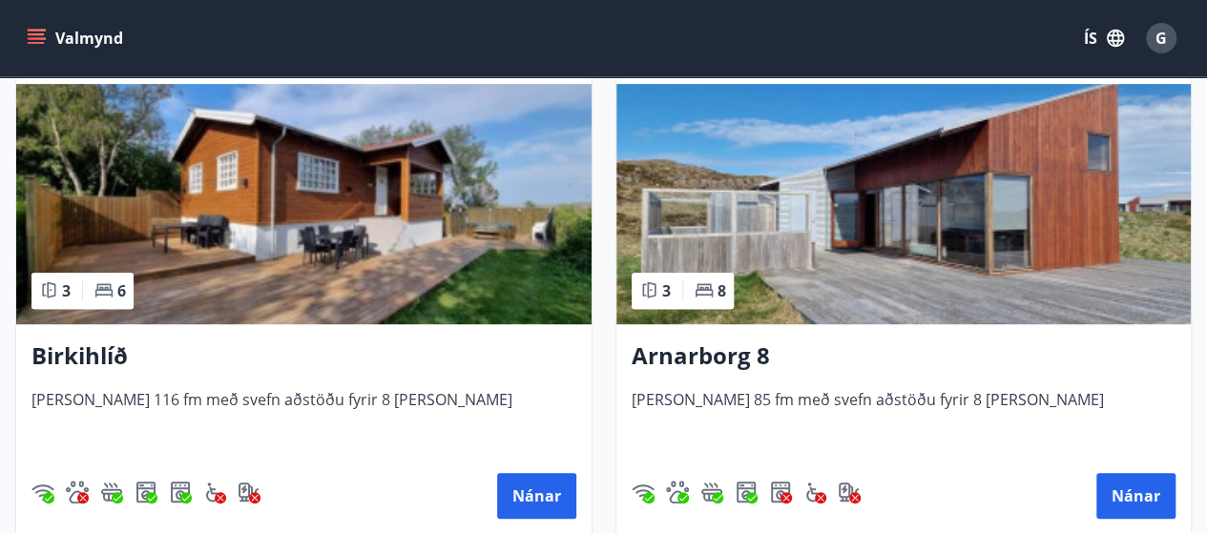
click at [871, 237] on img at bounding box center [903, 204] width 575 height 240
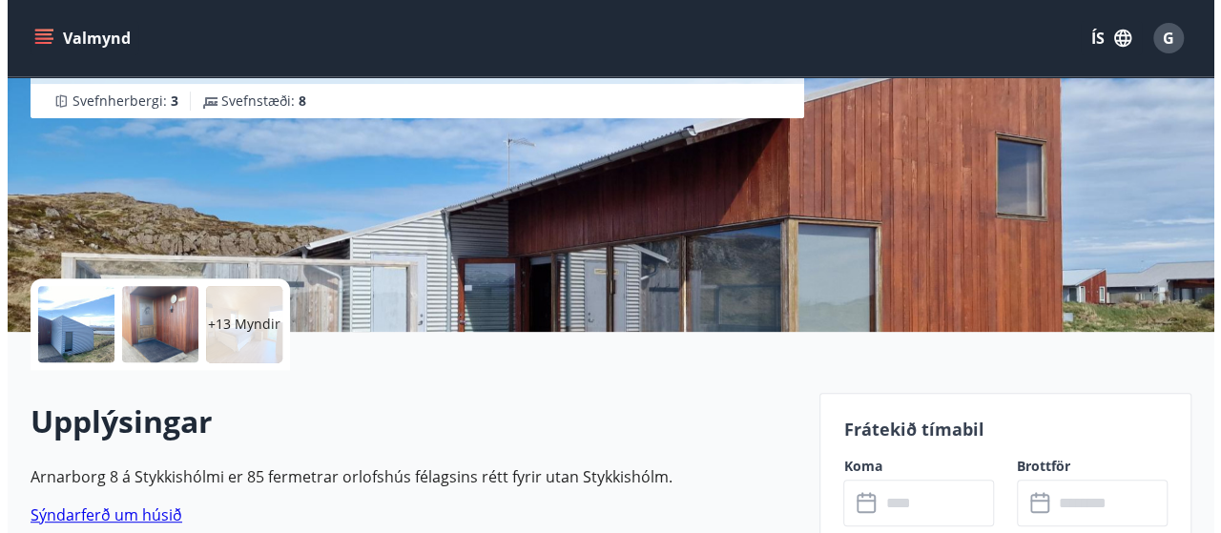
scroll to position [286, 0]
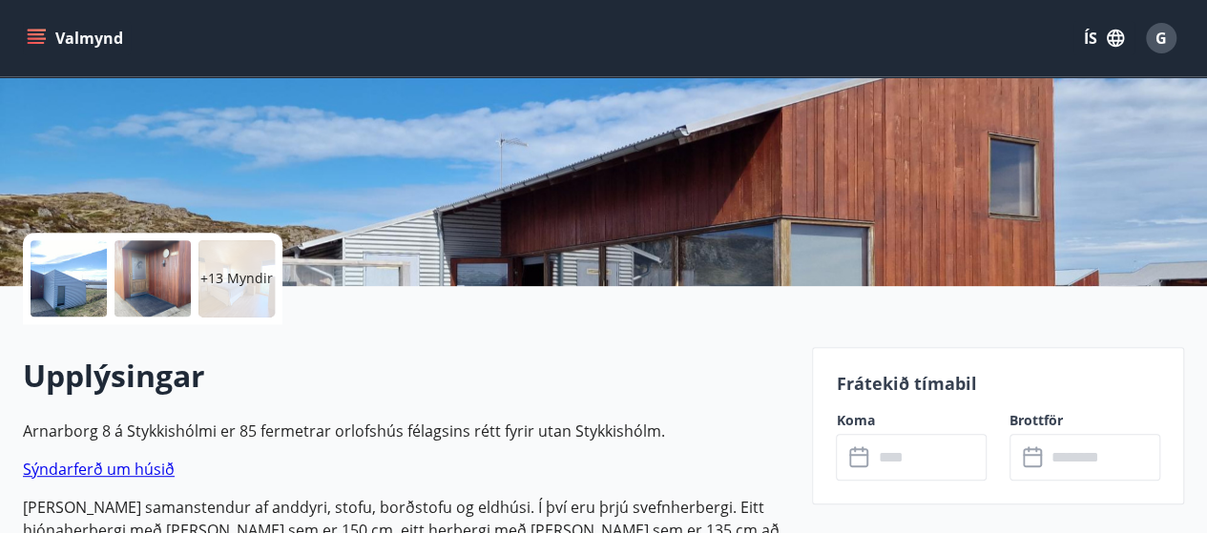
click at [31, 281] on div at bounding box center [69, 278] width 76 height 76
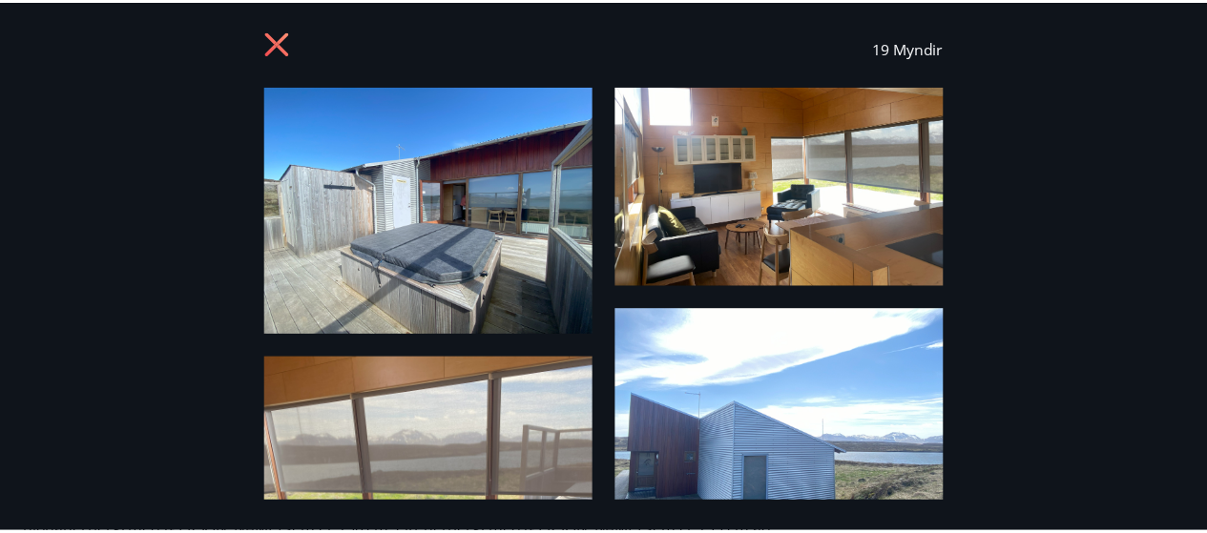
scroll to position [0, 0]
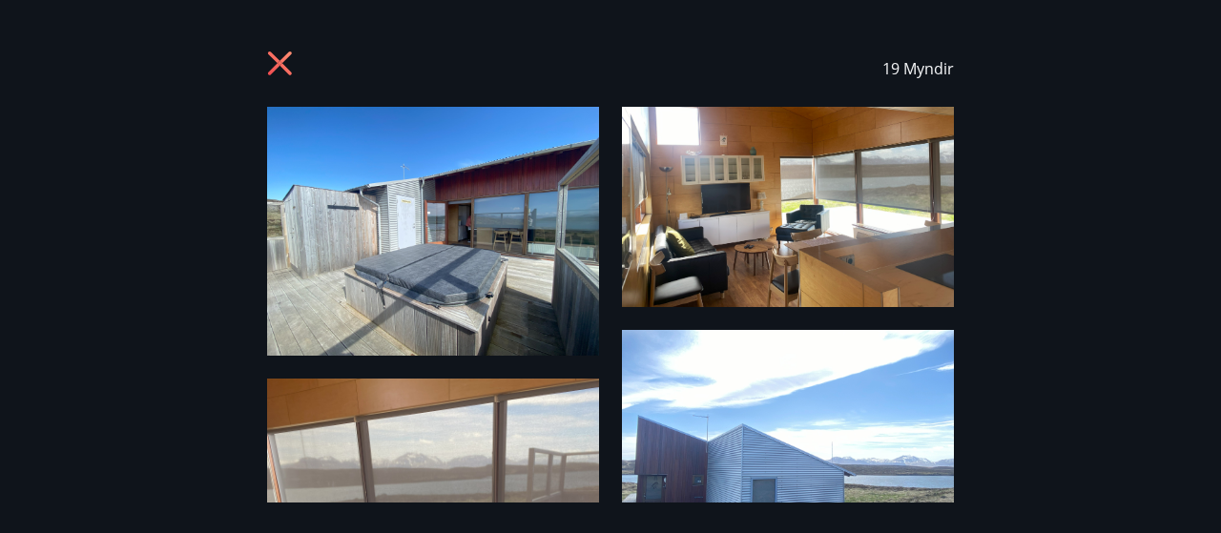
click at [275, 61] on icon at bounding box center [282, 66] width 31 height 31
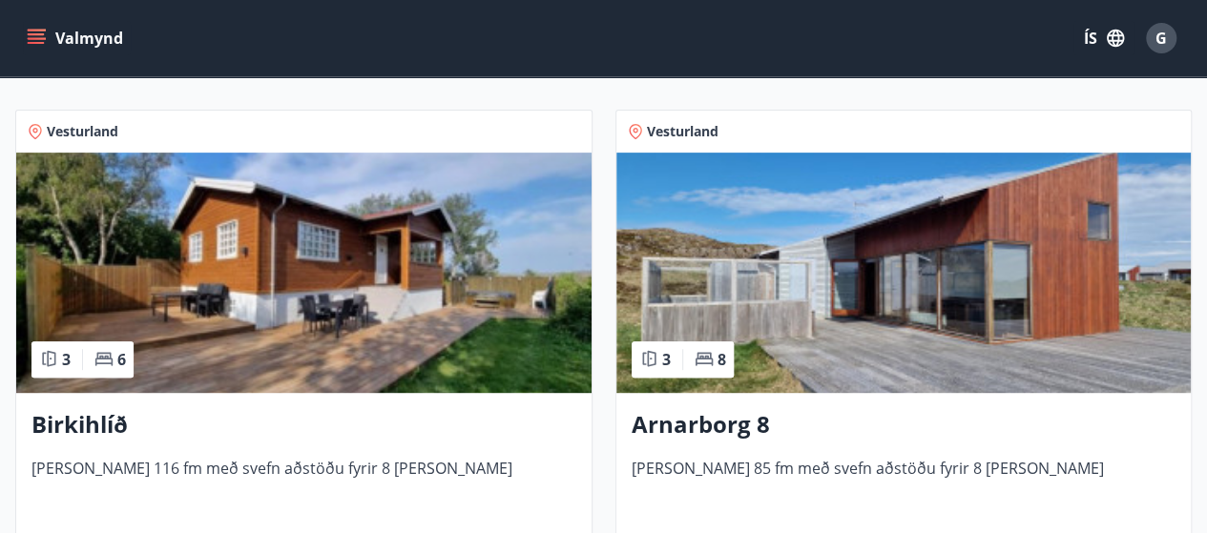
scroll to position [286, 0]
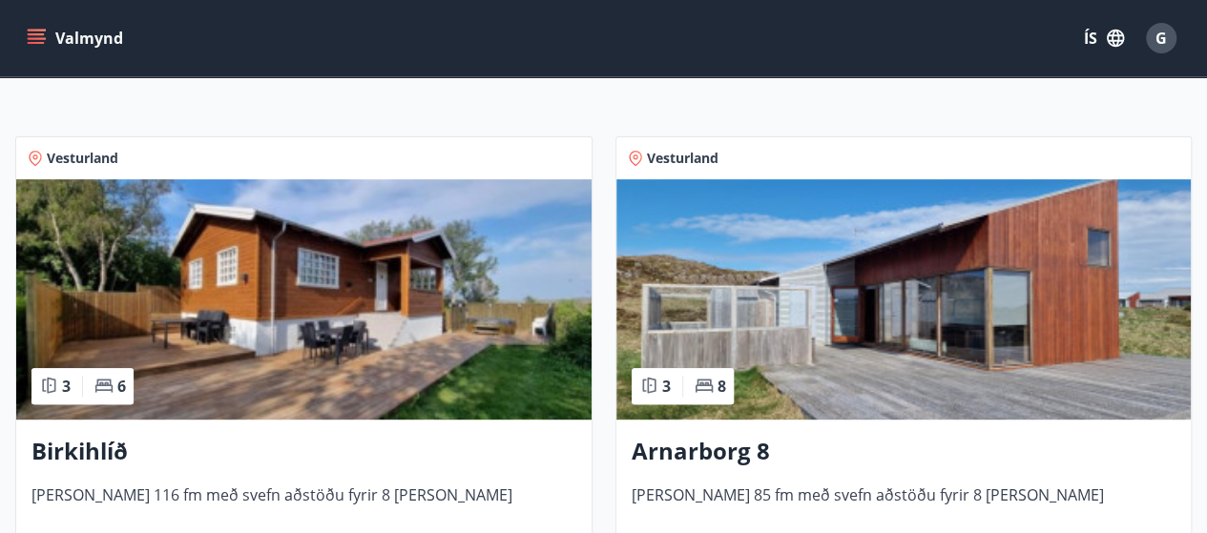
click at [410, 375] on img at bounding box center [303, 299] width 575 height 240
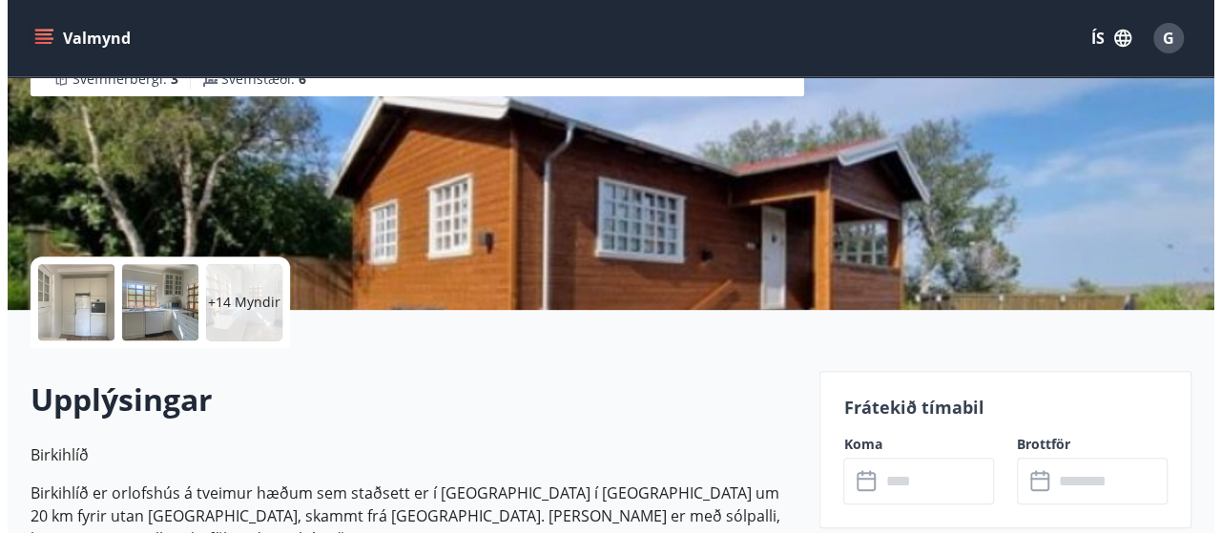
scroll to position [382, 0]
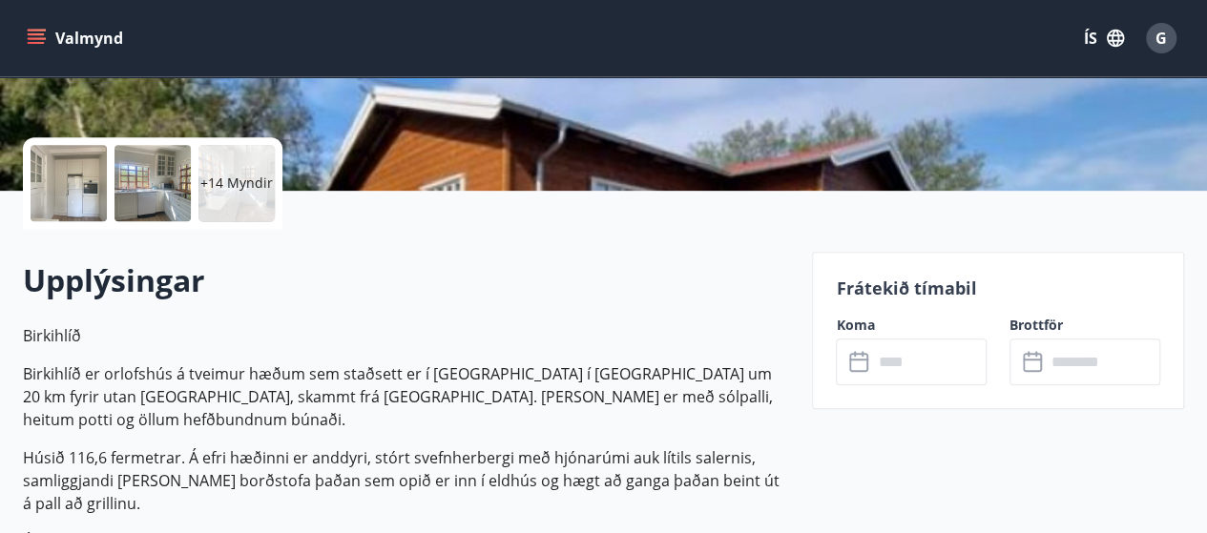
click at [69, 190] on div at bounding box center [69, 183] width 76 height 76
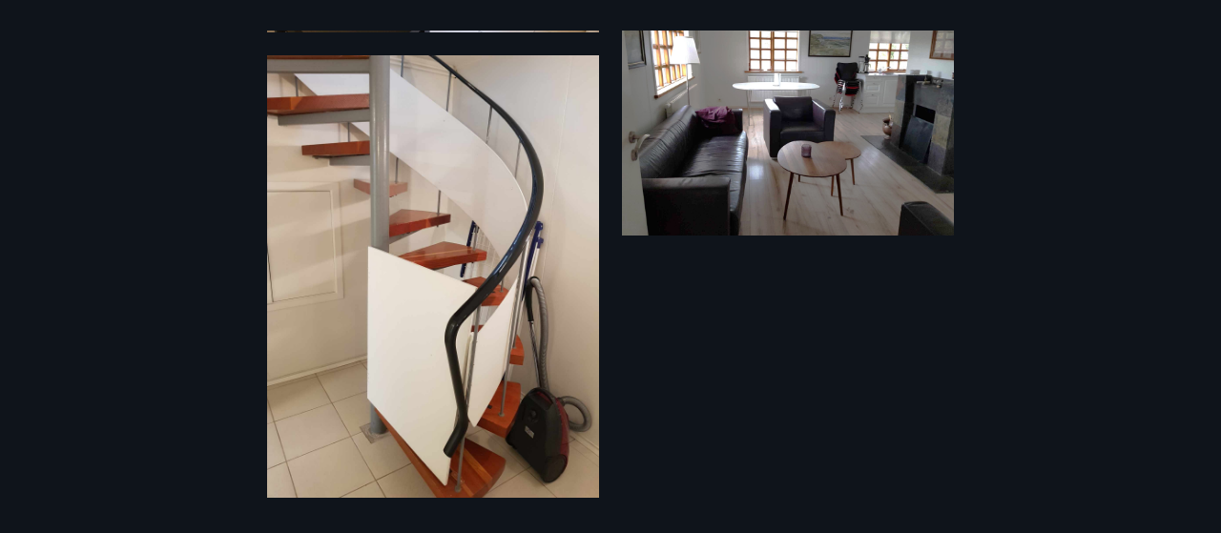
scroll to position [2216, 0]
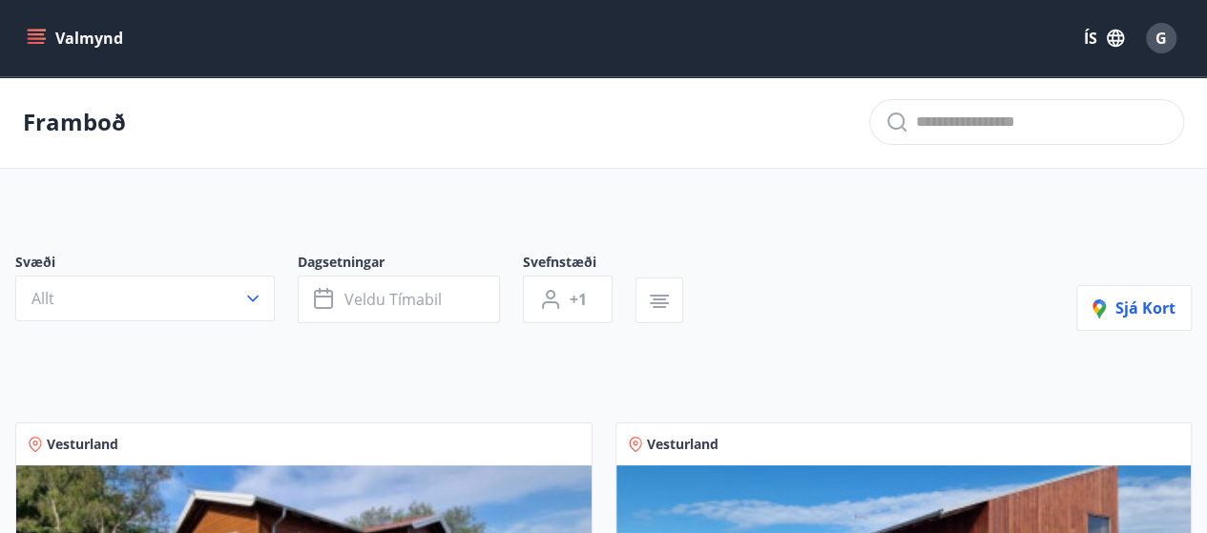
click at [117, 33] on button "Valmynd" at bounding box center [77, 38] width 108 height 34
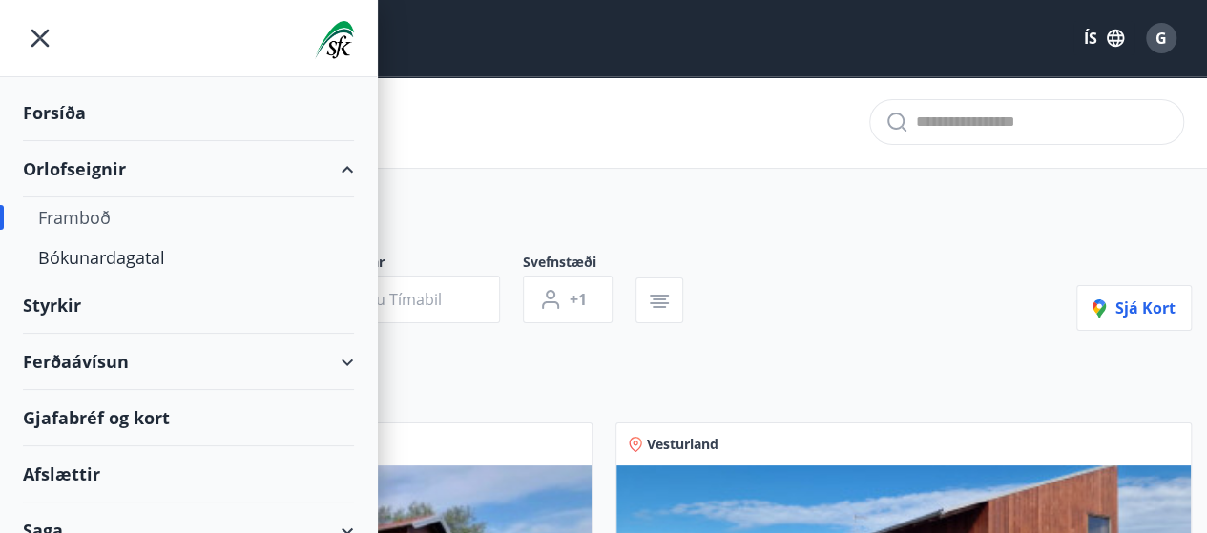
click at [57, 110] on div "Forsíða" at bounding box center [188, 113] width 331 height 56
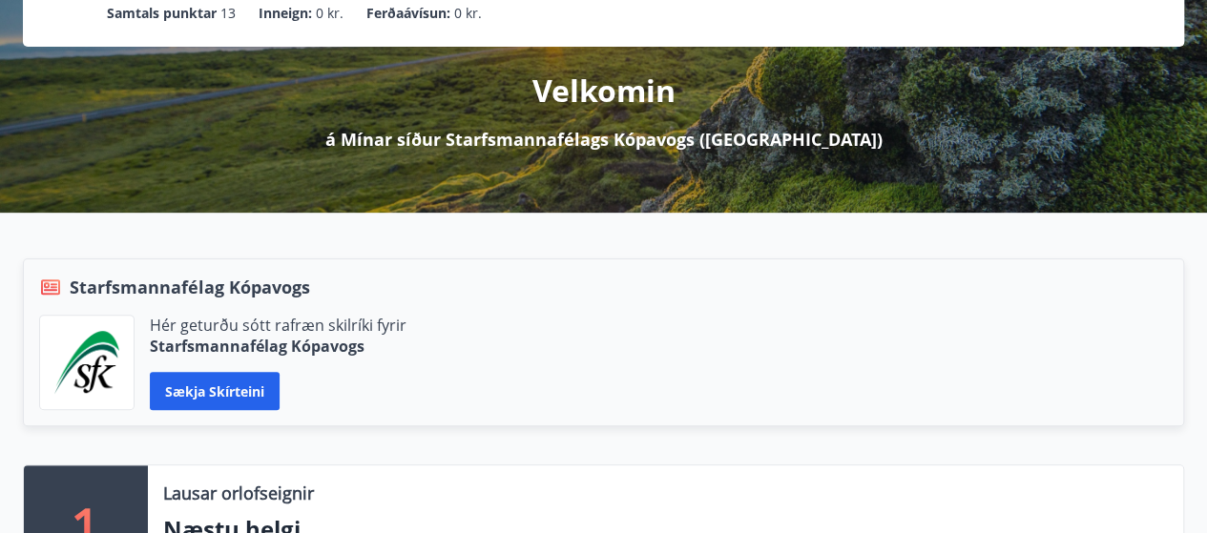
scroll to position [477, 0]
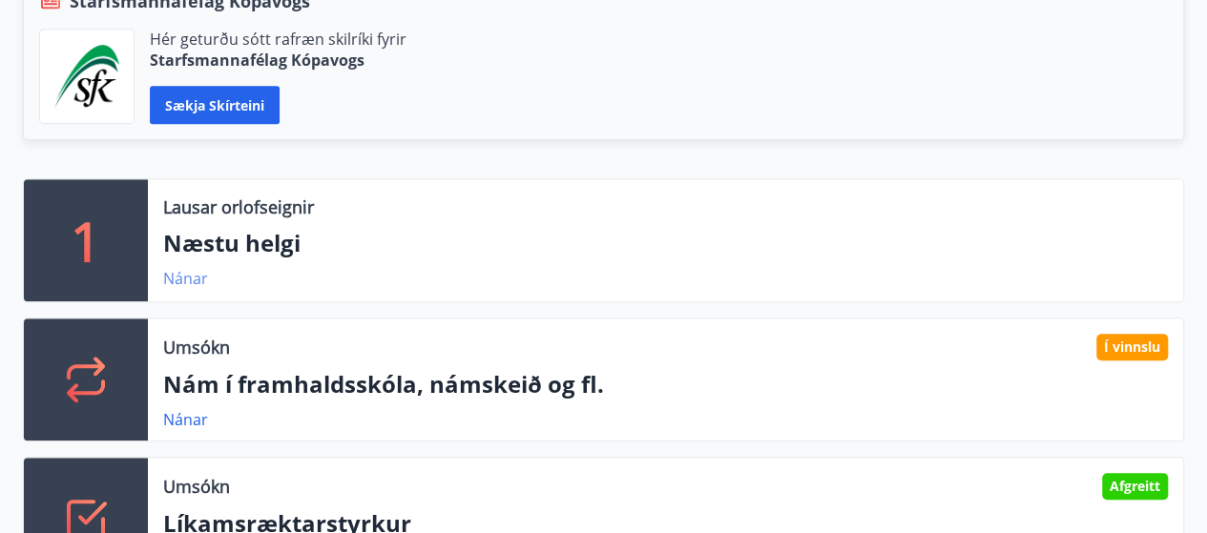
click at [197, 270] on link "Nánar" at bounding box center [185, 278] width 45 height 21
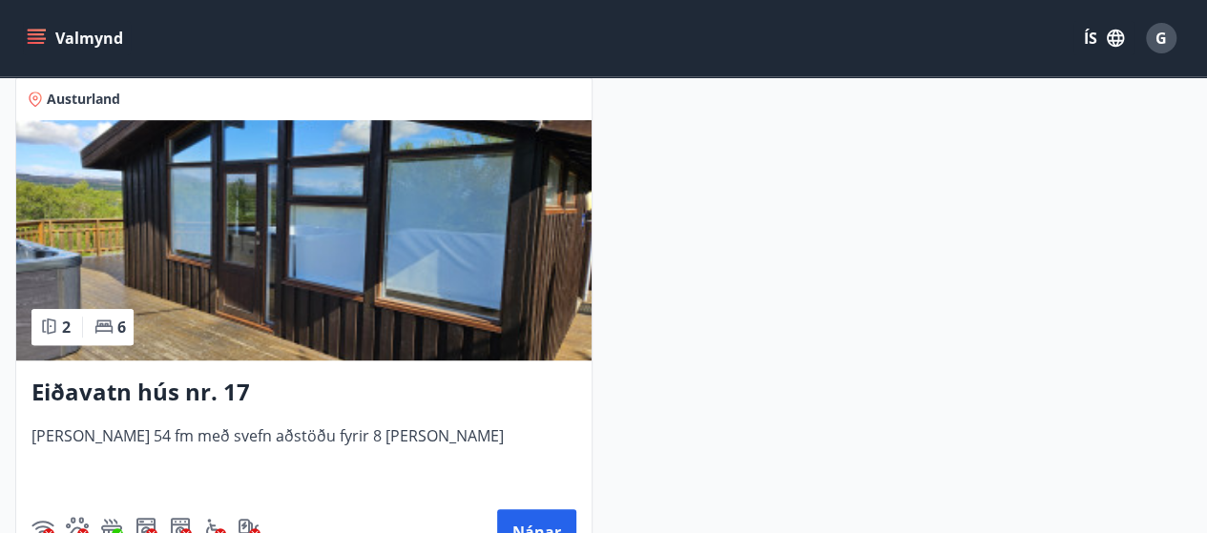
scroll to position [298, 0]
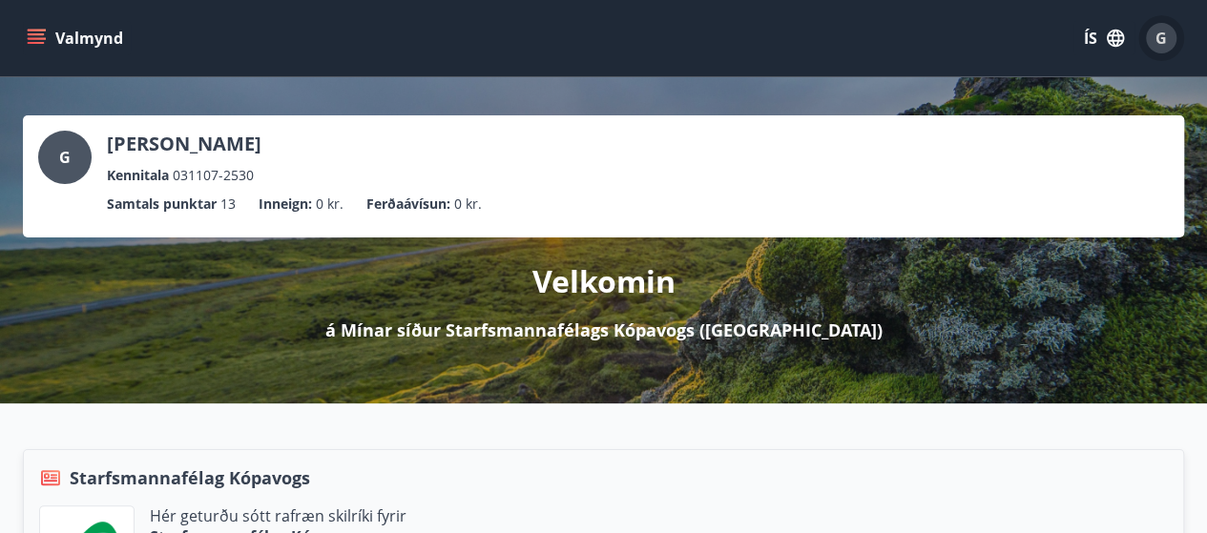
click at [1160, 35] on span "G" at bounding box center [1161, 38] width 11 height 21
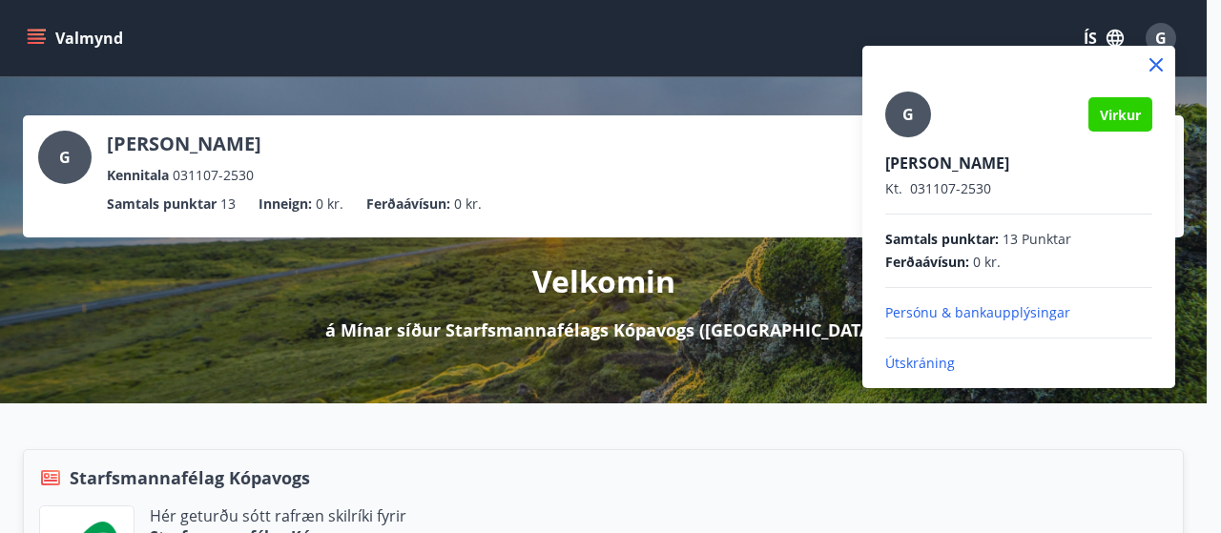
click at [924, 358] on p "Útskráning" at bounding box center [1018, 363] width 267 height 19
